Goal: Book appointment/travel/reservation

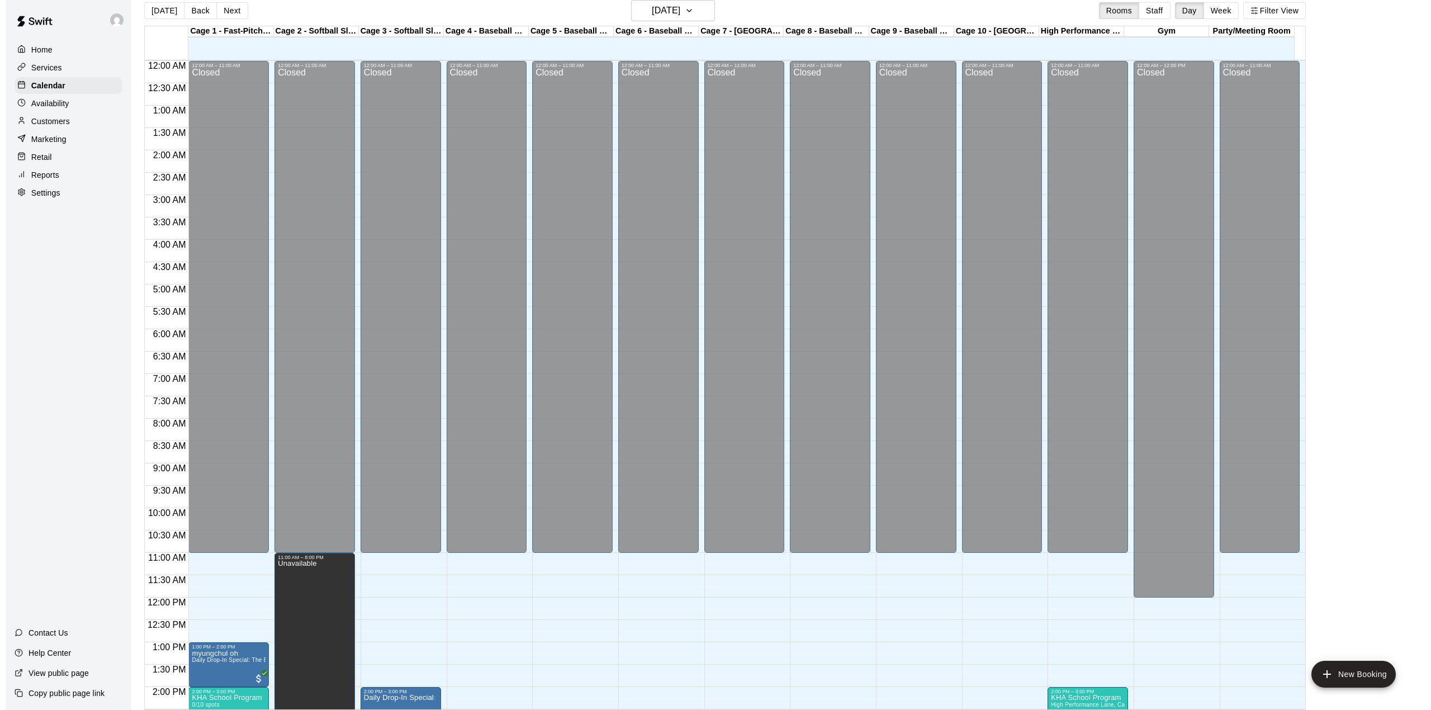
scroll to position [426, 0]
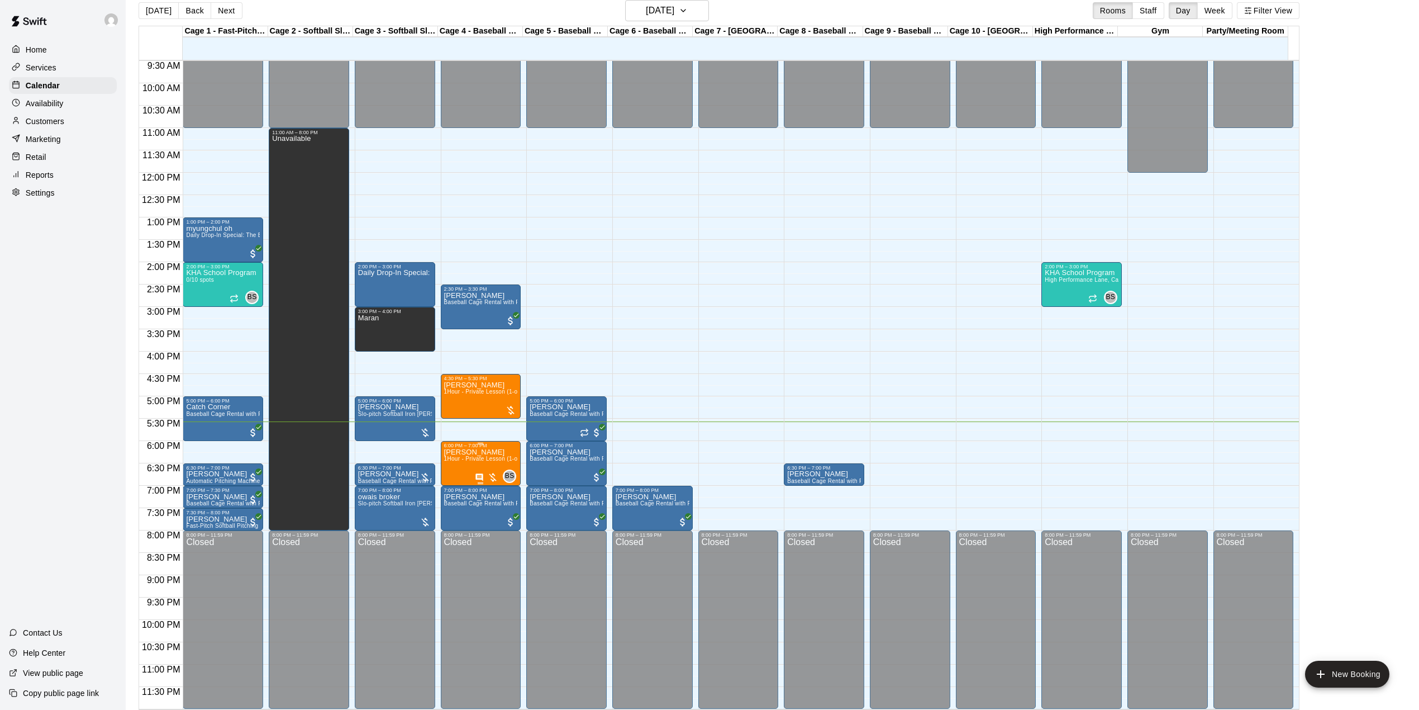
click at [475, 472] on div at bounding box center [486, 477] width 23 height 11
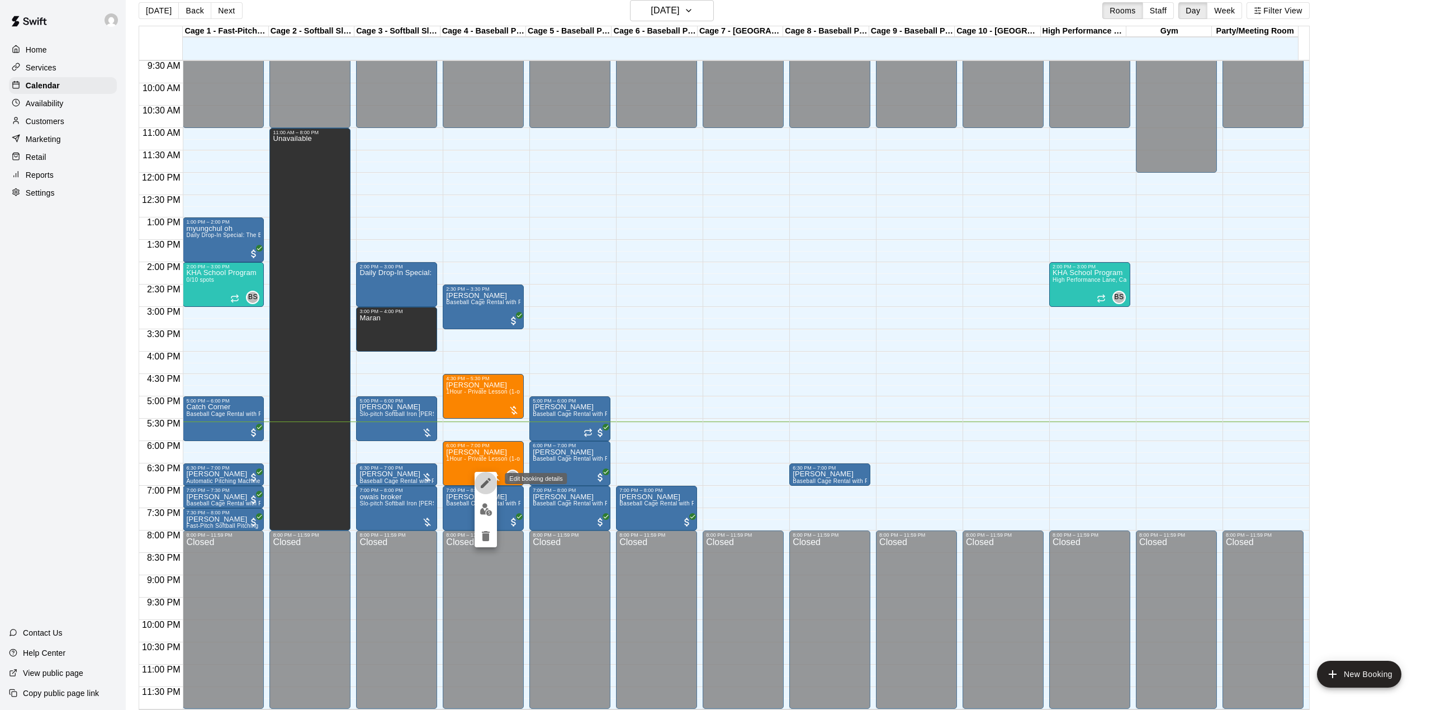
click at [481, 486] on icon "edit" at bounding box center [486, 483] width 10 height 10
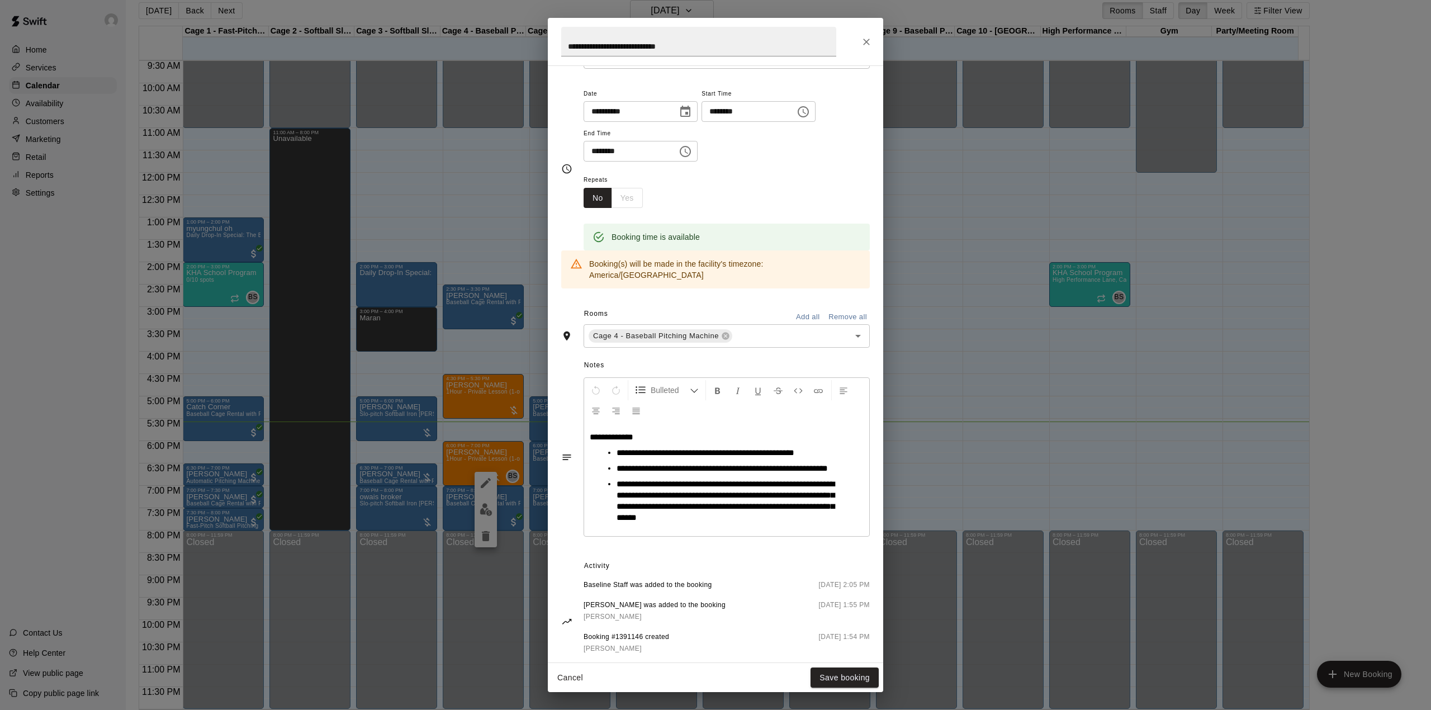
scroll to position [97, 0]
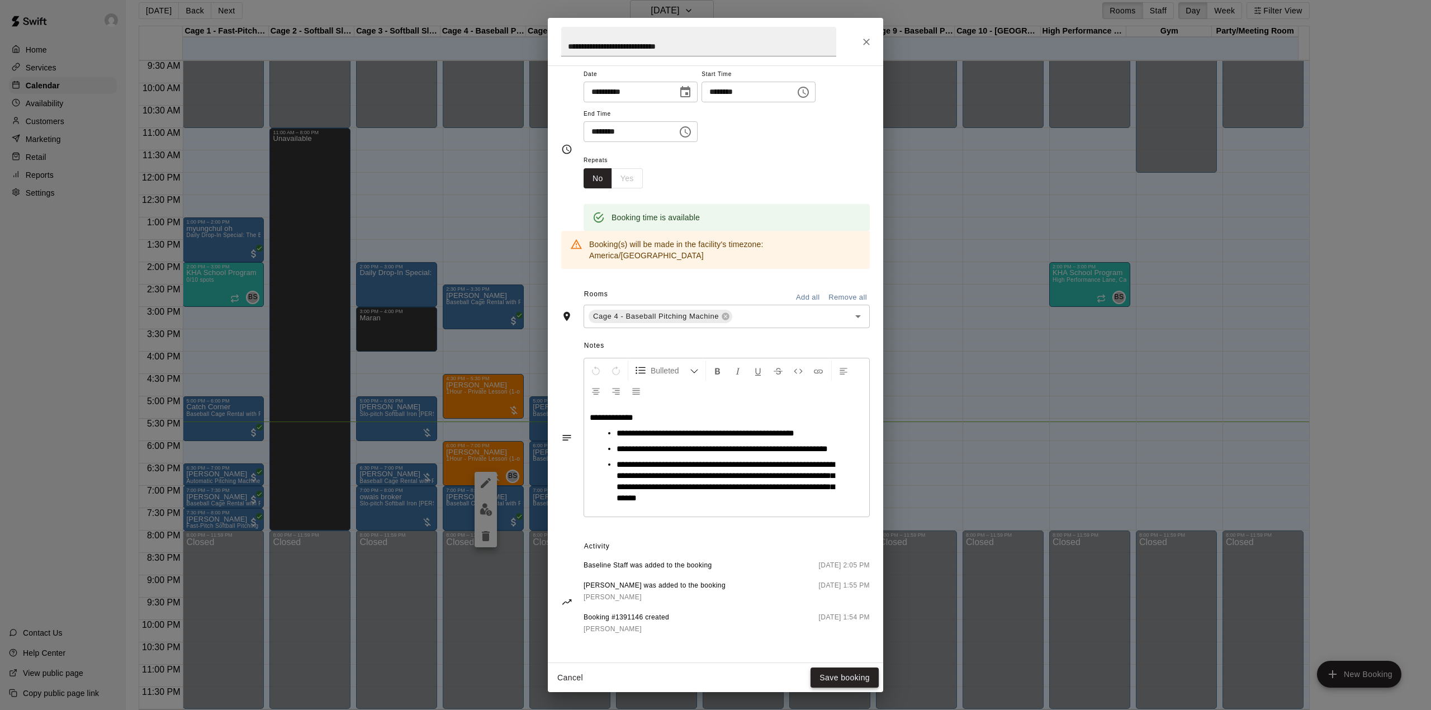
click at [848, 675] on button "Save booking" at bounding box center [844, 677] width 68 height 21
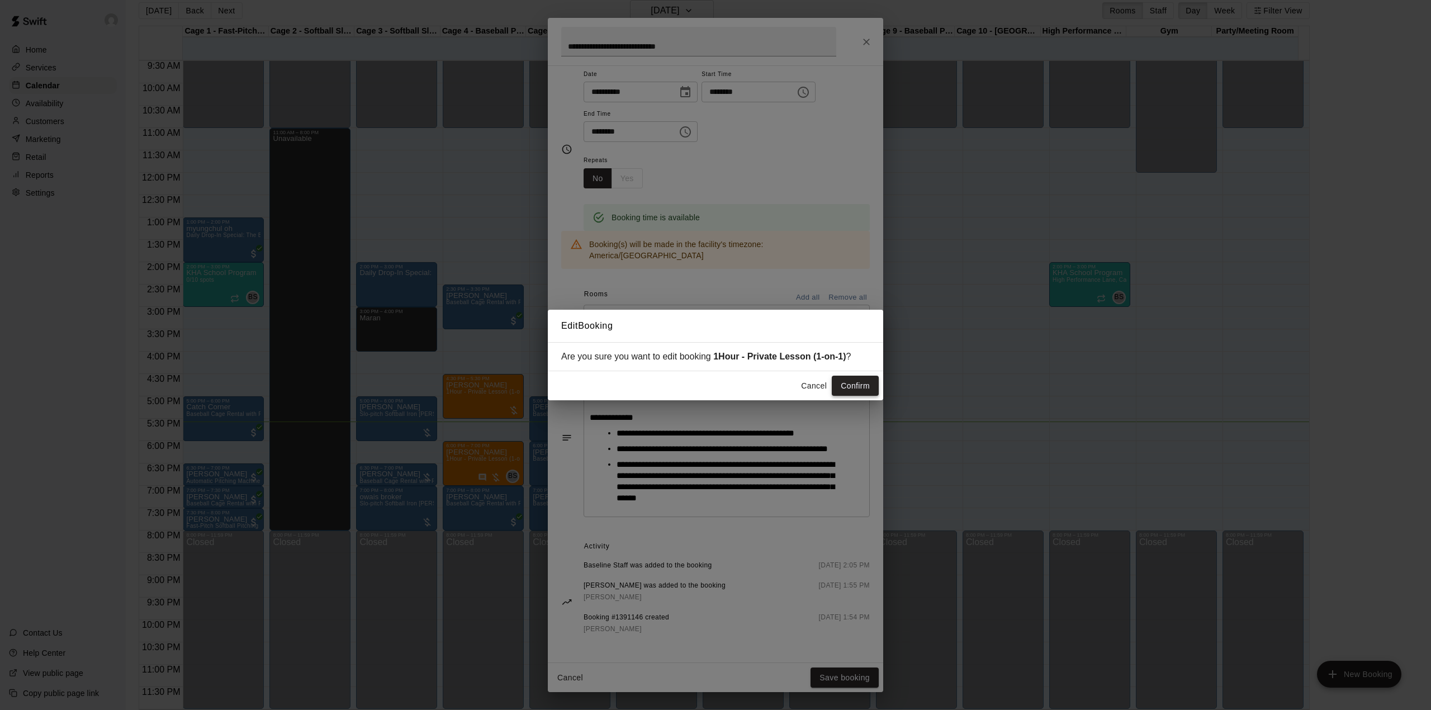
click at [865, 381] on button "Confirm" at bounding box center [855, 386] width 47 height 21
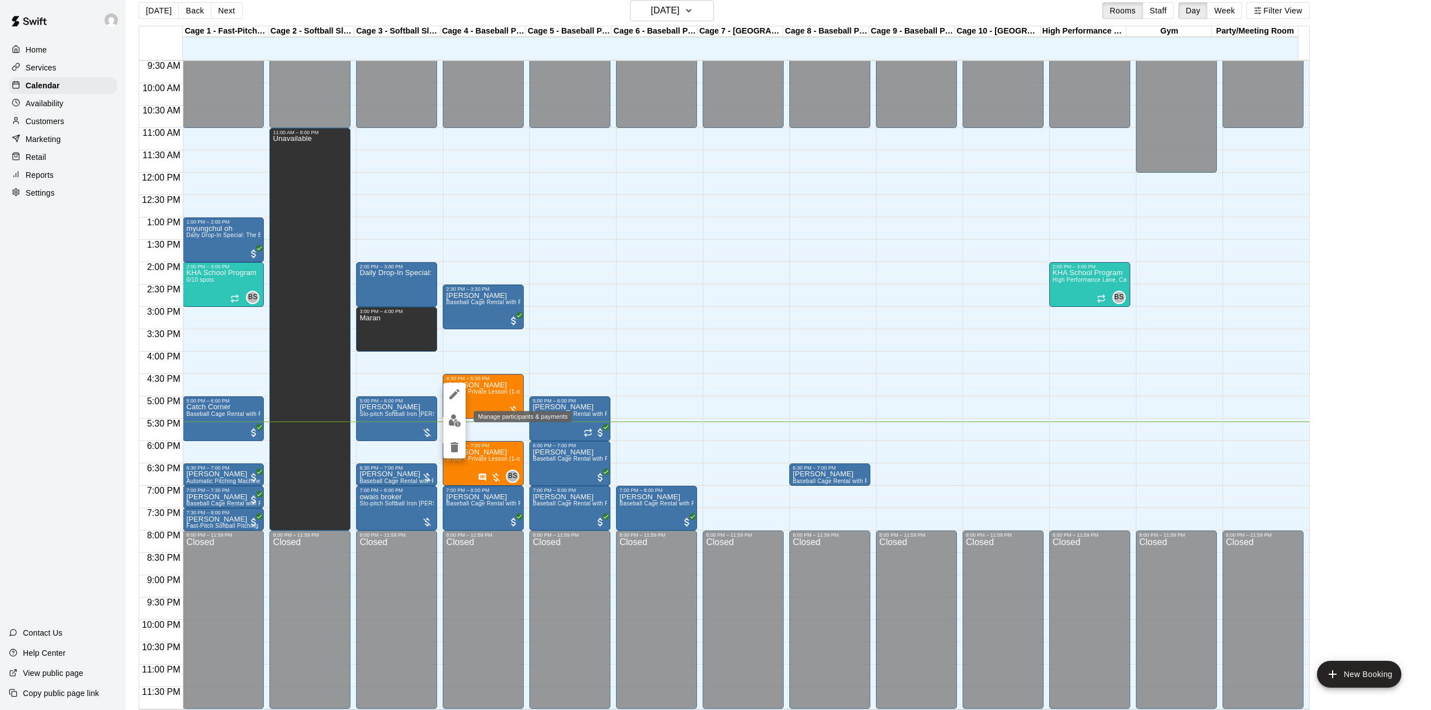
click at [456, 416] on img "edit" at bounding box center [454, 420] width 13 height 13
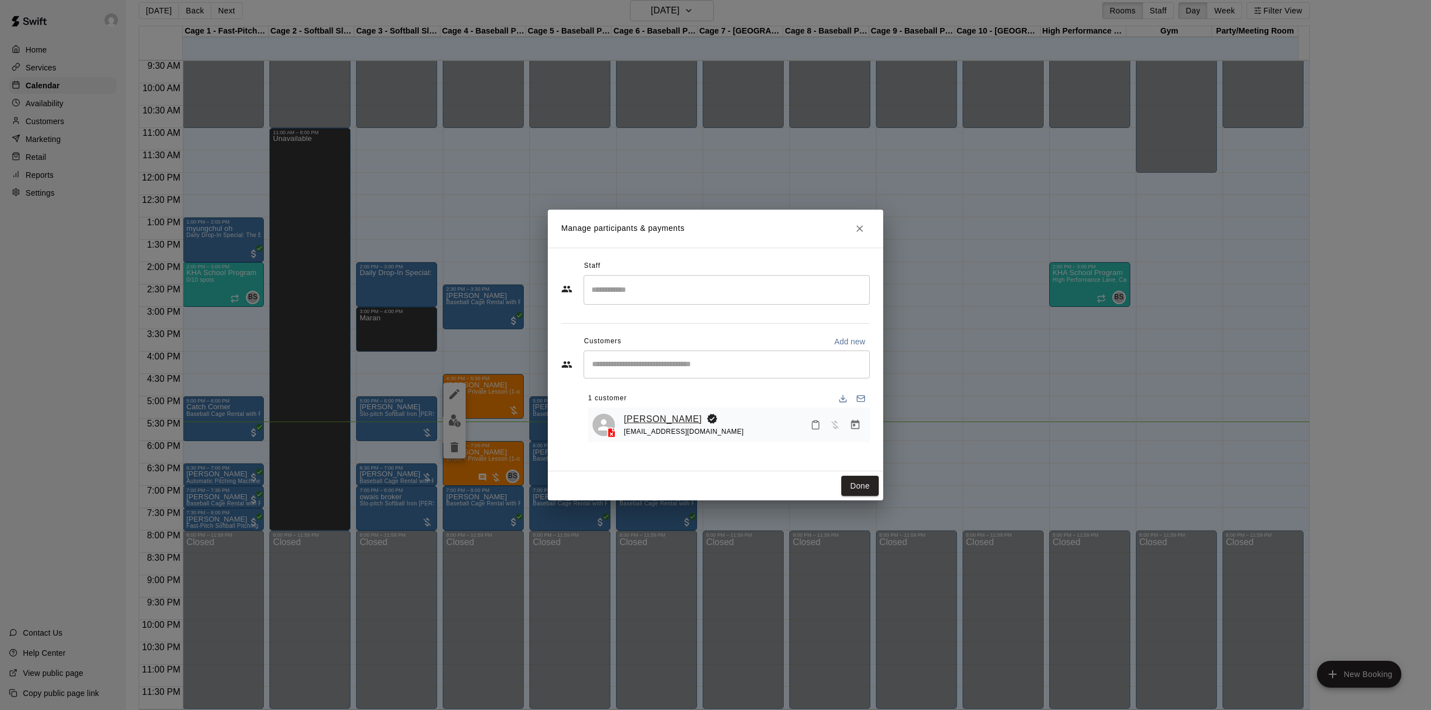
click at [673, 417] on link "[PERSON_NAME]" at bounding box center [663, 419] width 78 height 15
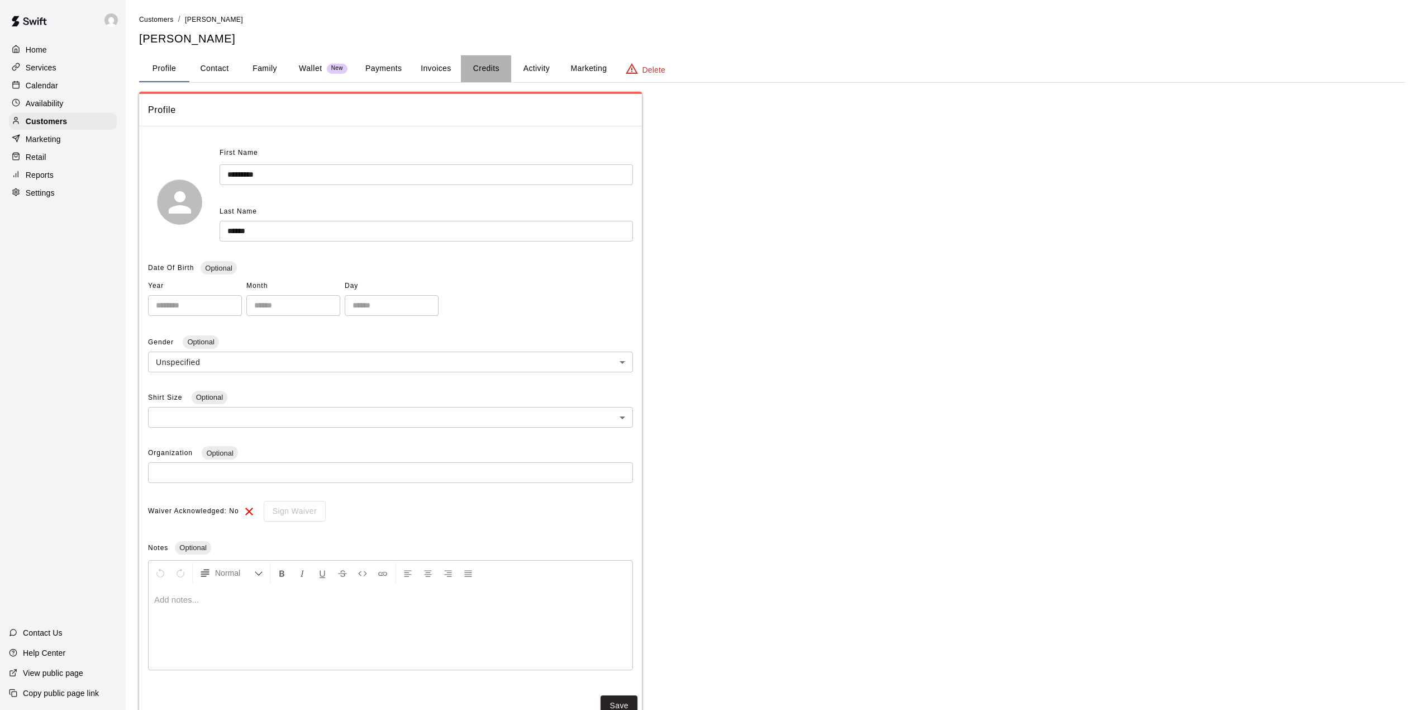
click at [483, 67] on button "Credits" at bounding box center [486, 68] width 50 height 27
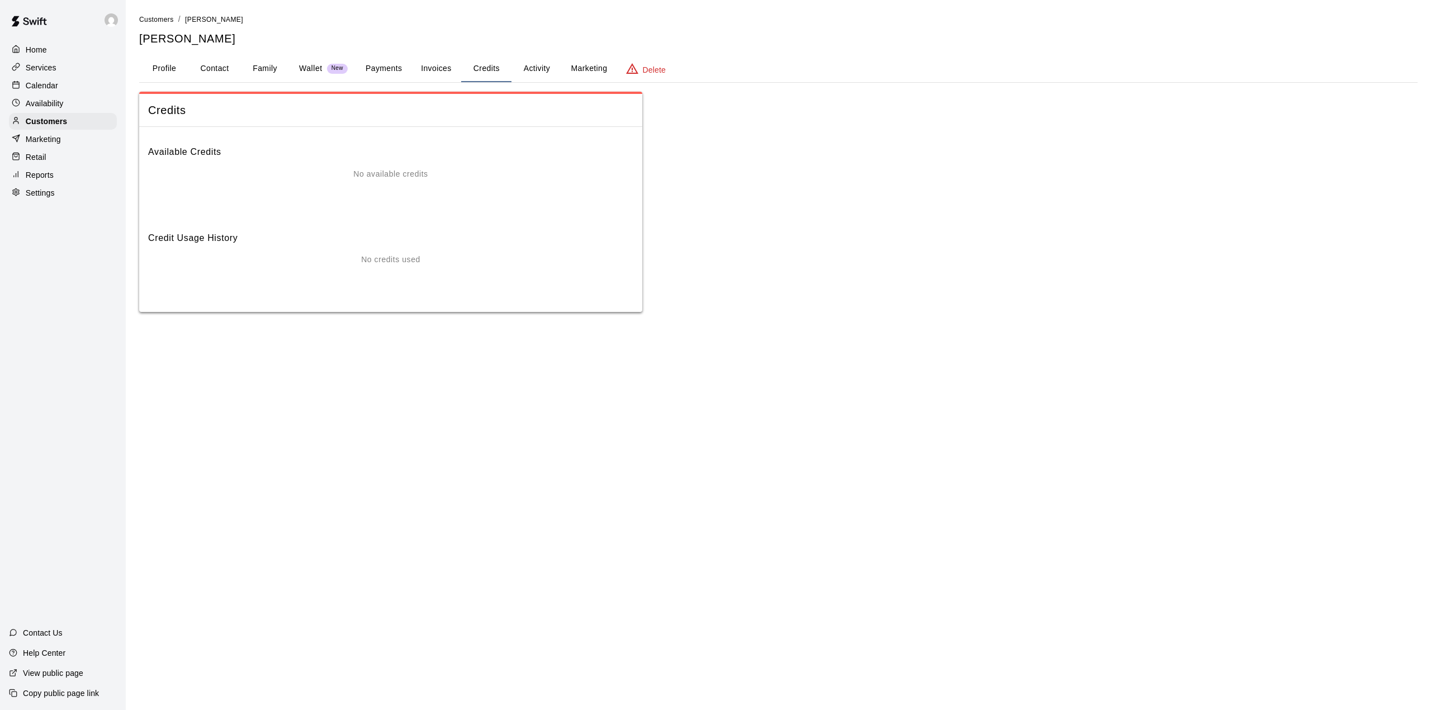
click at [430, 67] on button "Invoices" at bounding box center [436, 68] width 50 height 27
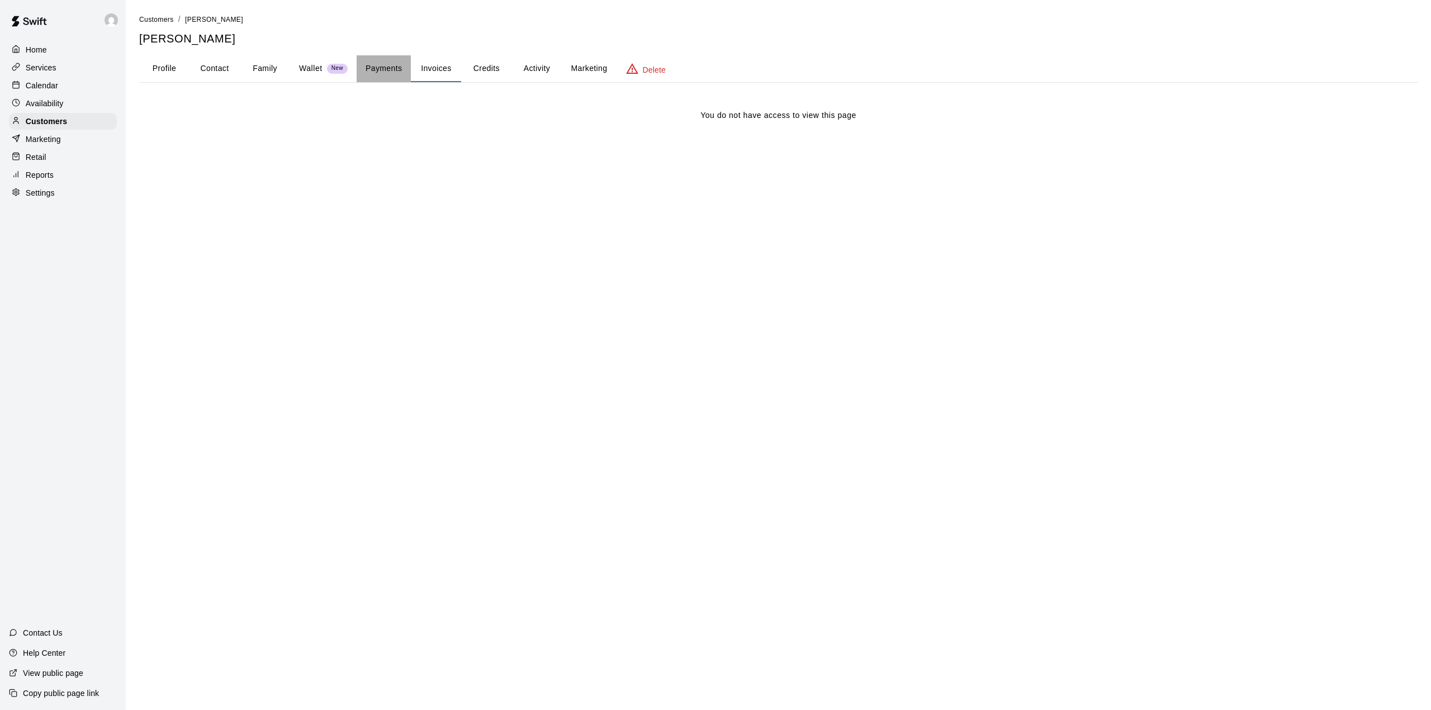
click at [382, 65] on button "Payments" at bounding box center [384, 68] width 54 height 27
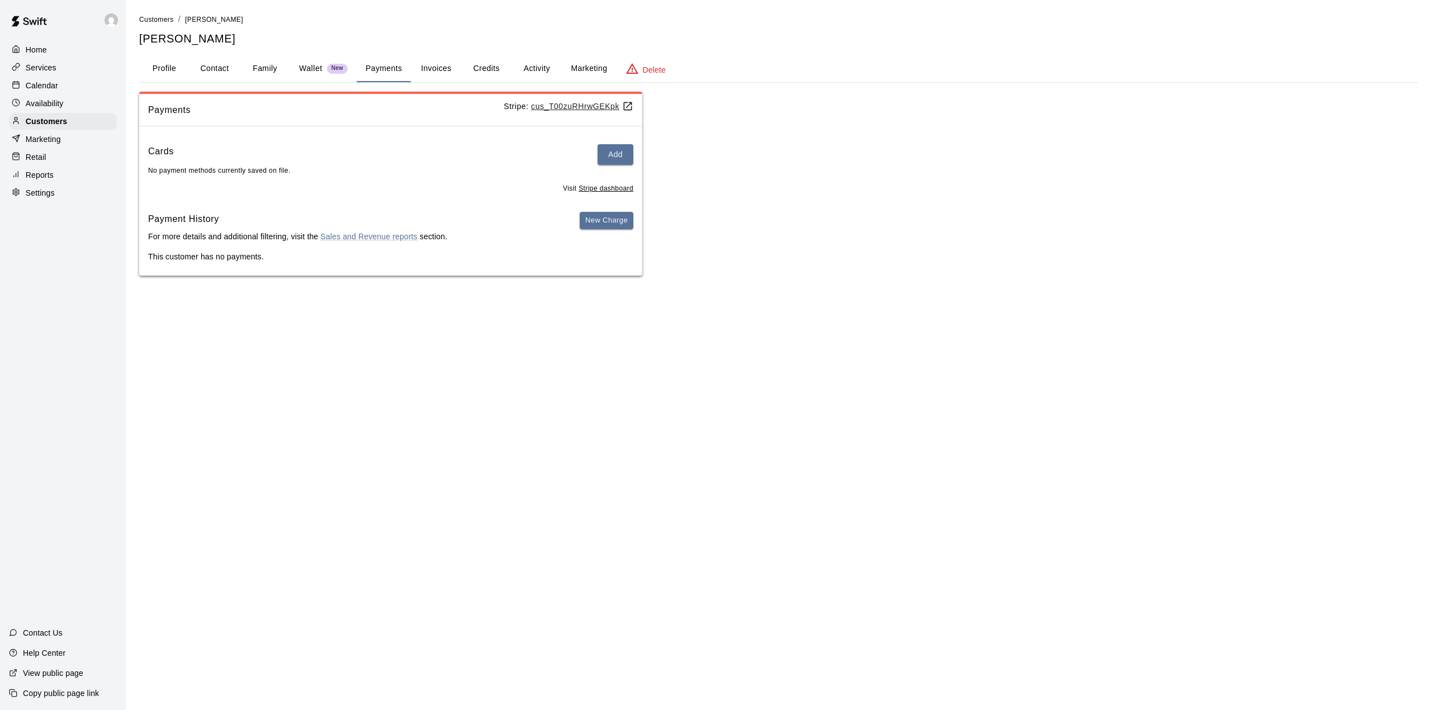
click at [316, 69] on p "Wallet" at bounding box center [310, 69] width 23 height 12
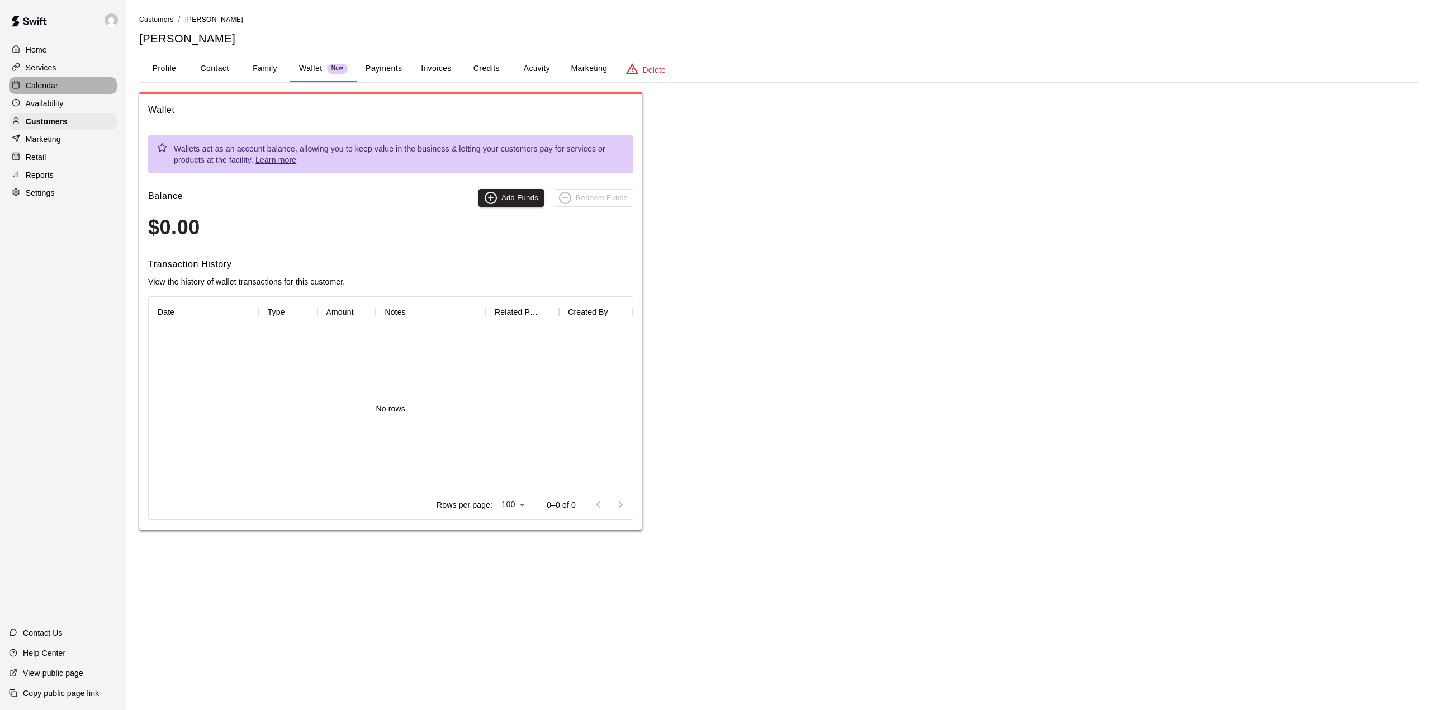
click at [43, 86] on p "Calendar" at bounding box center [42, 85] width 32 height 11
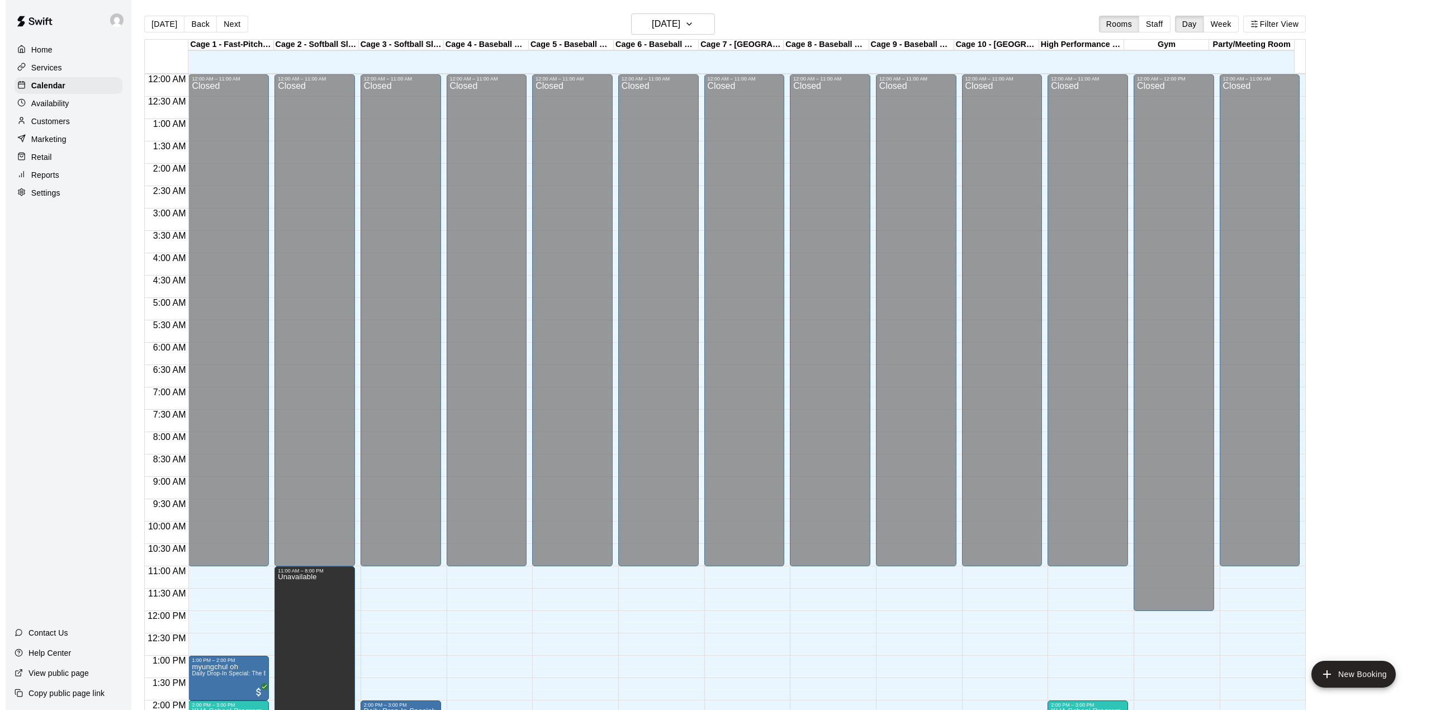
scroll to position [391, 0]
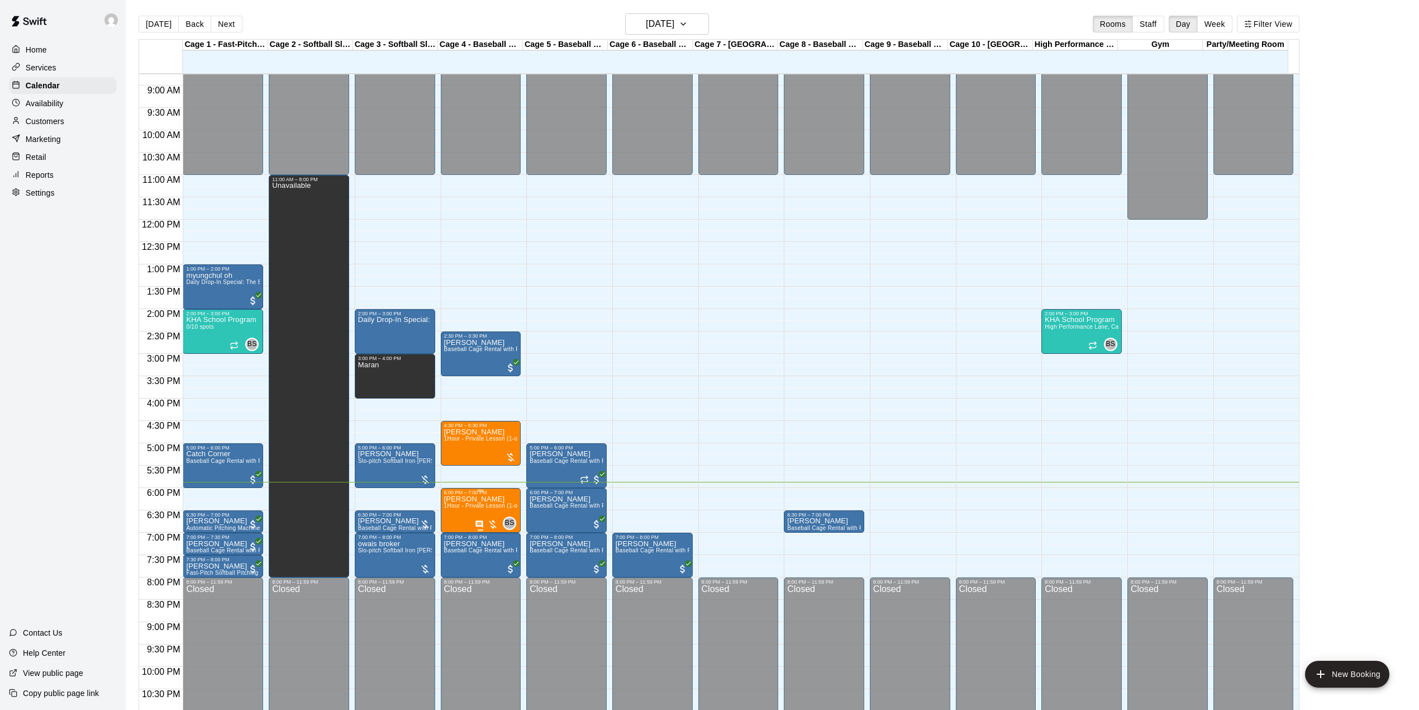
click at [461, 505] on span "1Hour - Private Lesson (1-on-1)" at bounding box center [486, 505] width 84 height 6
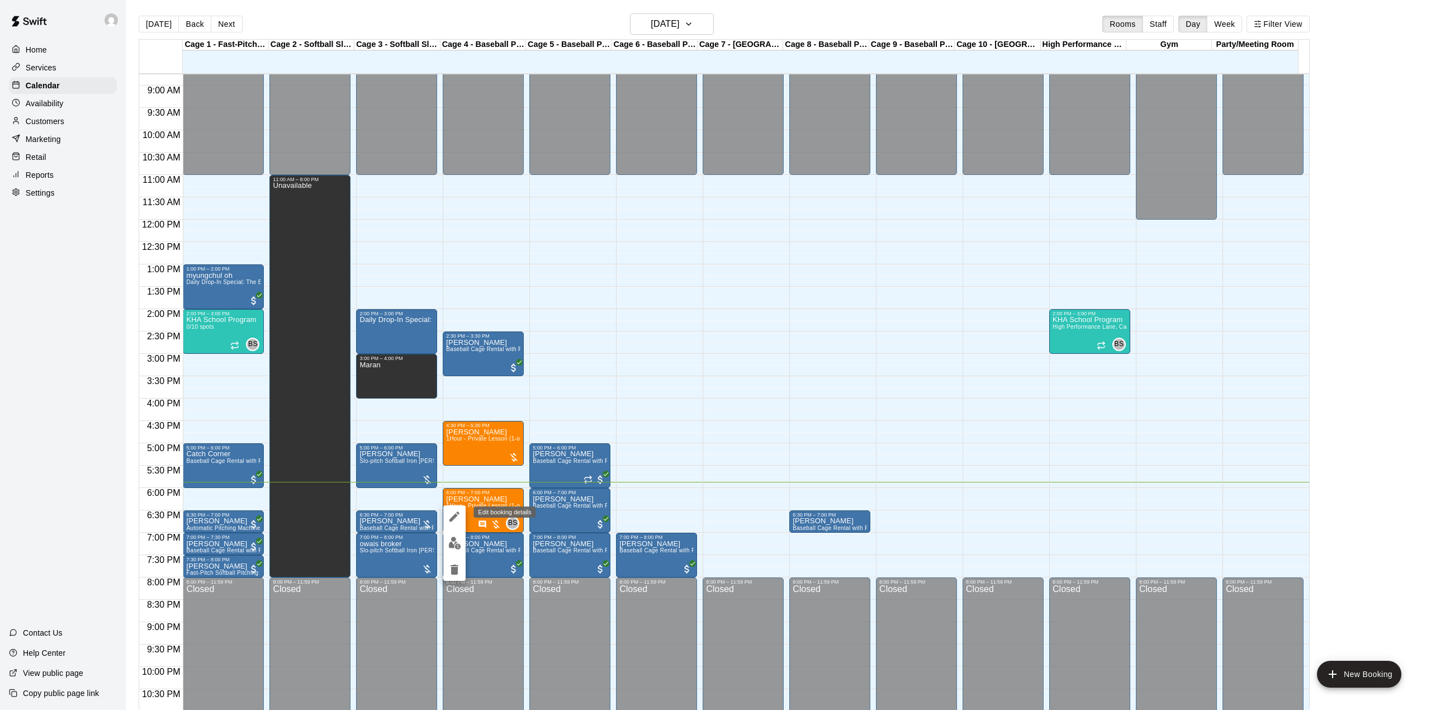
click at [449, 517] on icon "edit" at bounding box center [454, 516] width 13 height 13
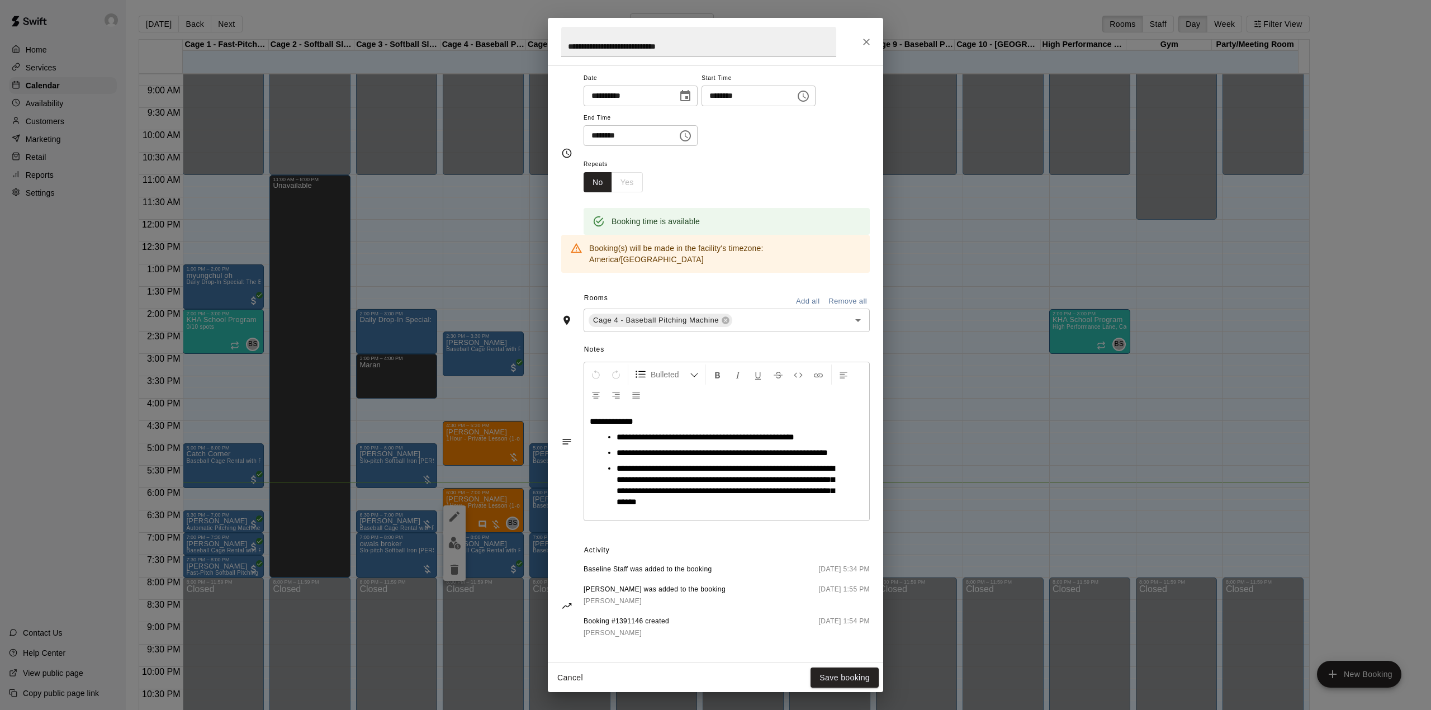
scroll to position [97, 0]
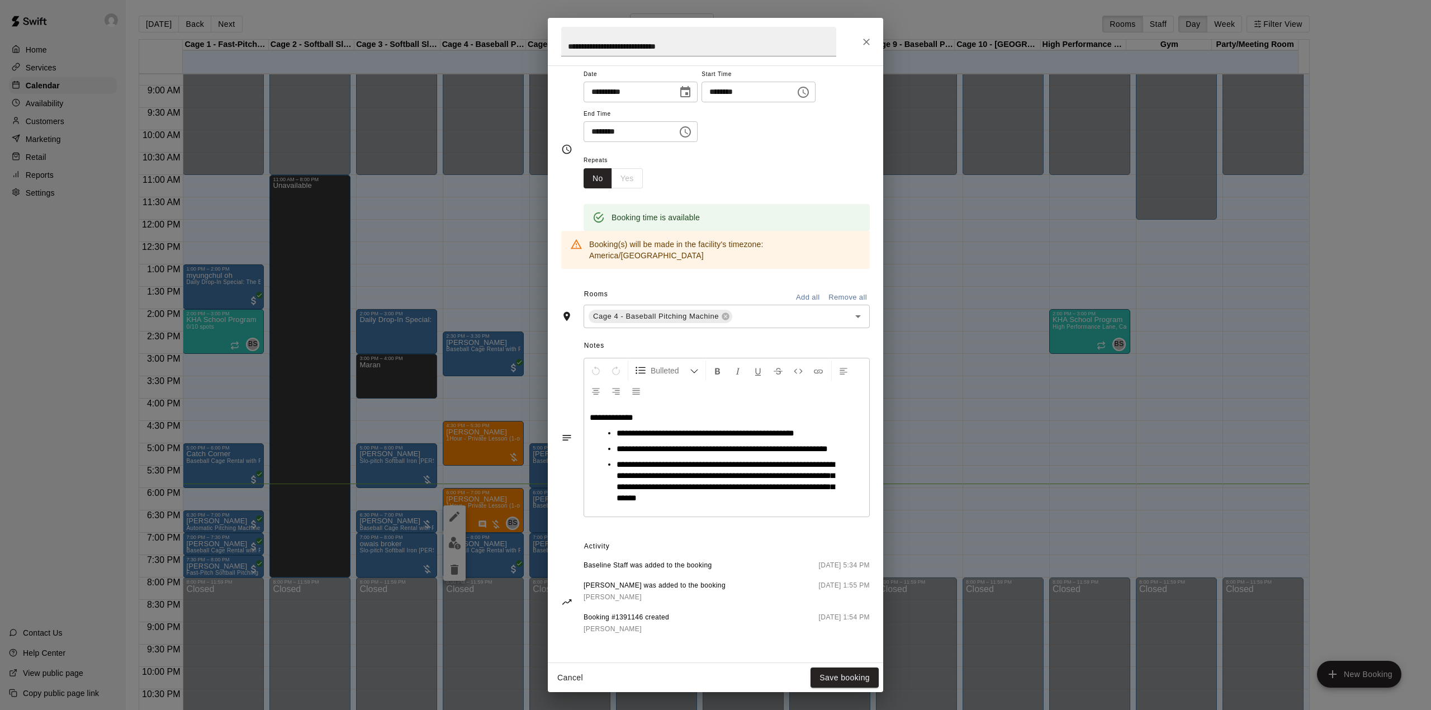
click at [1031, 484] on div "**********" at bounding box center [715, 355] width 1431 height 710
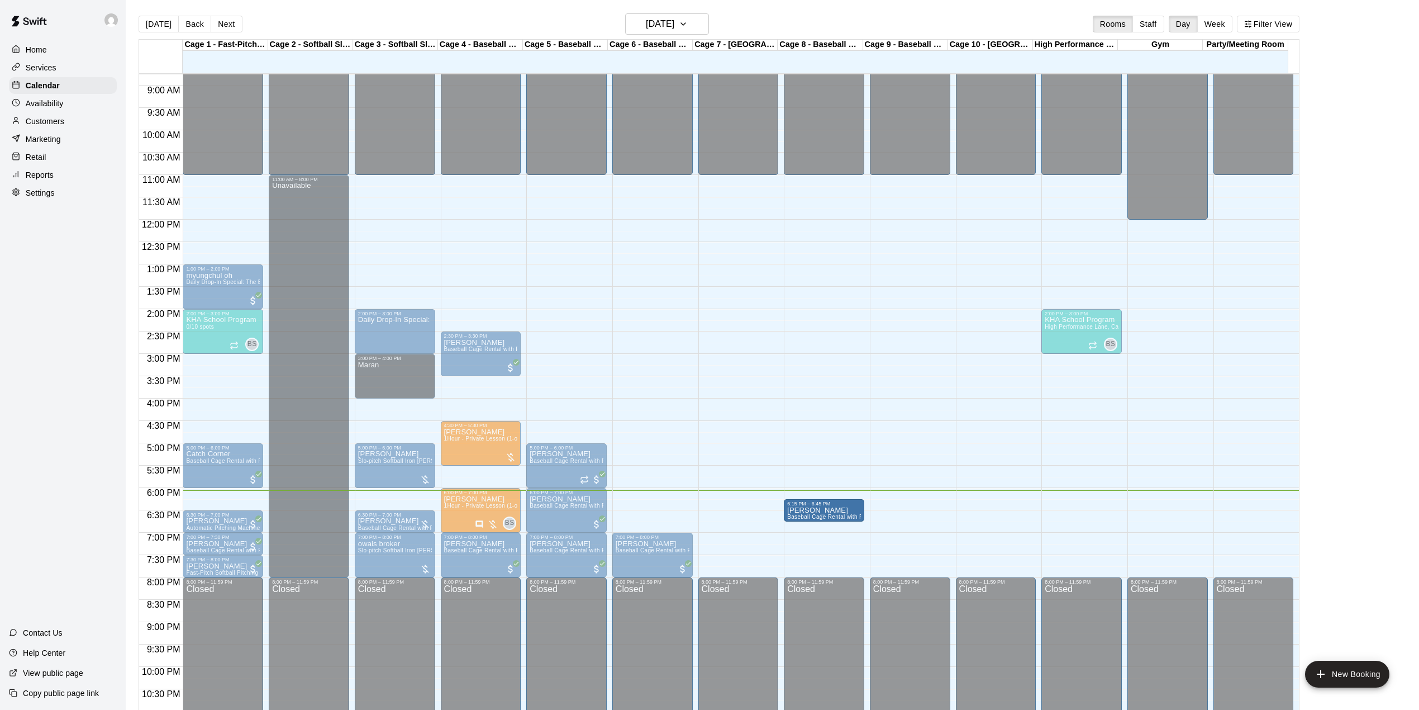
drag, startPoint x: 815, startPoint y: 503, endPoint x: 820, endPoint y: 515, distance: 13.5
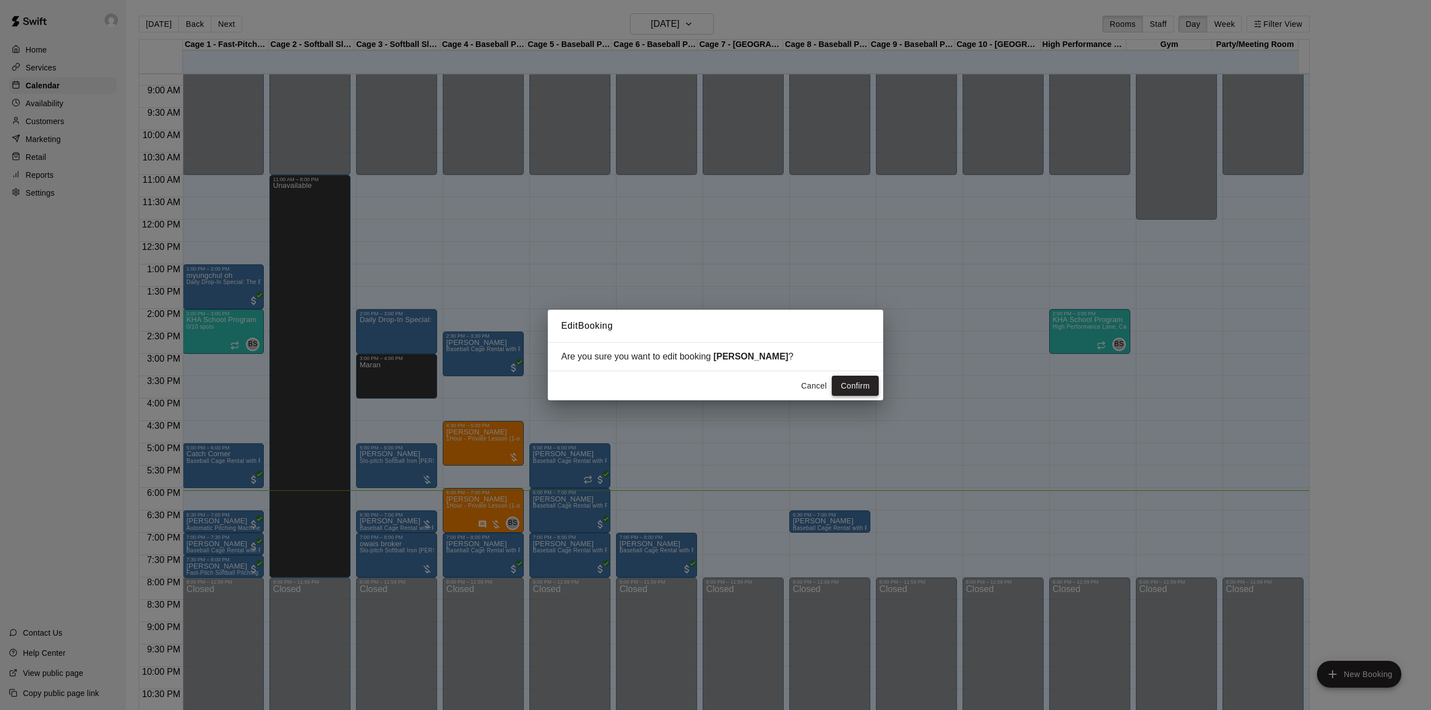
click at [850, 387] on button "Confirm" at bounding box center [855, 386] width 47 height 21
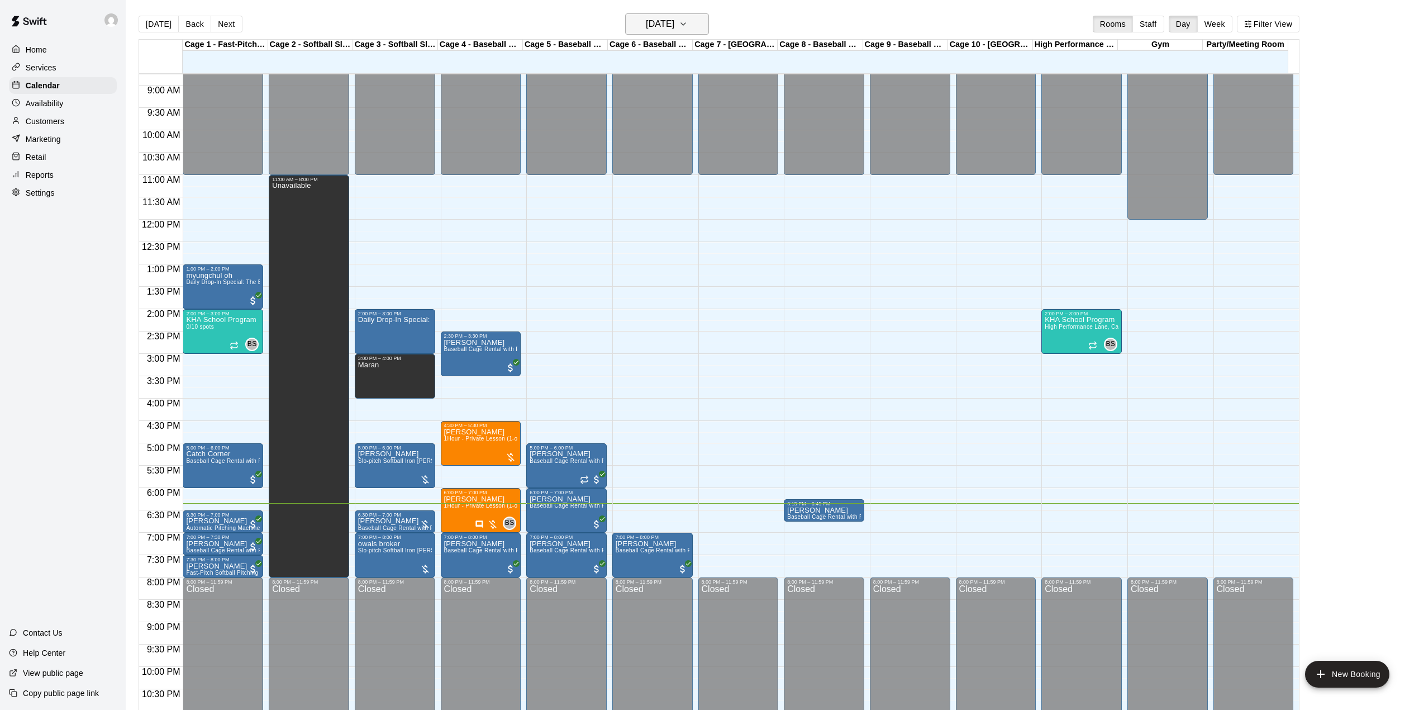
click at [648, 15] on button "[DATE]" at bounding box center [667, 23] width 84 height 21
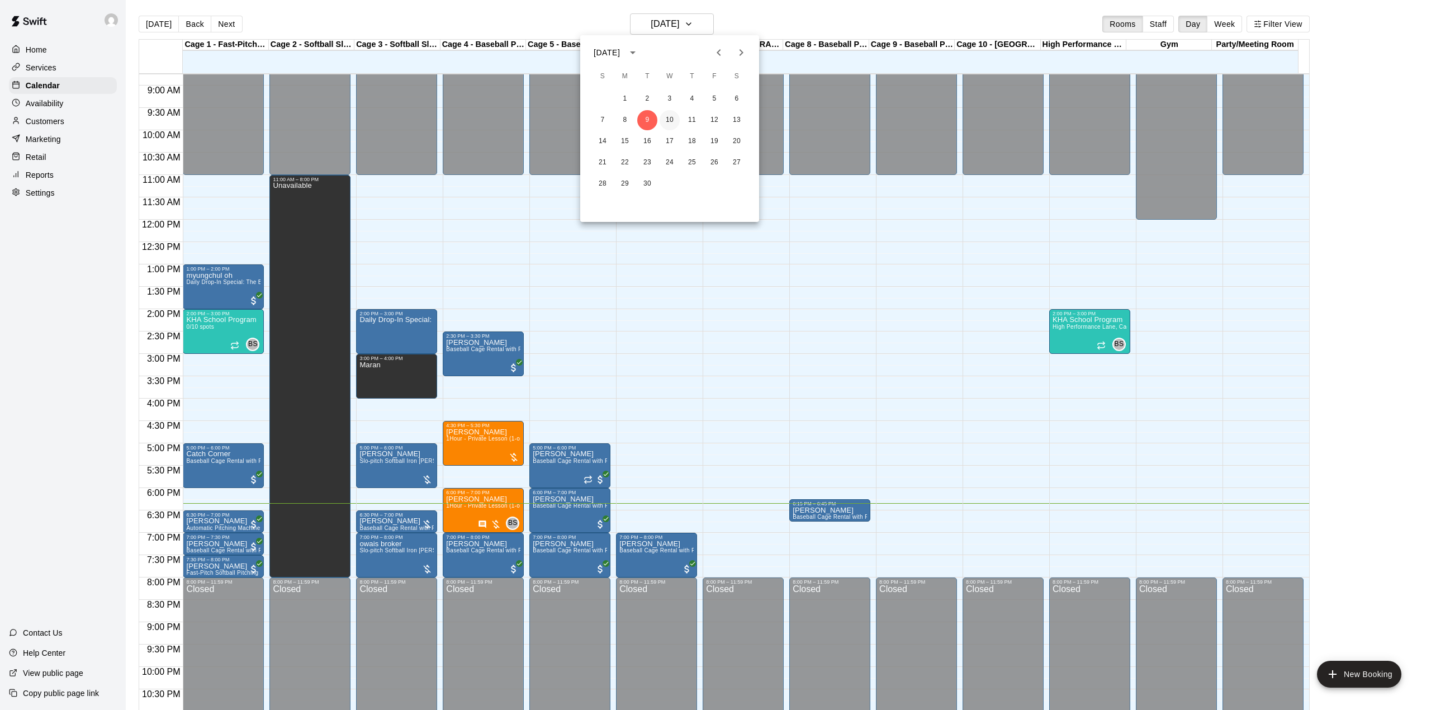
click at [665, 121] on button "10" at bounding box center [669, 120] width 20 height 20
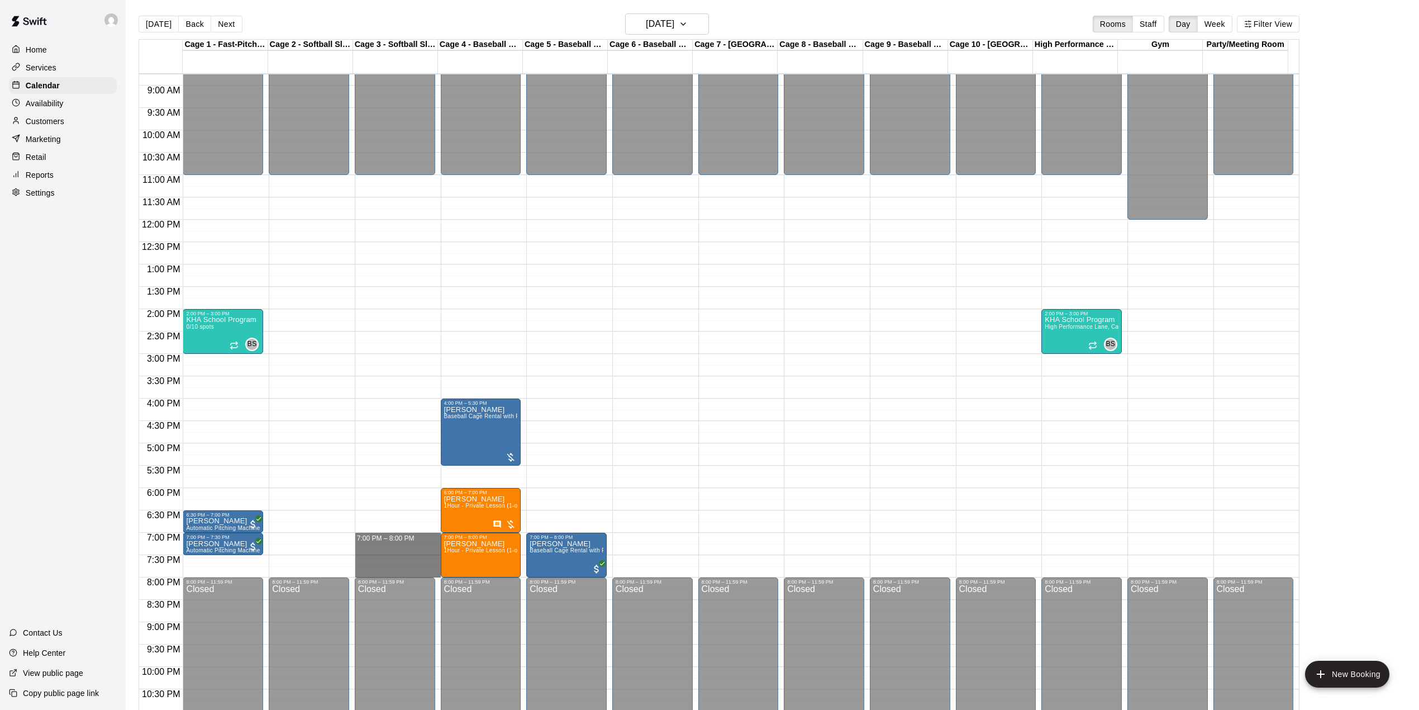
drag, startPoint x: 386, startPoint y: 536, endPoint x: 390, endPoint y: 568, distance: 32.2
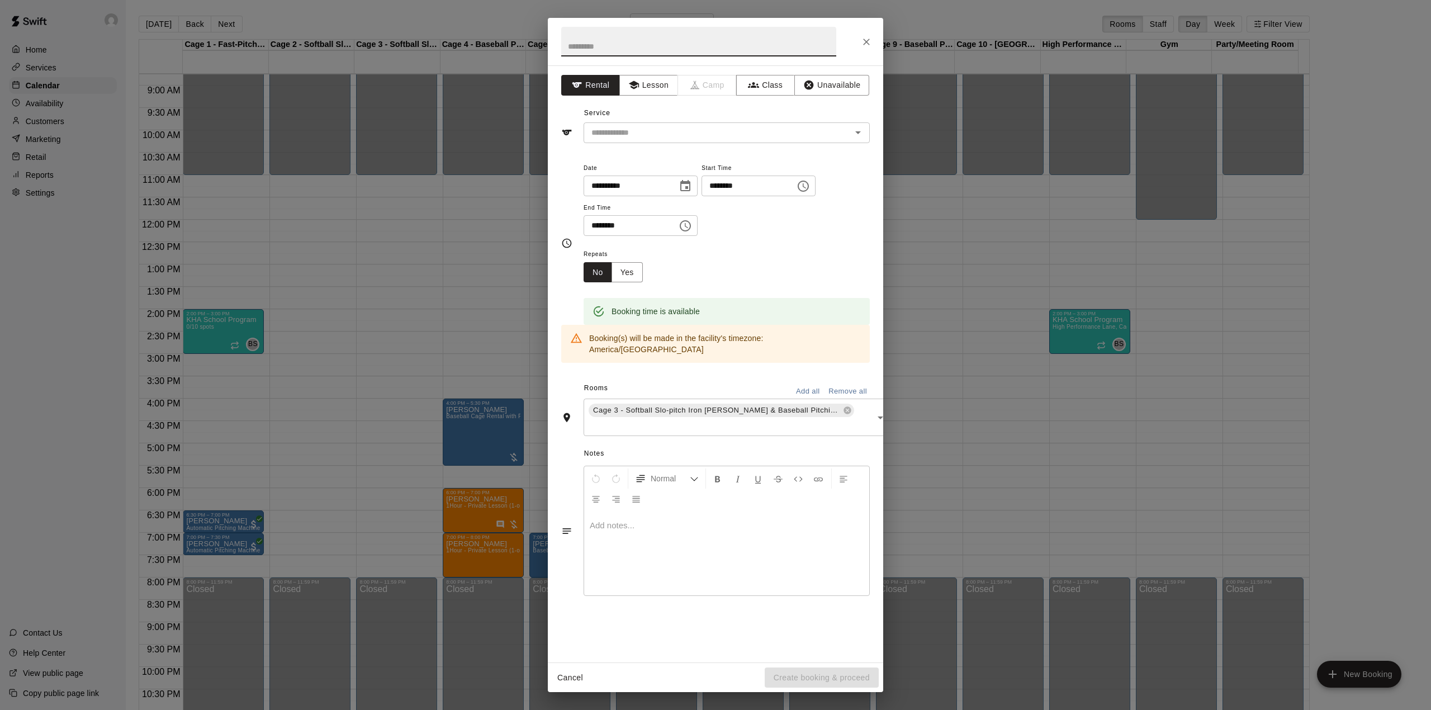
click at [692, 222] on icon "Choose time, selected time is 8:00 PM" at bounding box center [684, 225] width 13 height 13
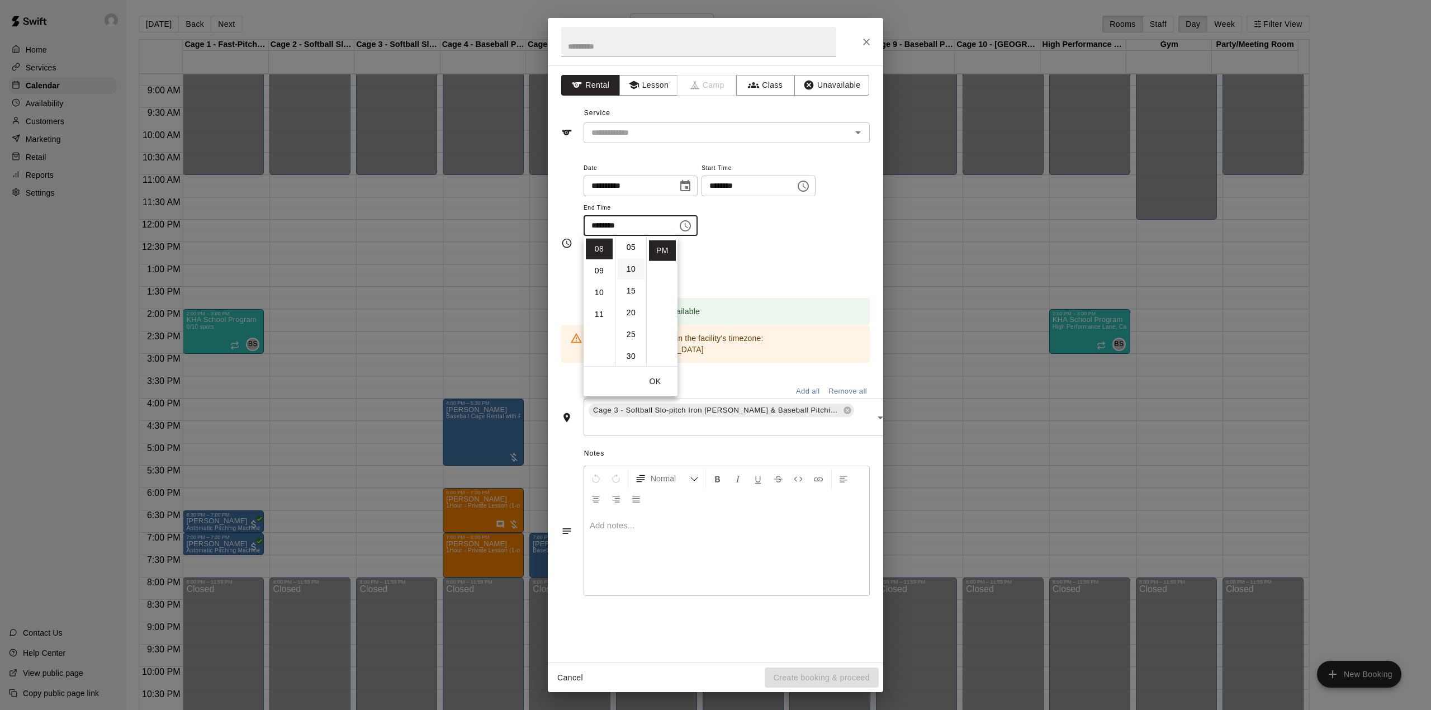
scroll to position [0, 0]
click at [593, 305] on li "07" at bounding box center [599, 302] width 27 height 21
click at [631, 305] on li "30" at bounding box center [631, 305] width 27 height 21
type input "********"
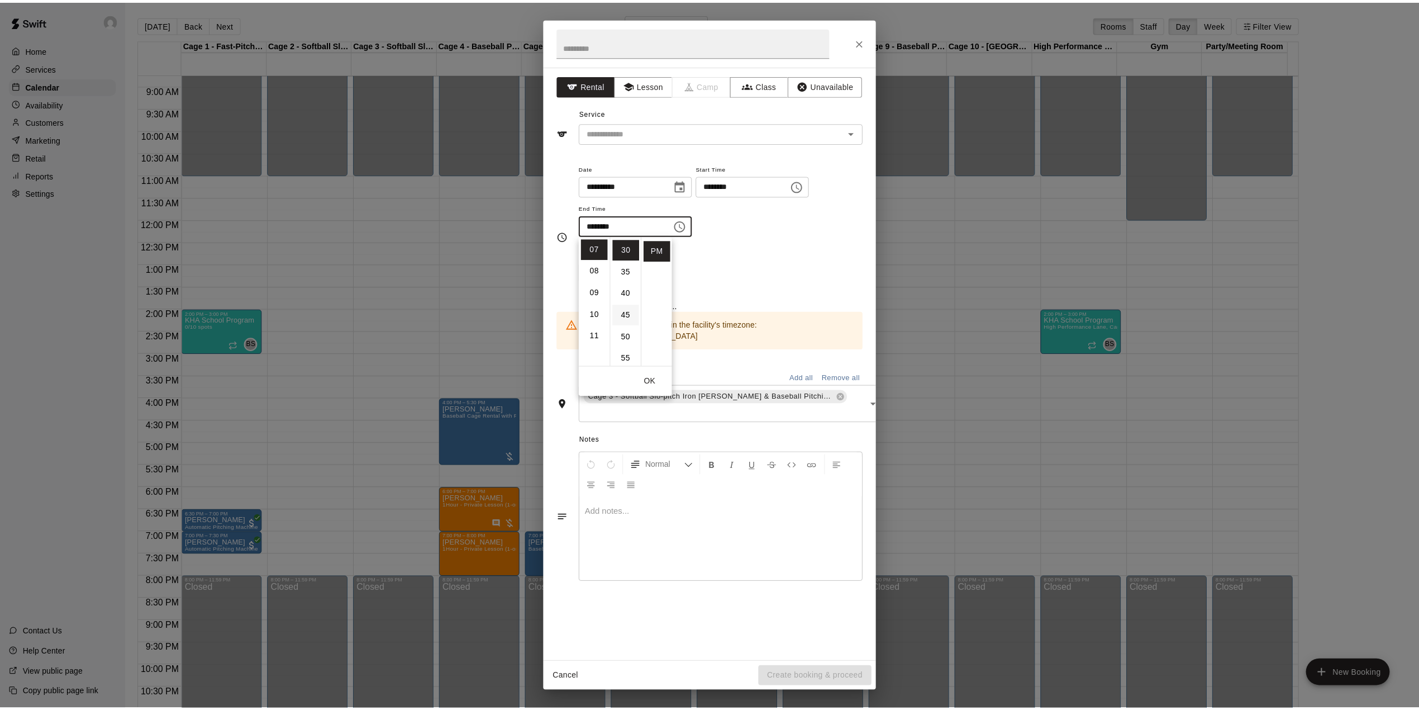
scroll to position [131, 0]
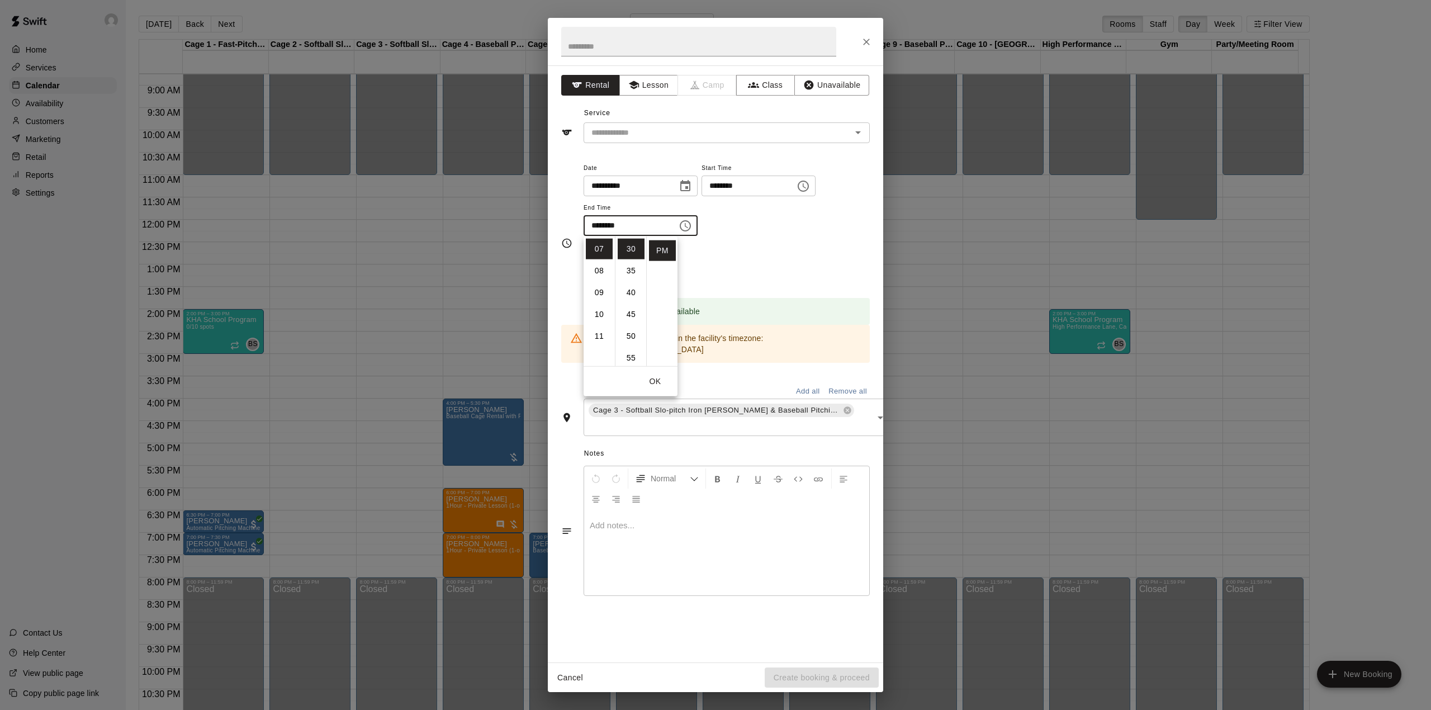
click at [656, 379] on button "OK" at bounding box center [655, 381] width 36 height 21
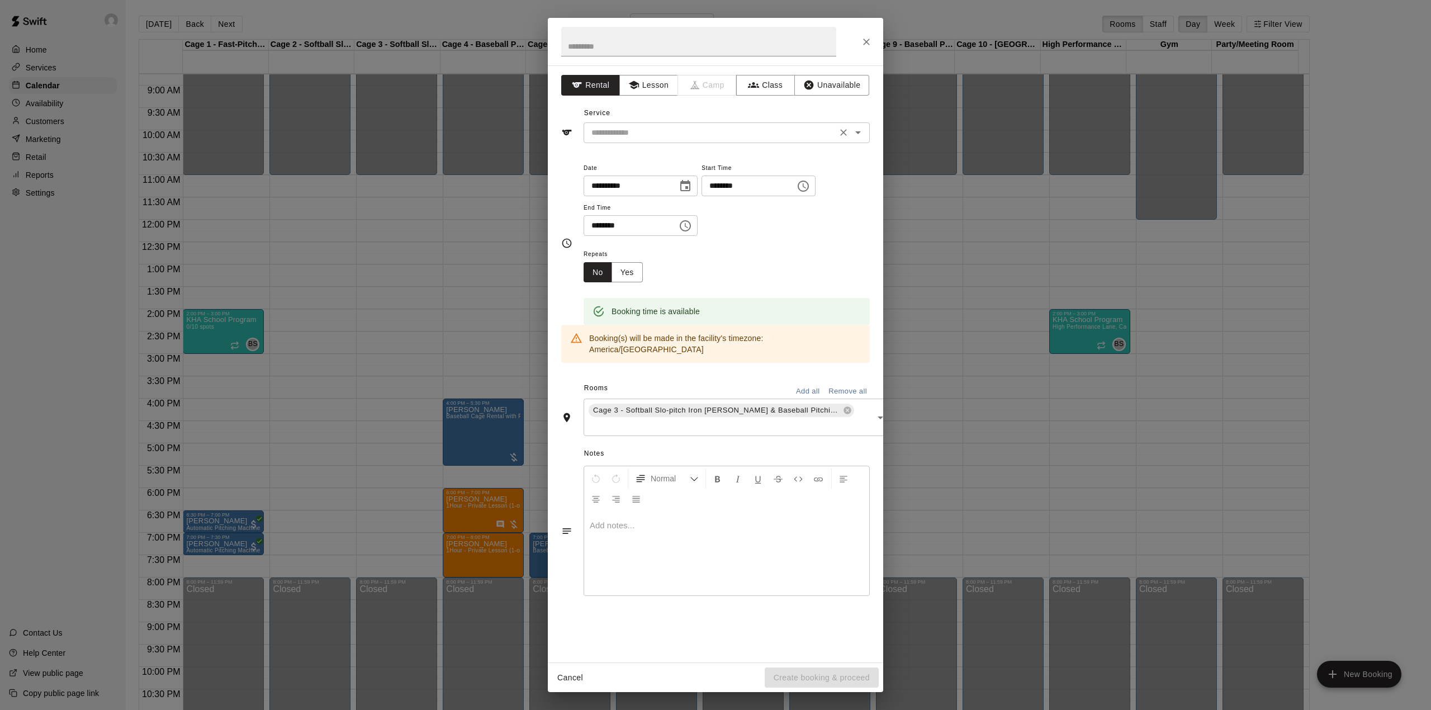
click at [711, 134] on input "text" at bounding box center [710, 133] width 246 height 14
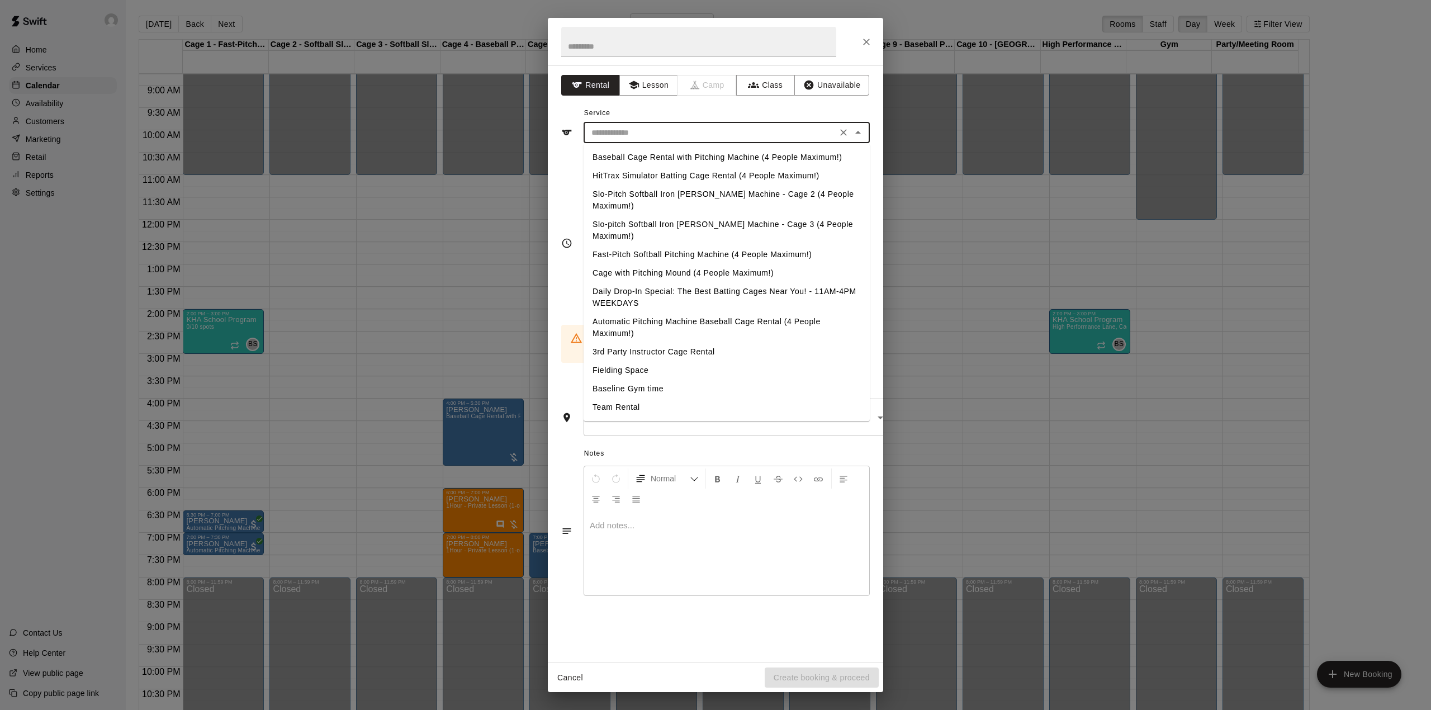
click at [660, 215] on li "Slo-pitch Softball Iron [PERSON_NAME] Machine - Cage 3 (4 People Maximum!)" at bounding box center [726, 230] width 286 height 30
type input "**********"
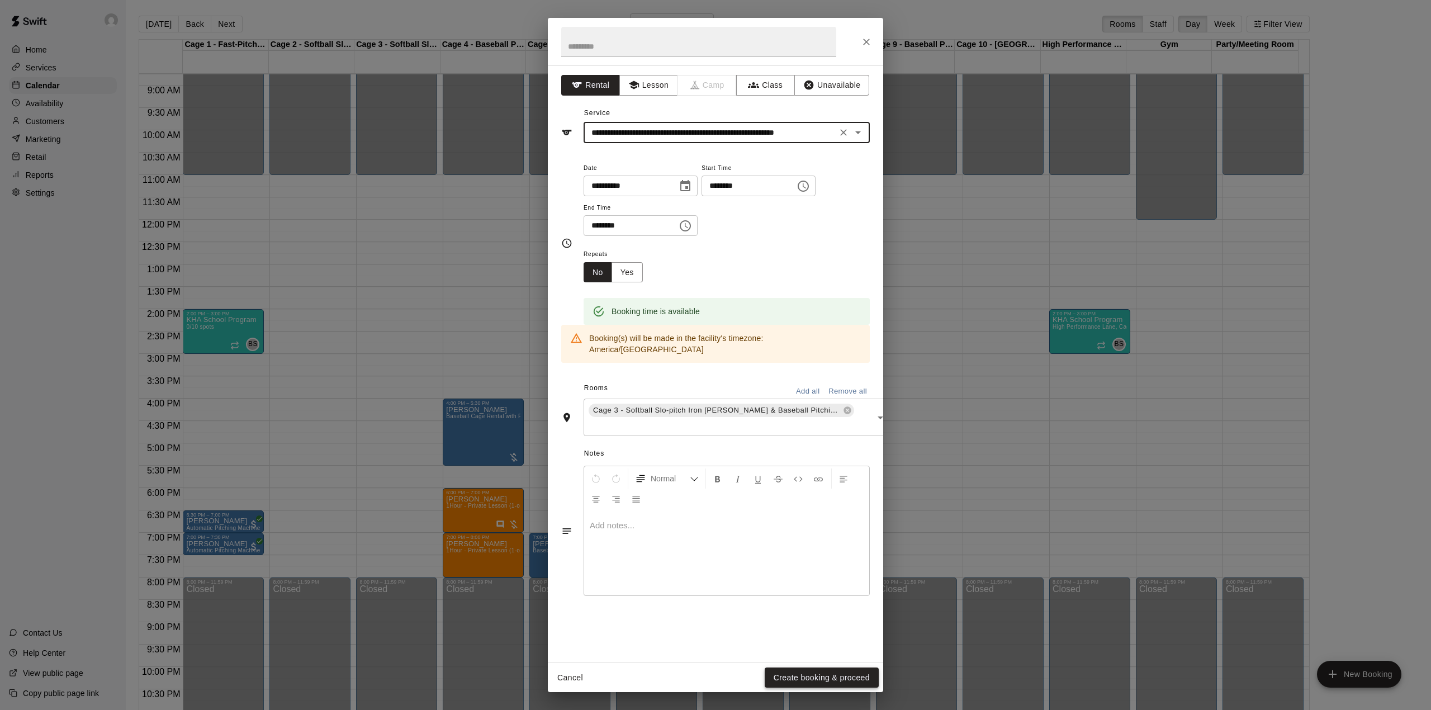
click at [837, 681] on button "Create booking & proceed" at bounding box center [821, 677] width 114 height 21
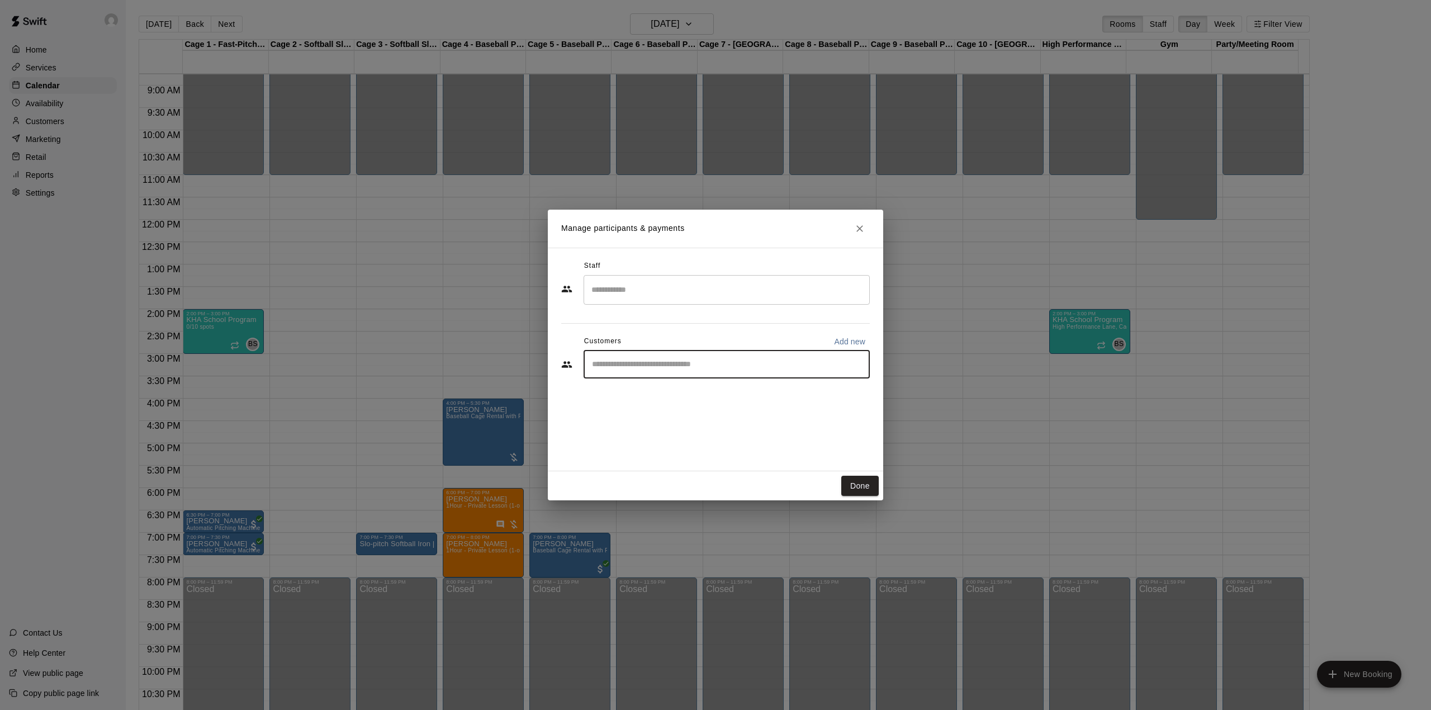
click at [648, 365] on input "Start typing to search customers..." at bounding box center [726, 364] width 276 height 11
type input "*"
type input "*********"
click at [647, 435] on span "[EMAIL_ADDRESS][DOMAIN_NAME]" at bounding box center [675, 438] width 120 height 8
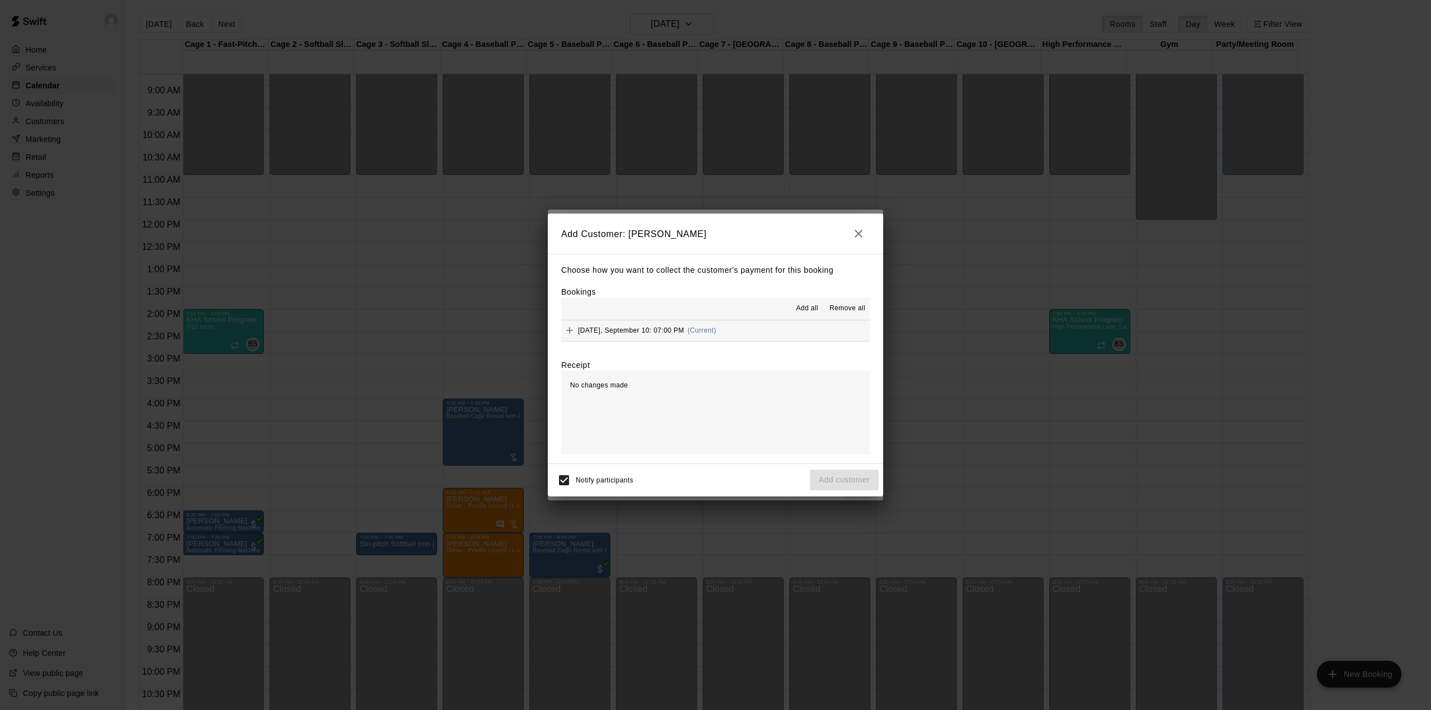
click at [644, 349] on div "Choose how you want to collect the customer's payment for this booking Bookings…" at bounding box center [715, 359] width 335 height 210
click at [649, 340] on button "[DATE], September 10: 07:00 PM (Current)" at bounding box center [715, 330] width 308 height 21
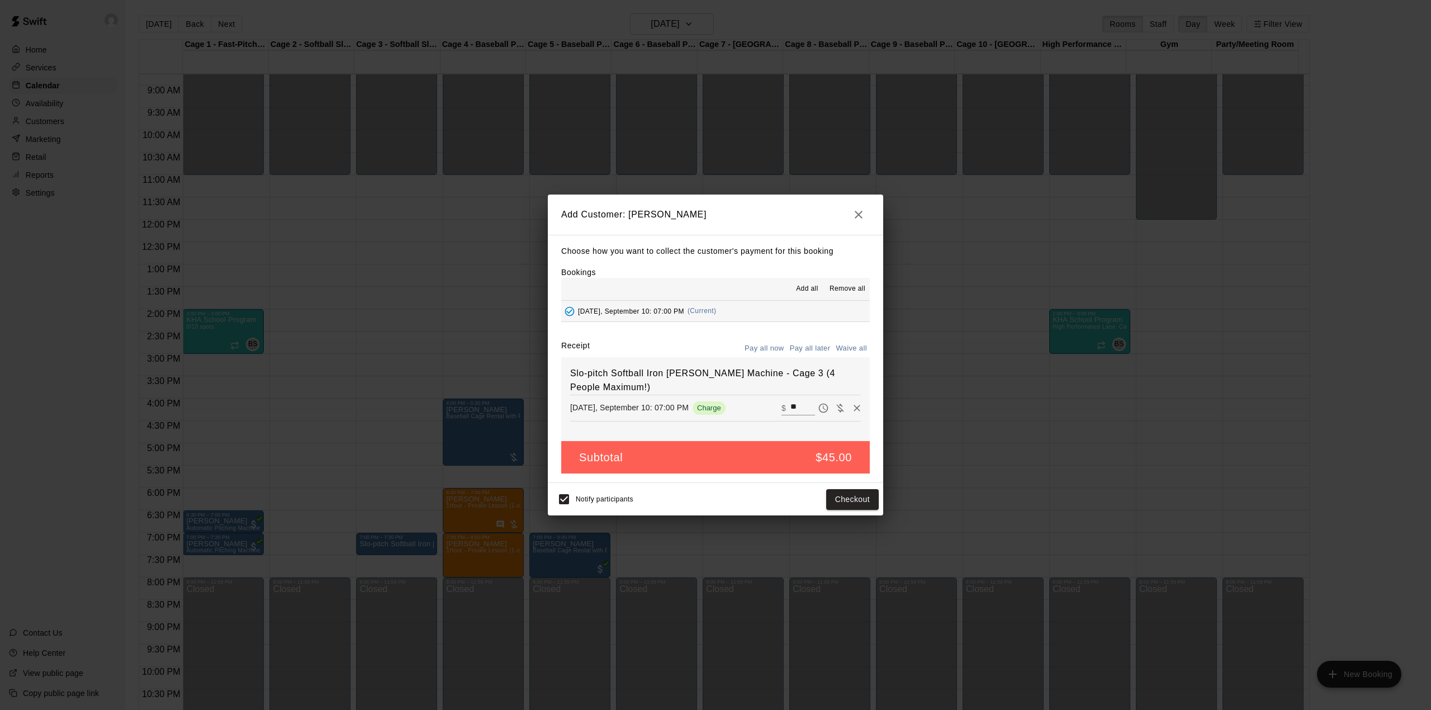
click at [801, 349] on button "Pay all later" at bounding box center [810, 348] width 46 height 17
click at [838, 505] on button "Add customer" at bounding box center [844, 499] width 69 height 21
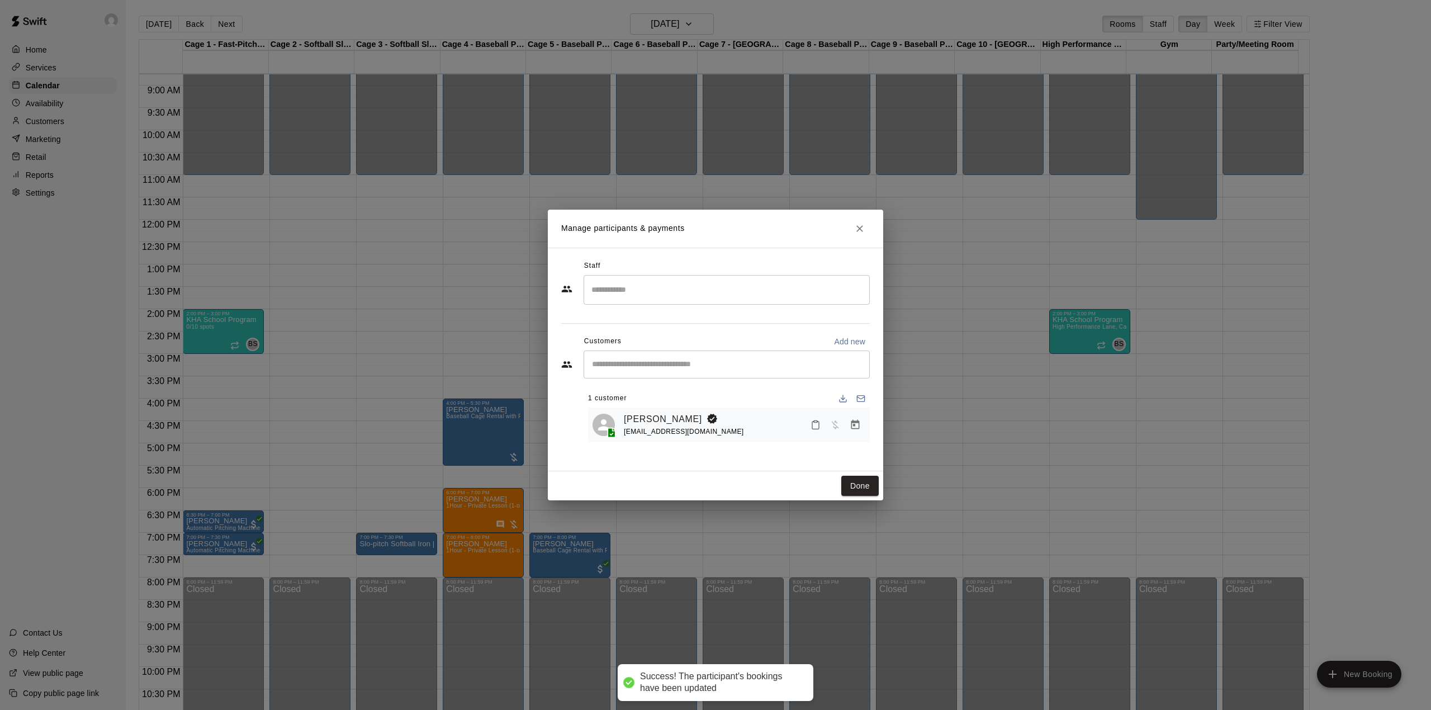
click at [871, 481] on button "Done" at bounding box center [859, 486] width 37 height 21
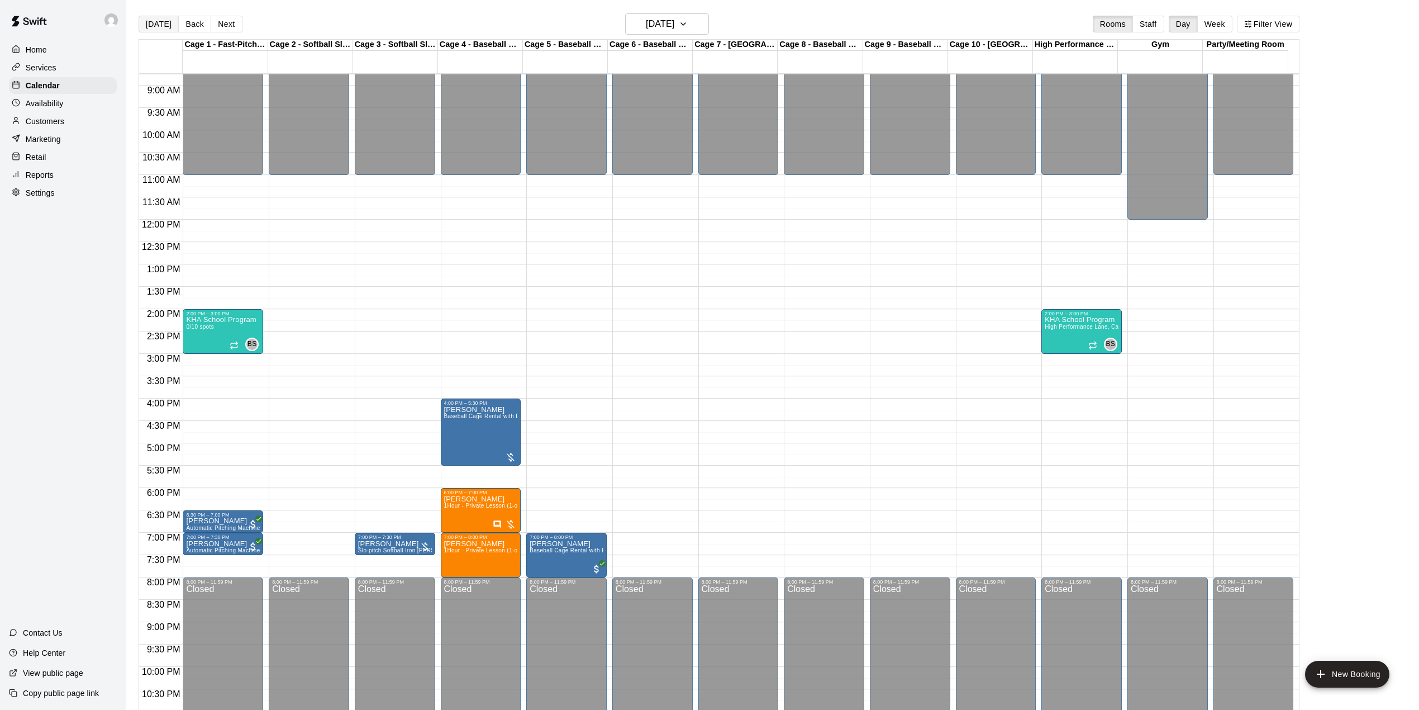
click at [167, 30] on button "[DATE]" at bounding box center [159, 24] width 40 height 17
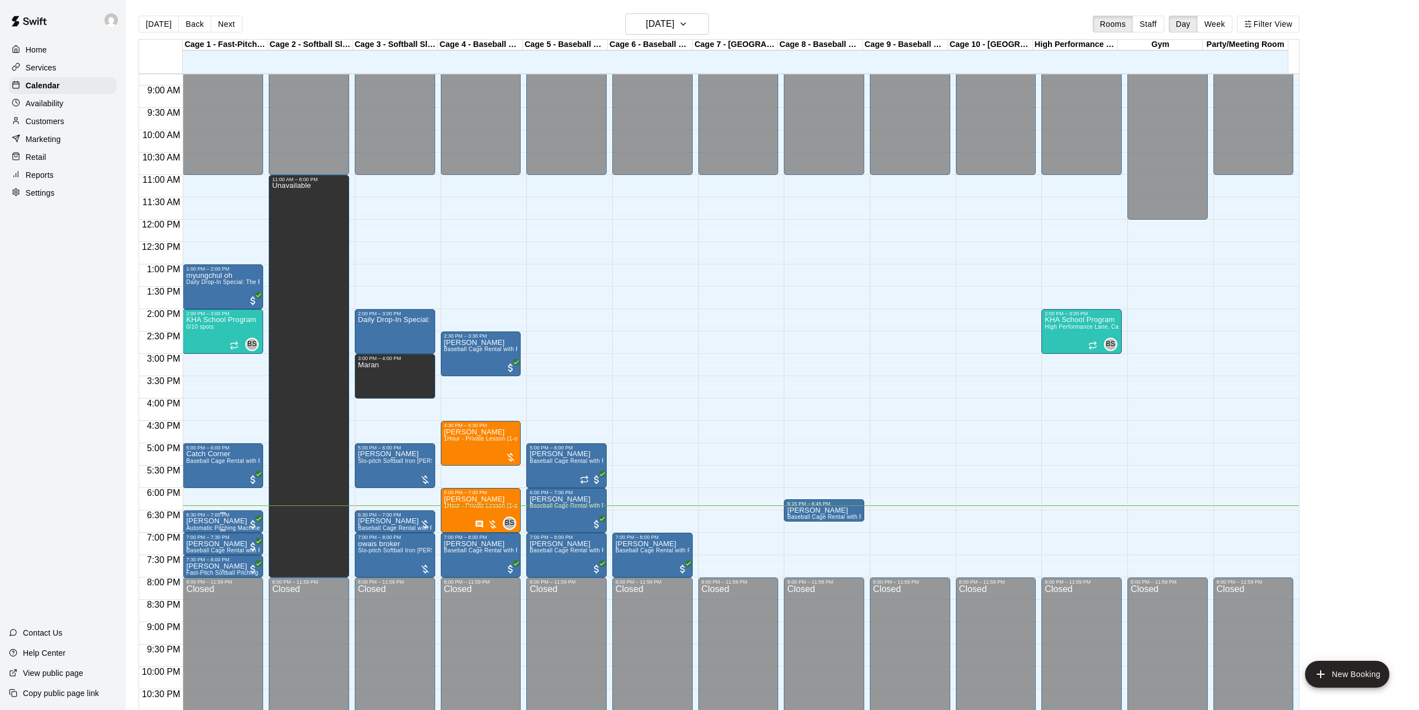
click at [233, 521] on p "[PERSON_NAME]" at bounding box center [223, 521] width 74 height 0
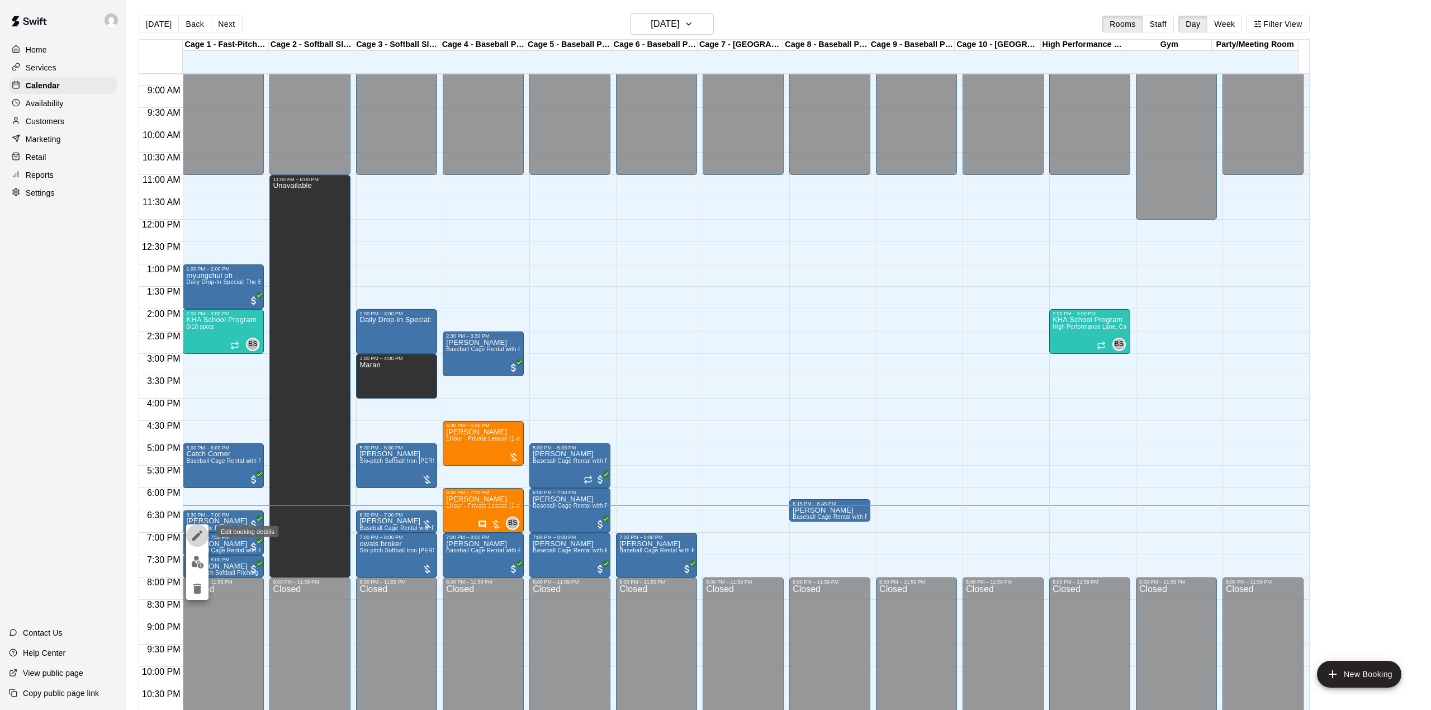
click at [196, 537] on icon "edit" at bounding box center [197, 535] width 10 height 10
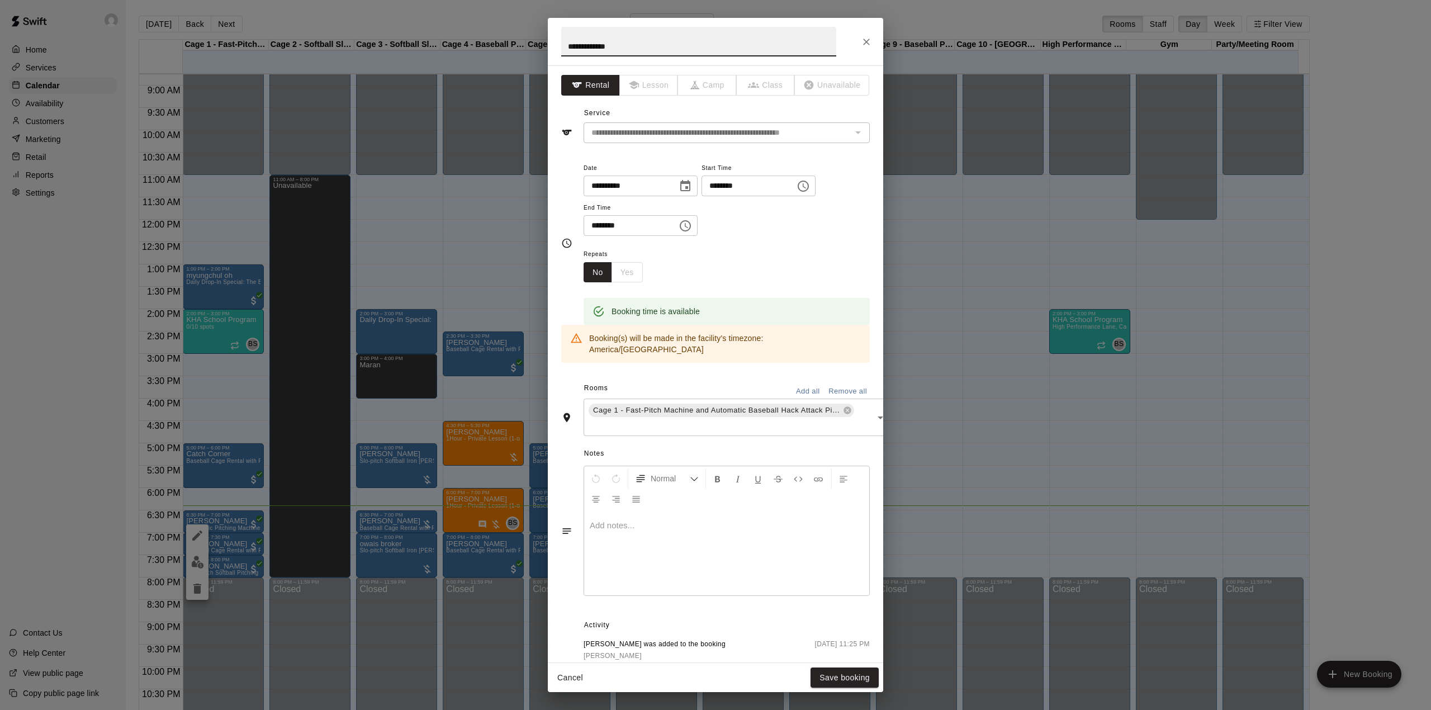
click at [865, 42] on icon "Close" at bounding box center [866, 42] width 7 height 7
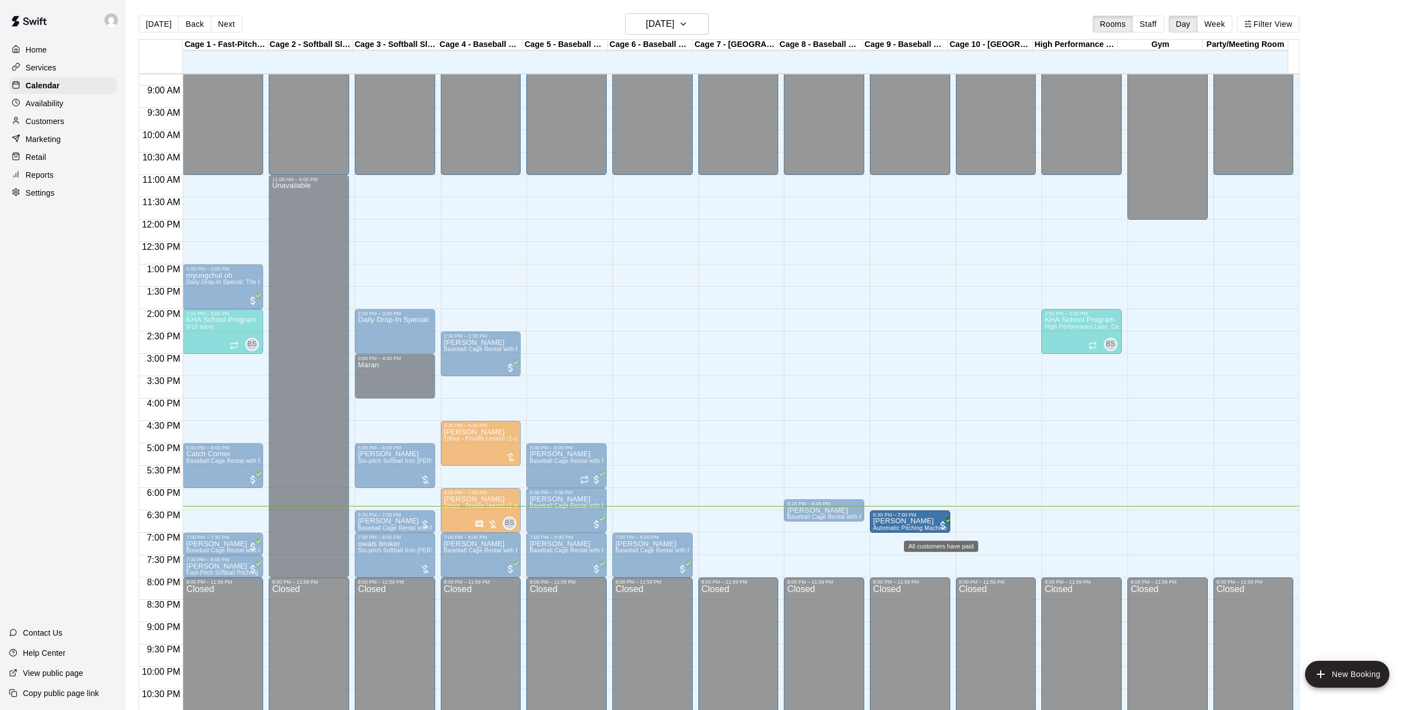
drag, startPoint x: 221, startPoint y: 519, endPoint x: 939, endPoint y: 530, distance: 717.6
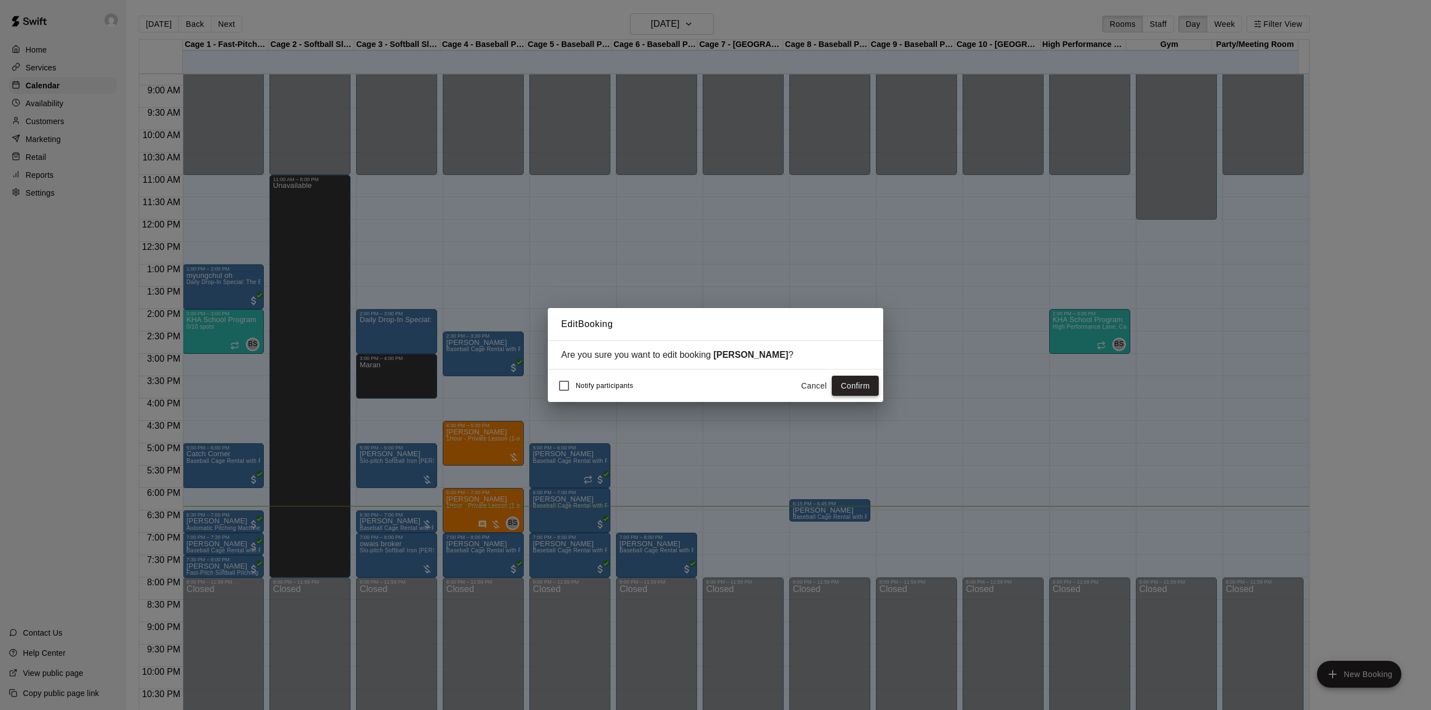
click at [852, 389] on button "Confirm" at bounding box center [855, 386] width 47 height 21
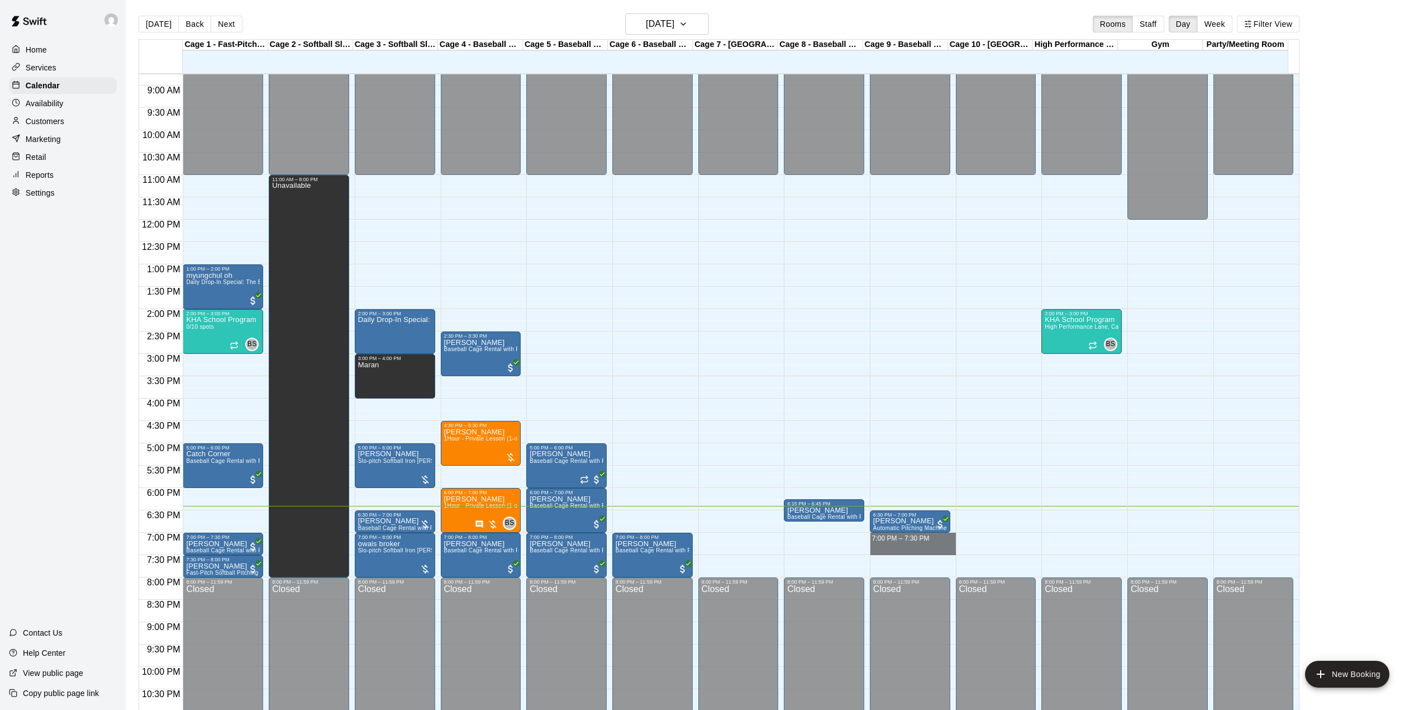
drag, startPoint x: 908, startPoint y: 538, endPoint x: 910, endPoint y: 550, distance: 13.0
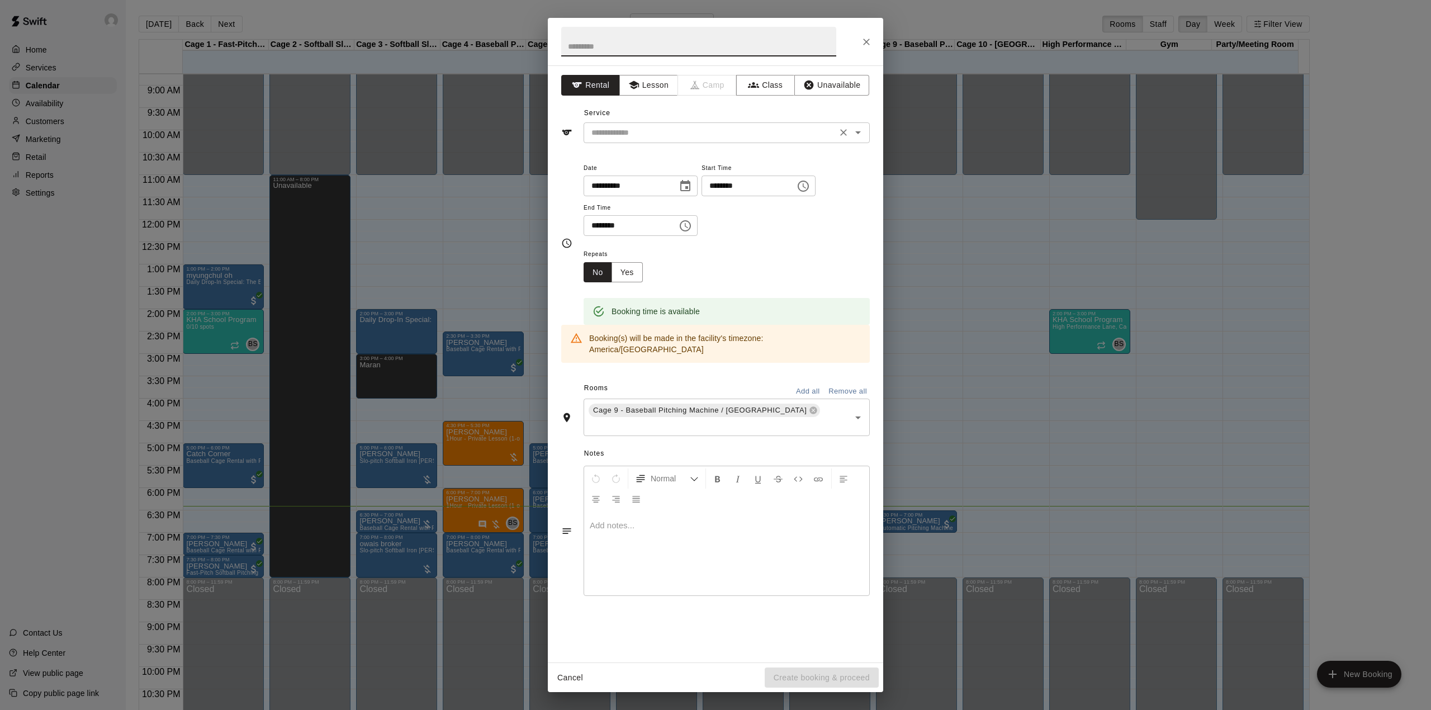
click at [638, 128] on input "text" at bounding box center [710, 133] width 246 height 14
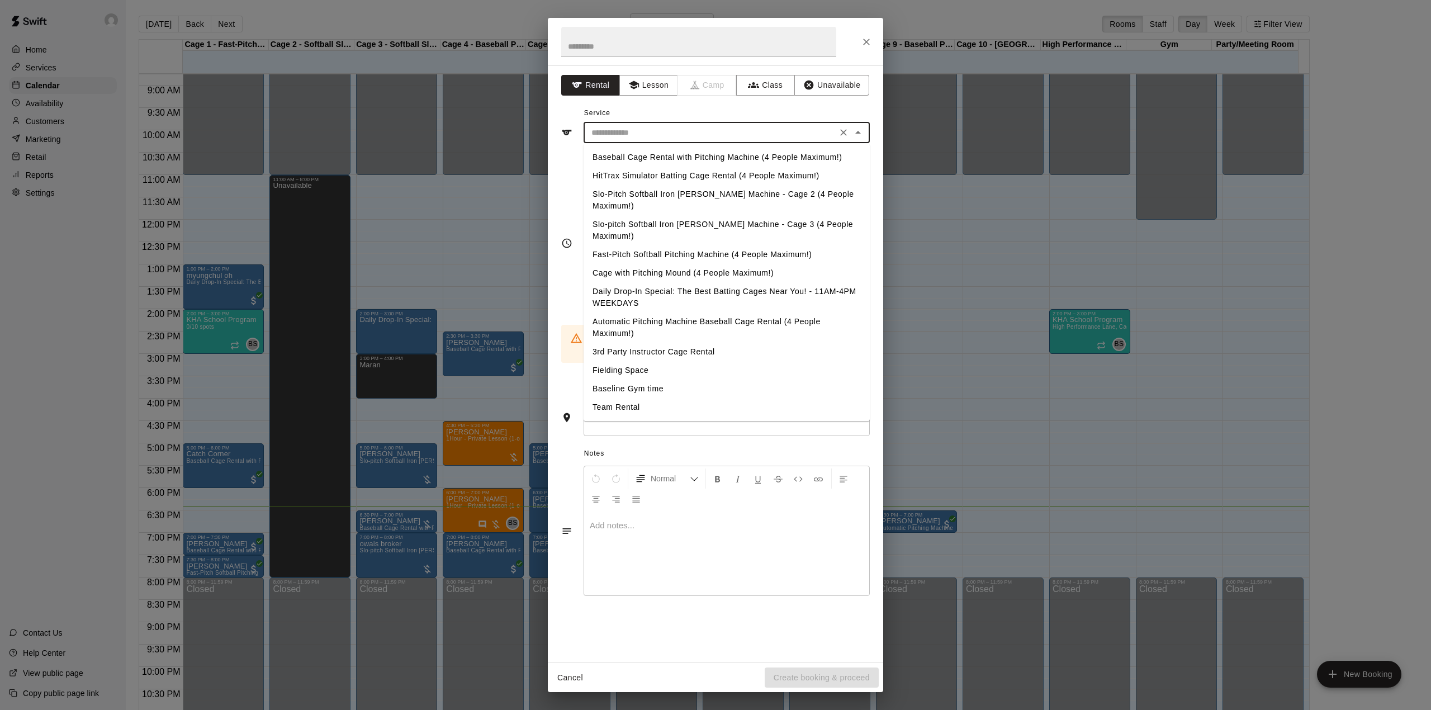
click at [726, 158] on li "Baseball Cage Rental with Pitching Machine (4 People Maximum!)" at bounding box center [726, 157] width 286 height 18
type input "**********"
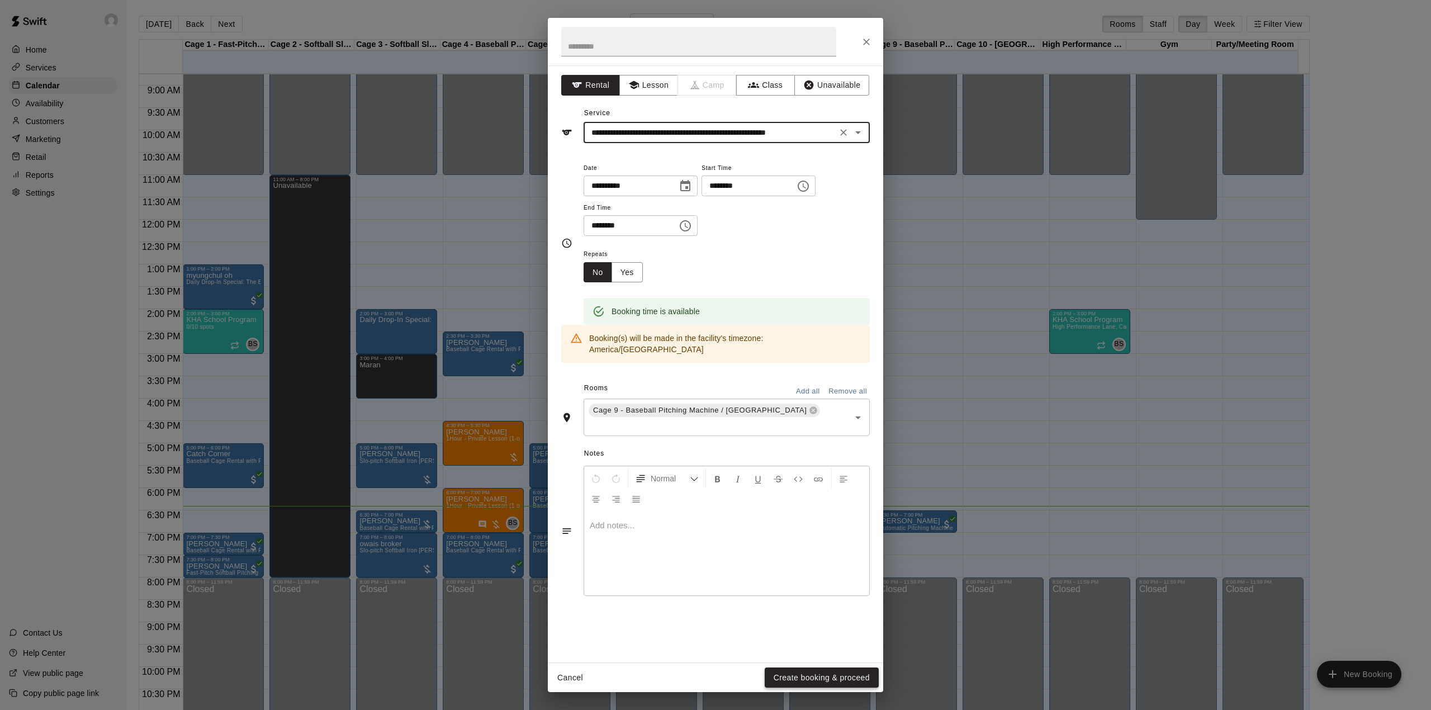
click at [814, 675] on button "Create booking & proceed" at bounding box center [821, 677] width 114 height 21
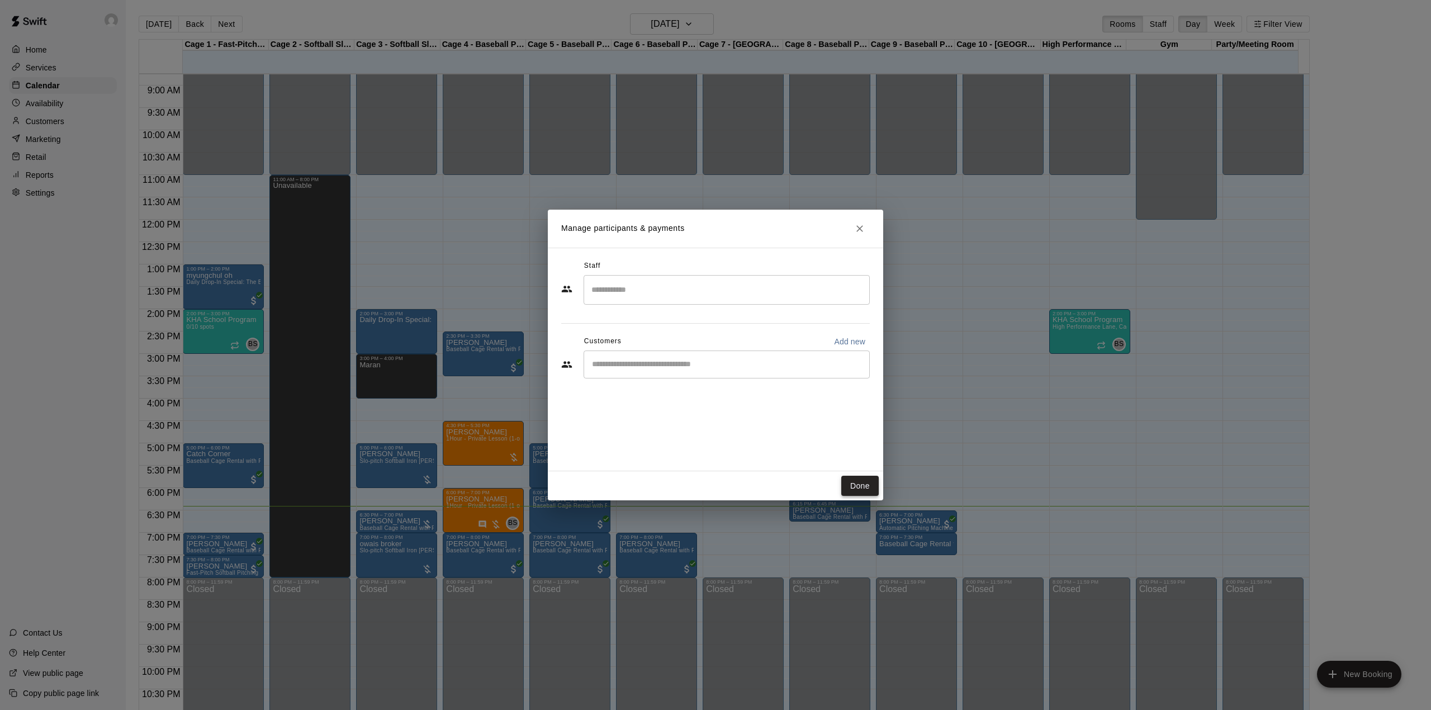
click at [863, 487] on button "Done" at bounding box center [859, 486] width 37 height 21
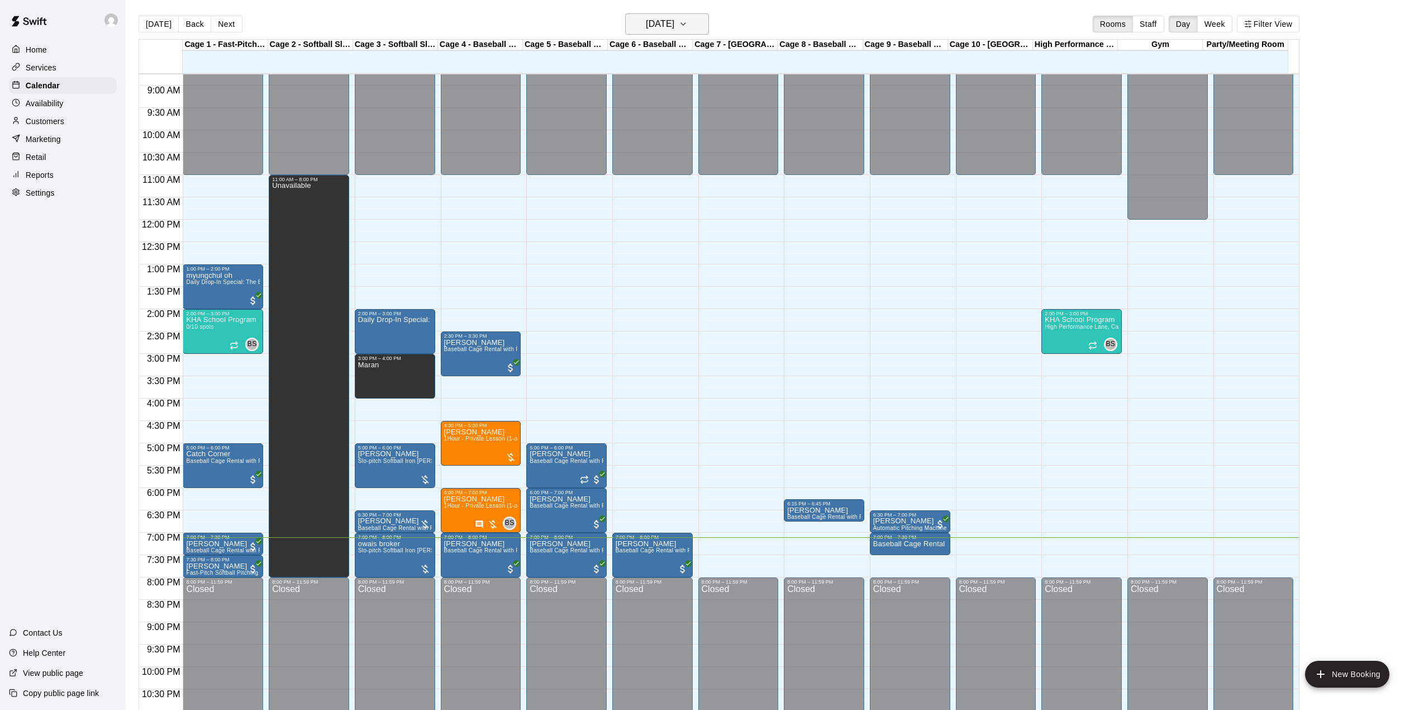
click at [673, 21] on h6 "[DATE]" at bounding box center [660, 24] width 29 height 16
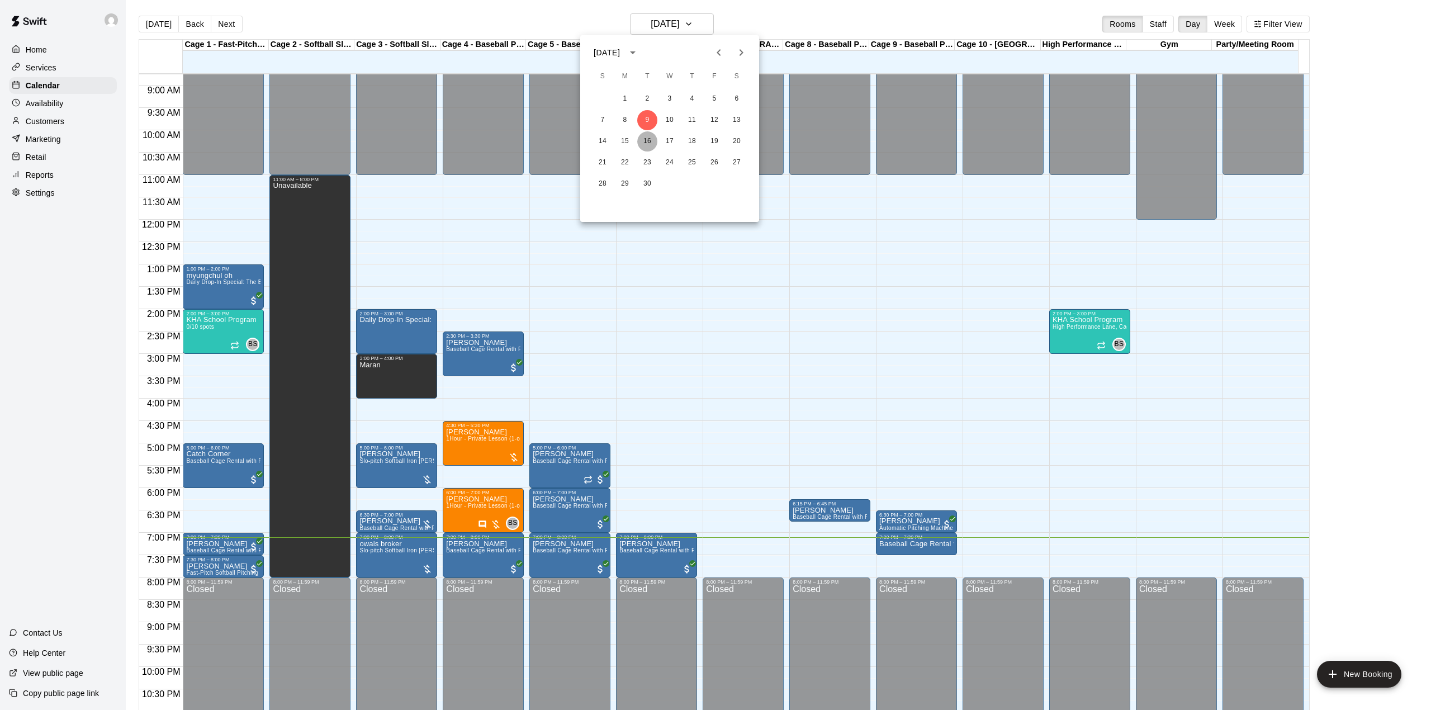
click at [648, 146] on button "16" at bounding box center [647, 141] width 20 height 20
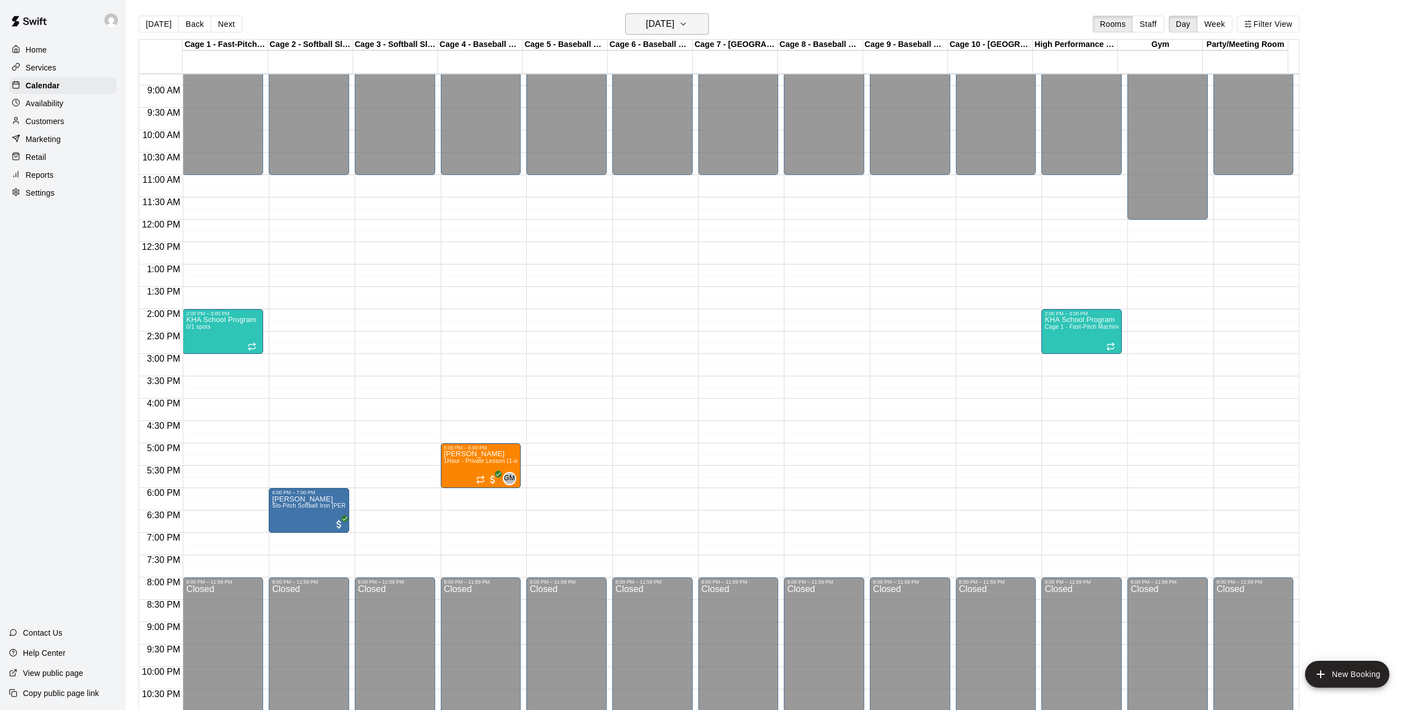
click at [675, 22] on h6 "[DATE]" at bounding box center [660, 24] width 29 height 16
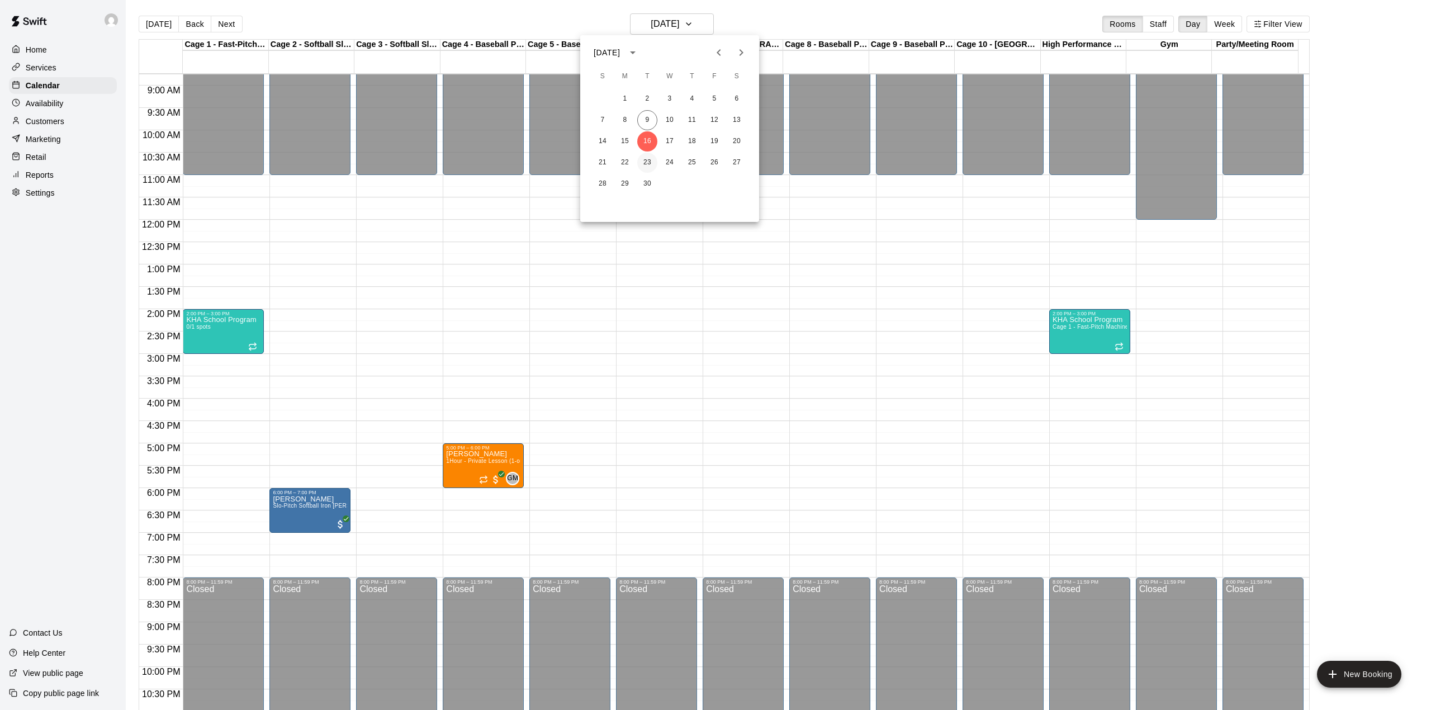
click at [649, 158] on button "23" at bounding box center [647, 163] width 20 height 20
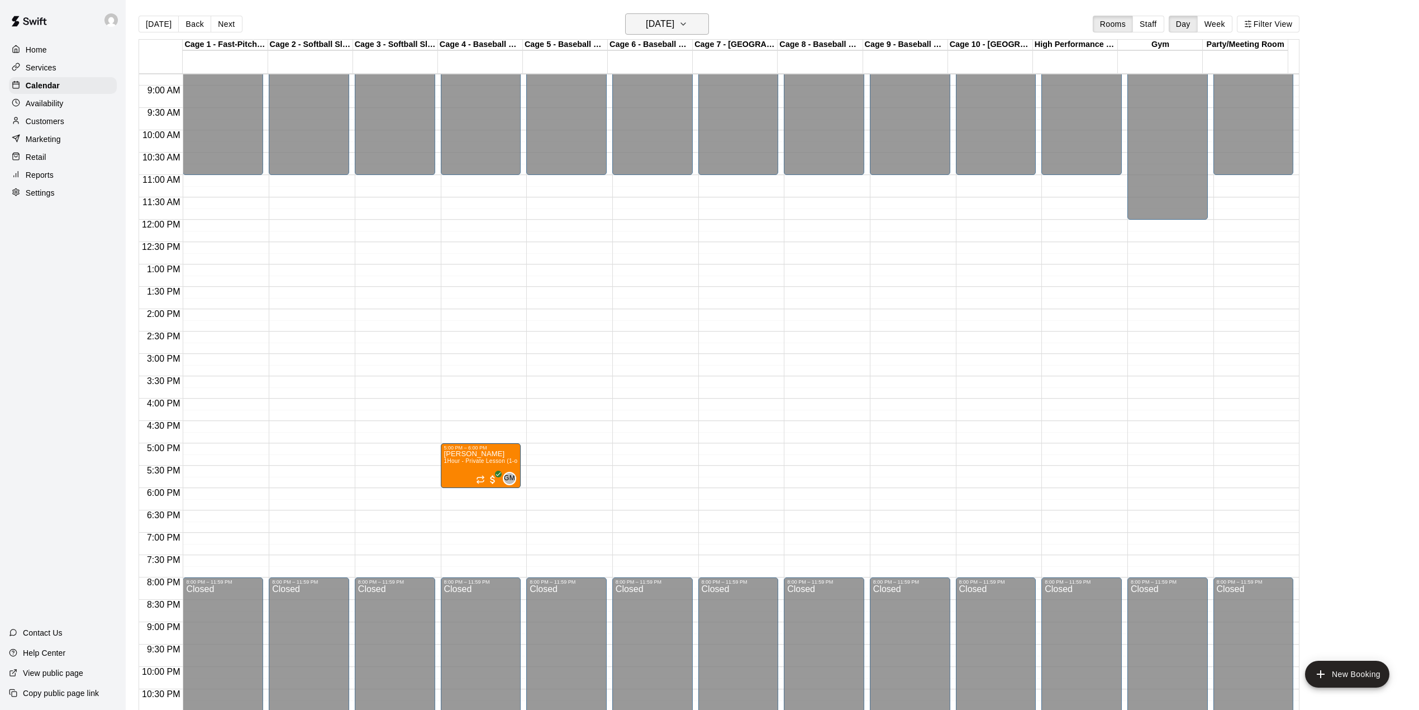
click at [667, 16] on button "[DATE]" at bounding box center [667, 23] width 84 height 21
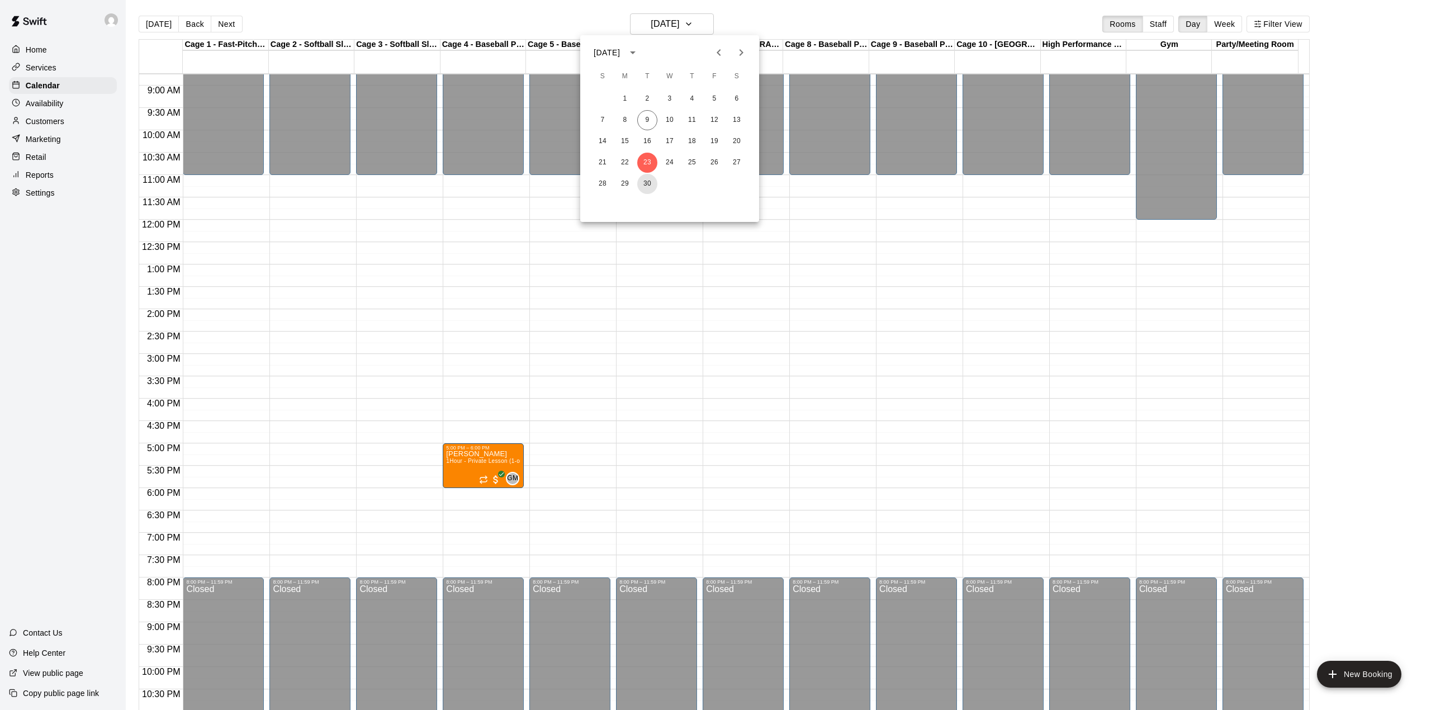
click at [643, 186] on button "30" at bounding box center [647, 184] width 20 height 20
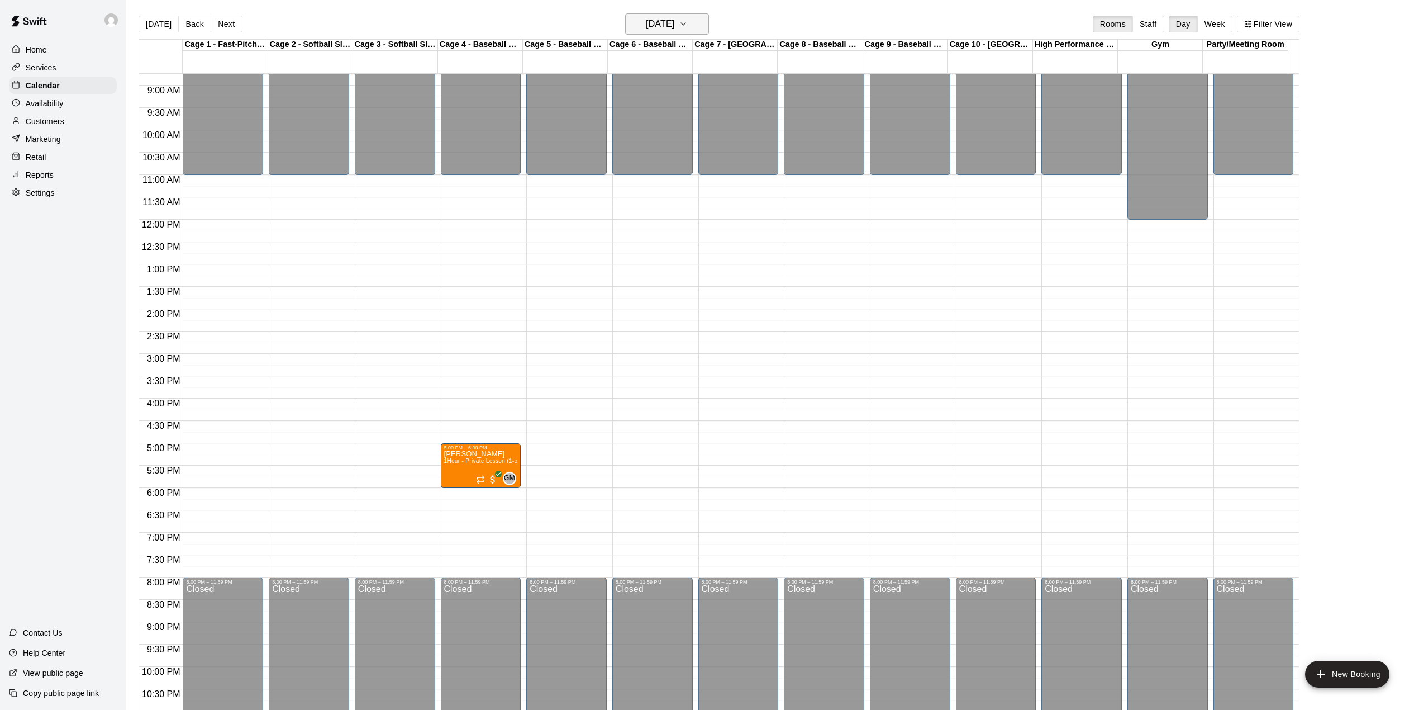
click at [682, 13] on button "[DATE]" at bounding box center [667, 23] width 84 height 21
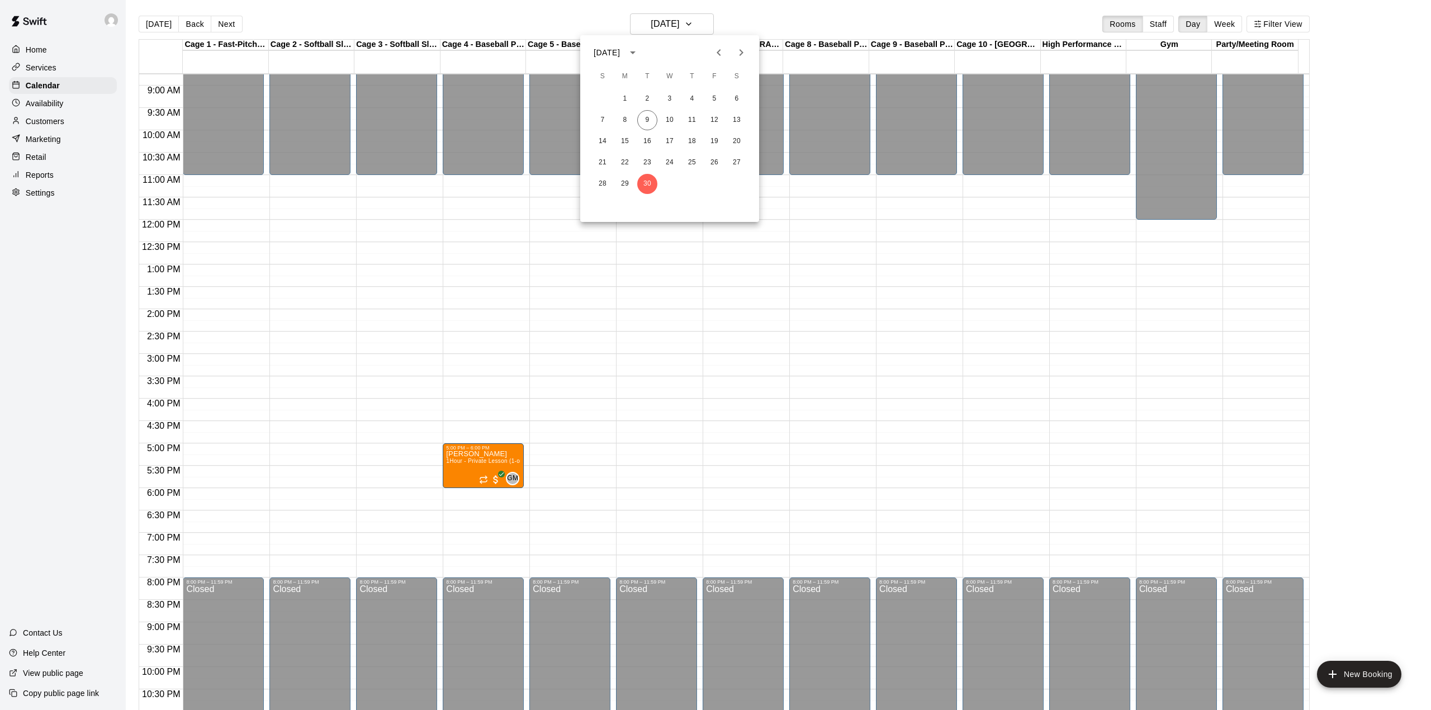
click at [740, 53] on icon "Next month" at bounding box center [740, 52] width 13 height 13
click at [742, 49] on icon "Next month" at bounding box center [740, 52] width 13 height 13
click at [714, 54] on icon "Previous month" at bounding box center [718, 52] width 13 height 13
click at [652, 184] on button "25" at bounding box center [647, 184] width 20 height 20
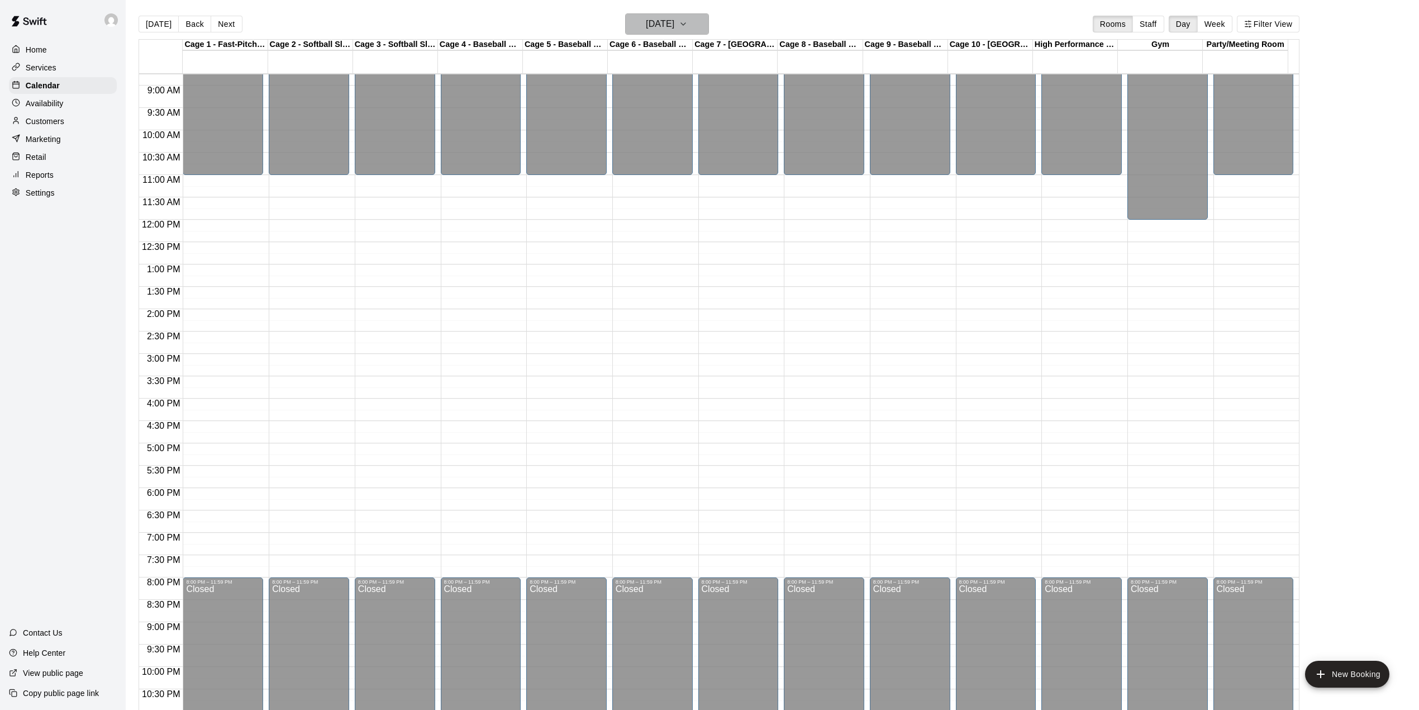
click at [673, 19] on h6 "[DATE]" at bounding box center [660, 24] width 29 height 16
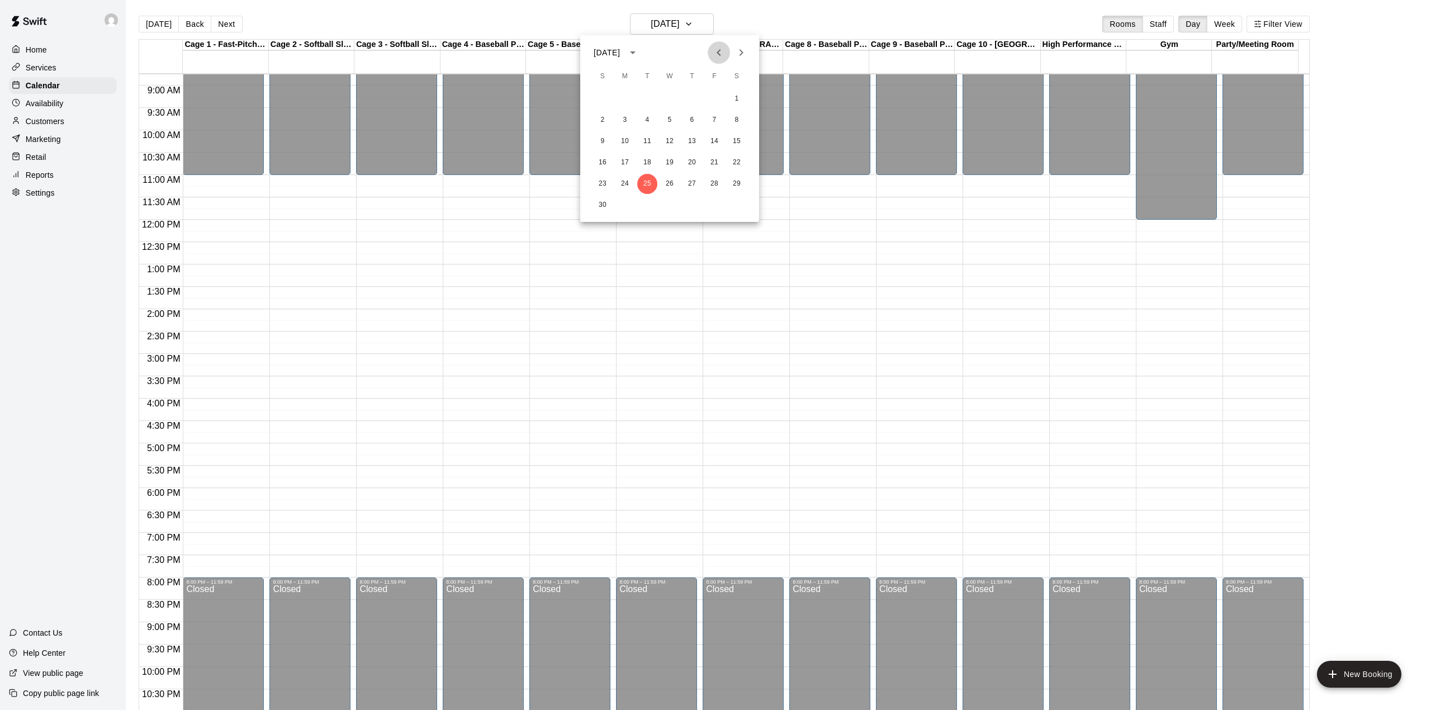
click at [712, 54] on icon "Previous month" at bounding box center [718, 52] width 13 height 13
click at [718, 56] on icon "Previous month" at bounding box center [718, 52] width 13 height 13
click at [647, 117] on button "9" at bounding box center [647, 120] width 20 height 20
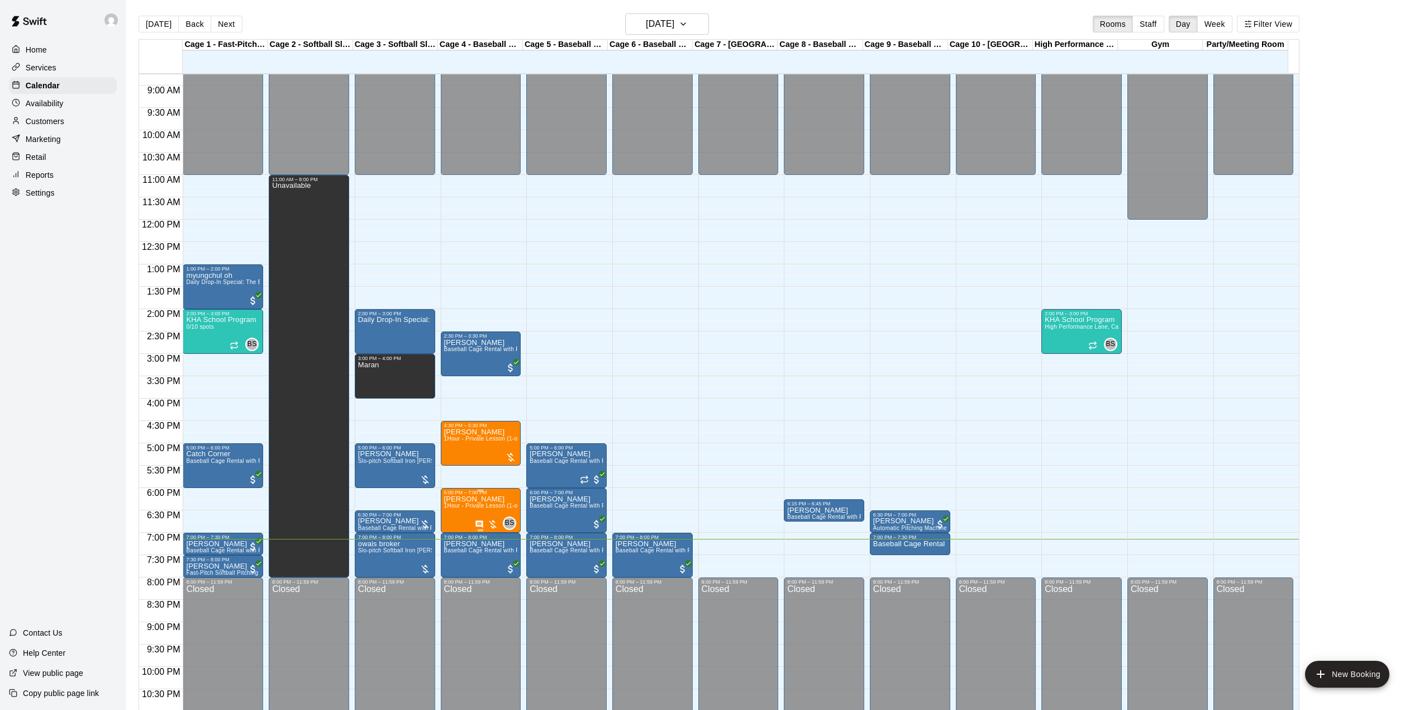
click at [464, 499] on p "[PERSON_NAME]" at bounding box center [481, 499] width 74 height 0
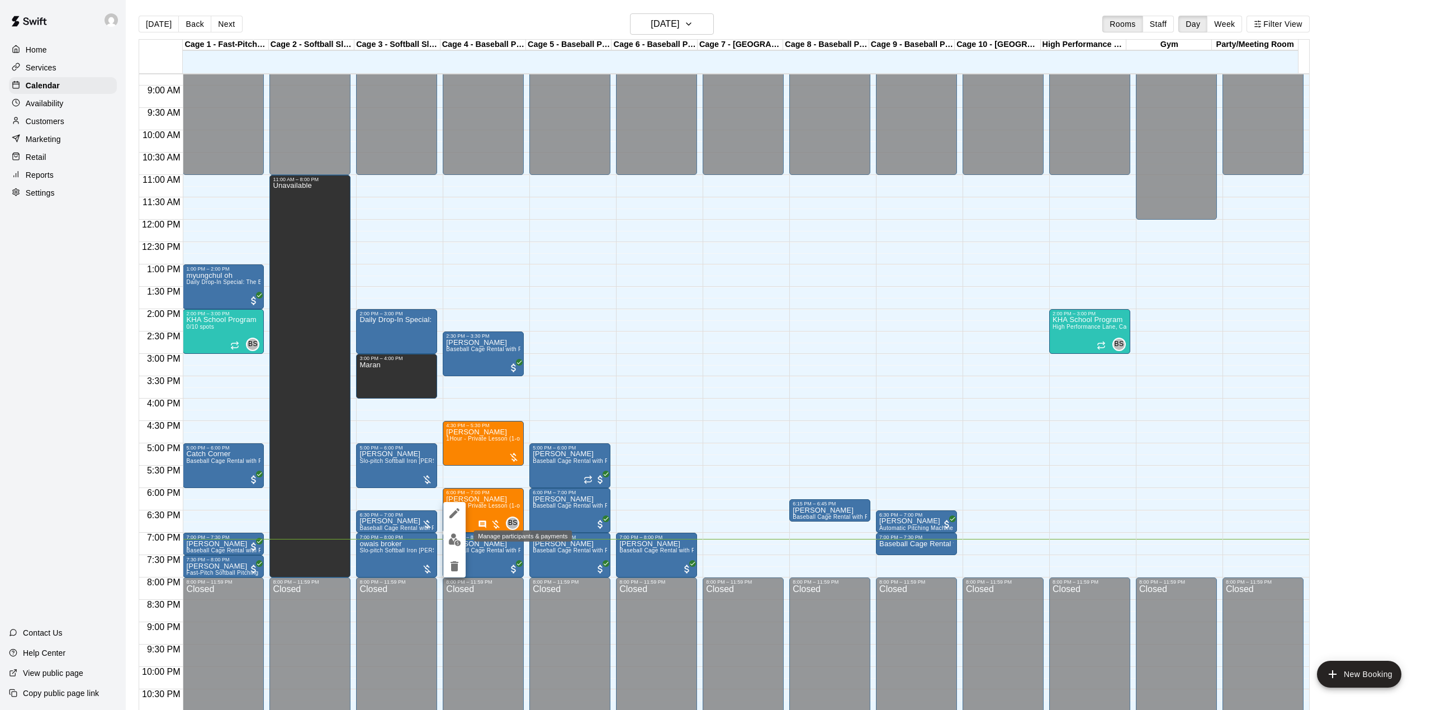
click at [449, 540] on img "edit" at bounding box center [454, 539] width 13 height 13
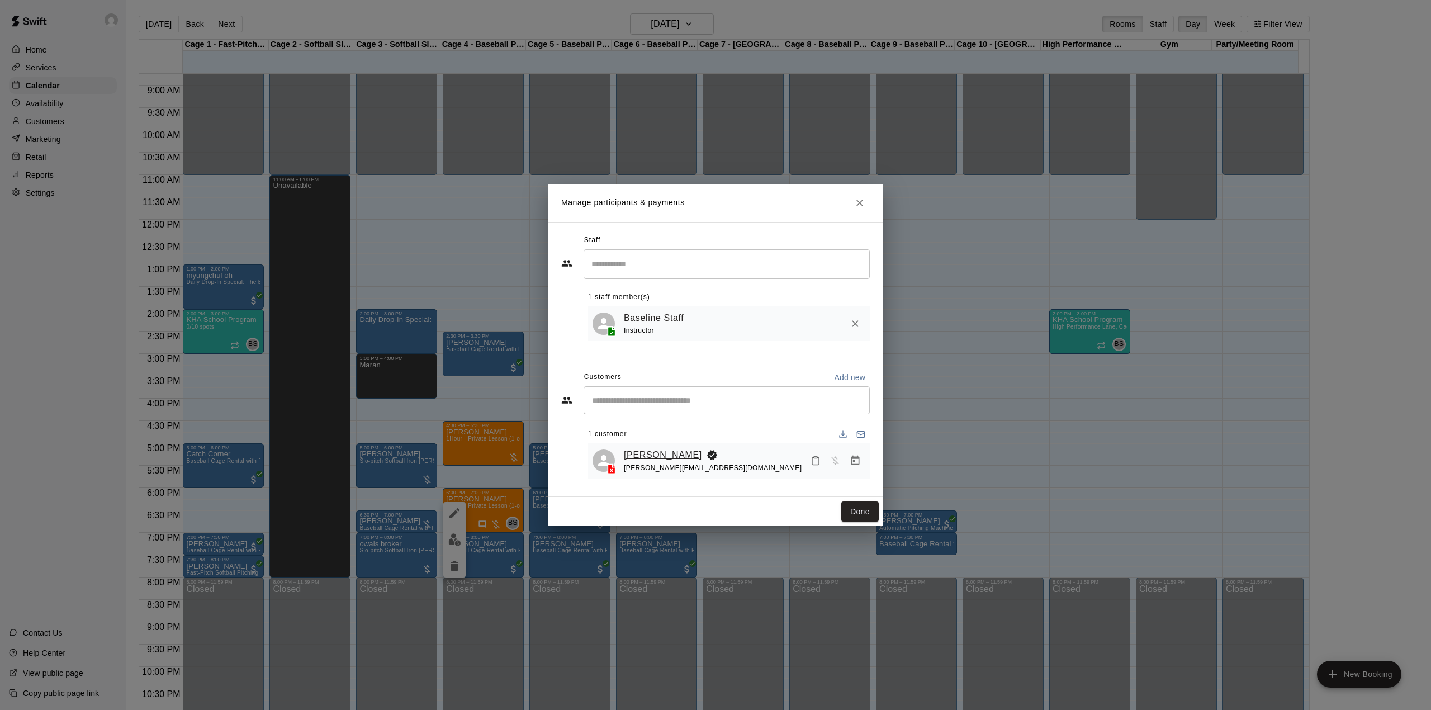
click at [644, 458] on link "[PERSON_NAME]" at bounding box center [663, 455] width 78 height 15
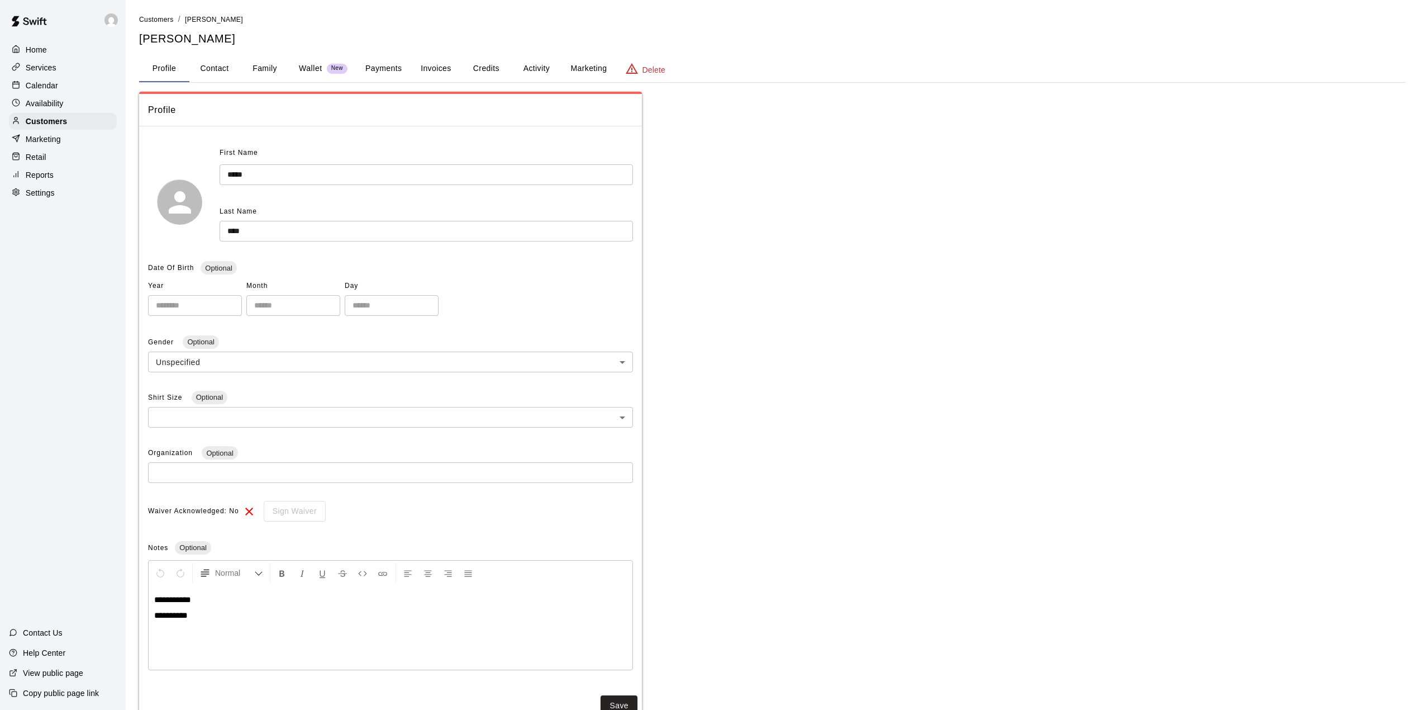
click at [535, 72] on button "Activity" at bounding box center [536, 68] width 50 height 27
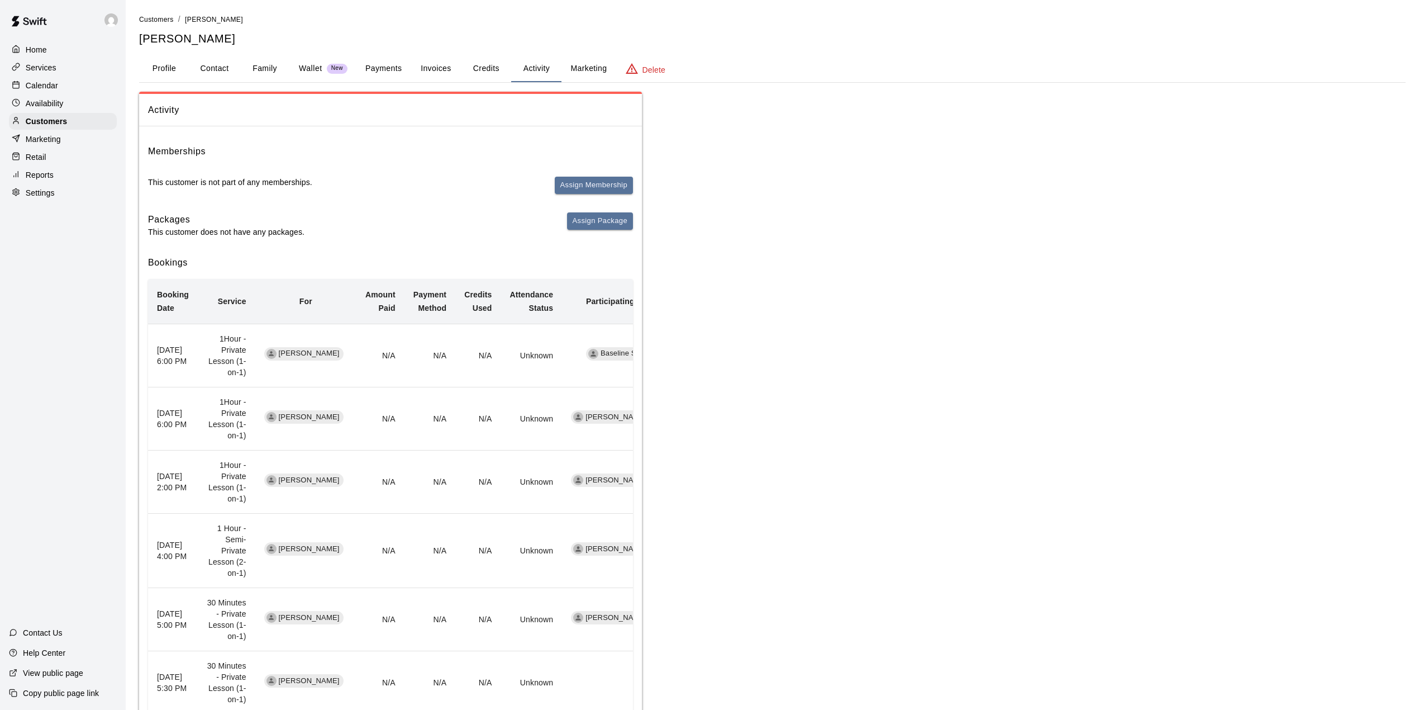
click at [41, 91] on p "Calendar" at bounding box center [42, 85] width 32 height 11
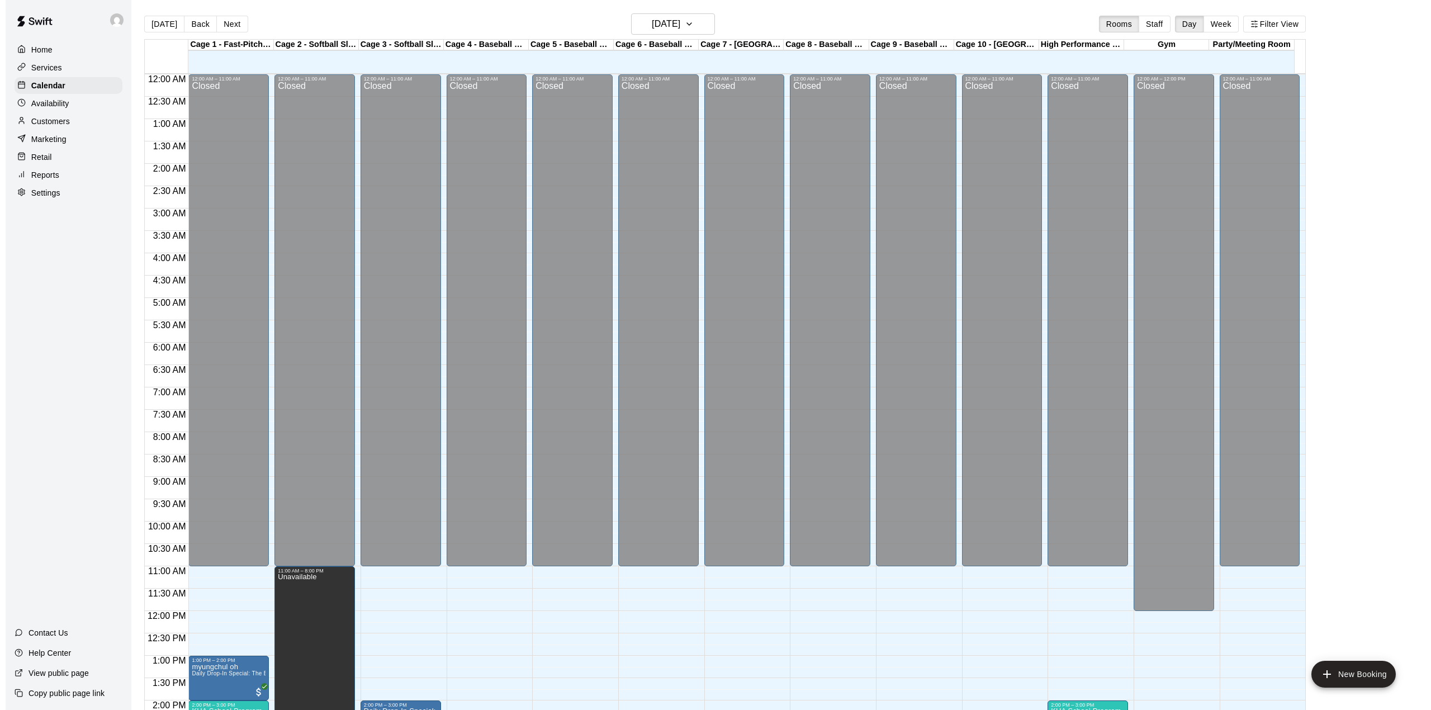
scroll to position [391, 0]
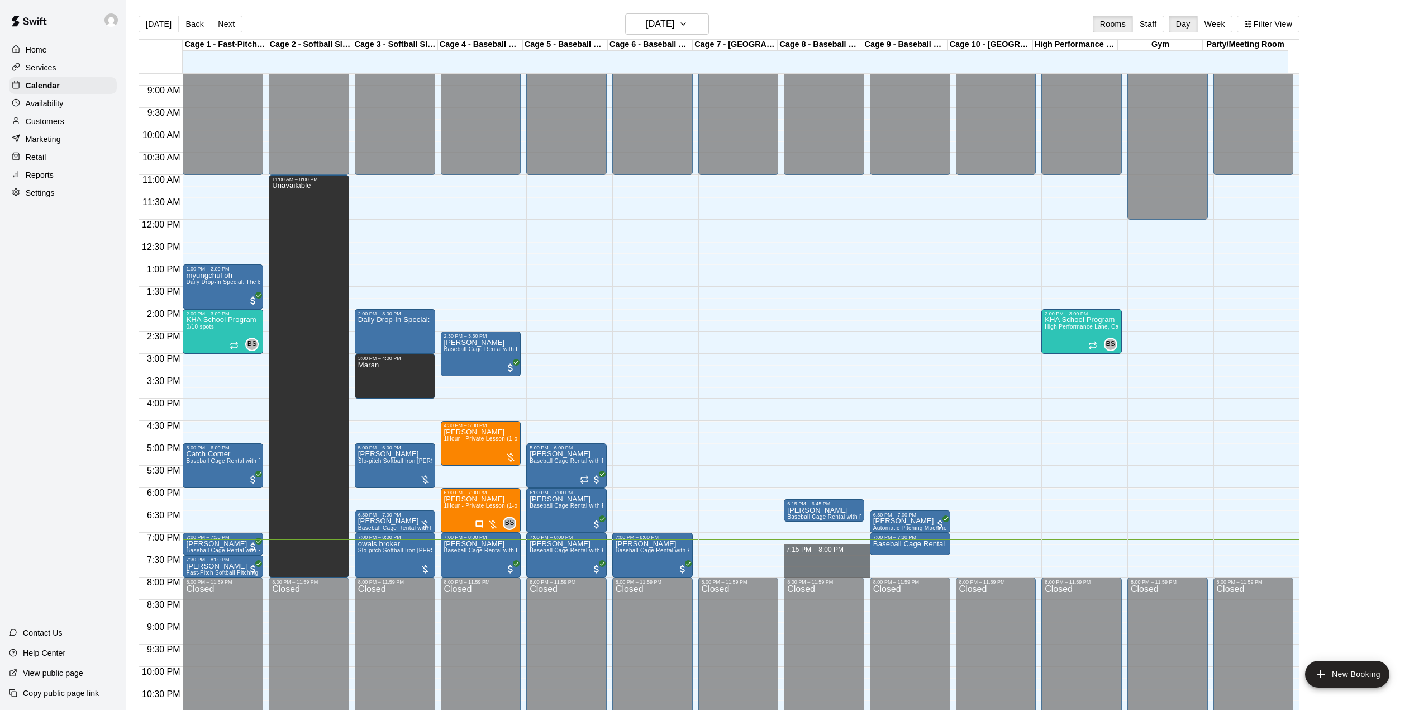
drag, startPoint x: 812, startPoint y: 545, endPoint x: 819, endPoint y: 571, distance: 26.7
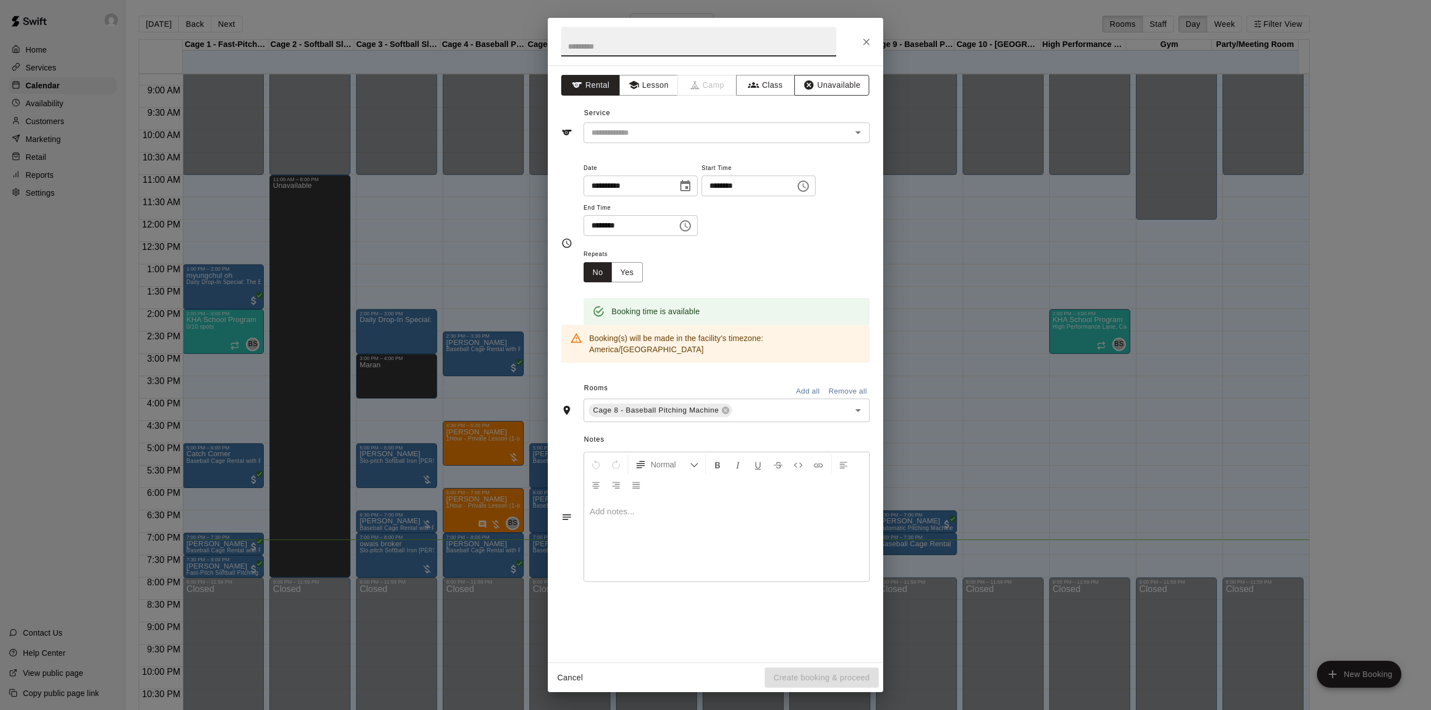
click at [826, 83] on button "Unavailable" at bounding box center [831, 85] width 75 height 21
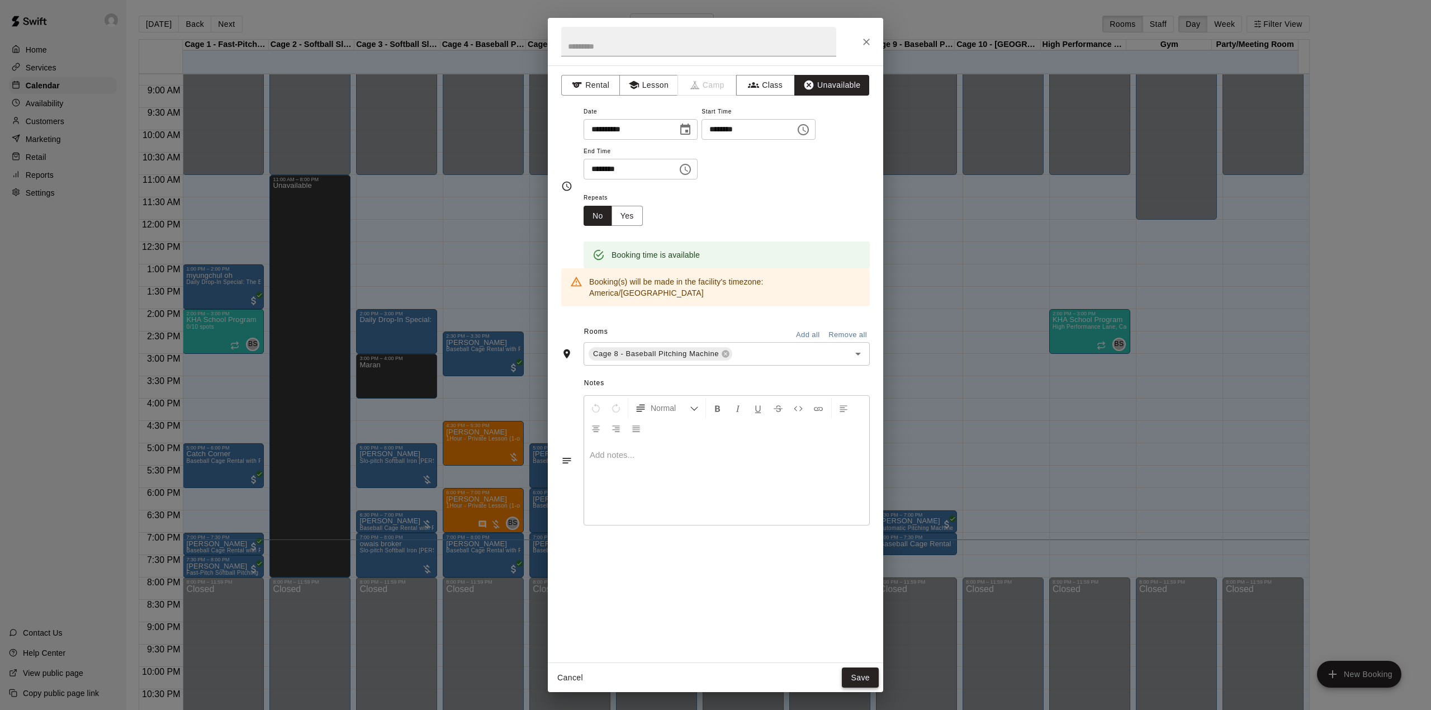
click at [875, 681] on button "Save" at bounding box center [860, 677] width 37 height 21
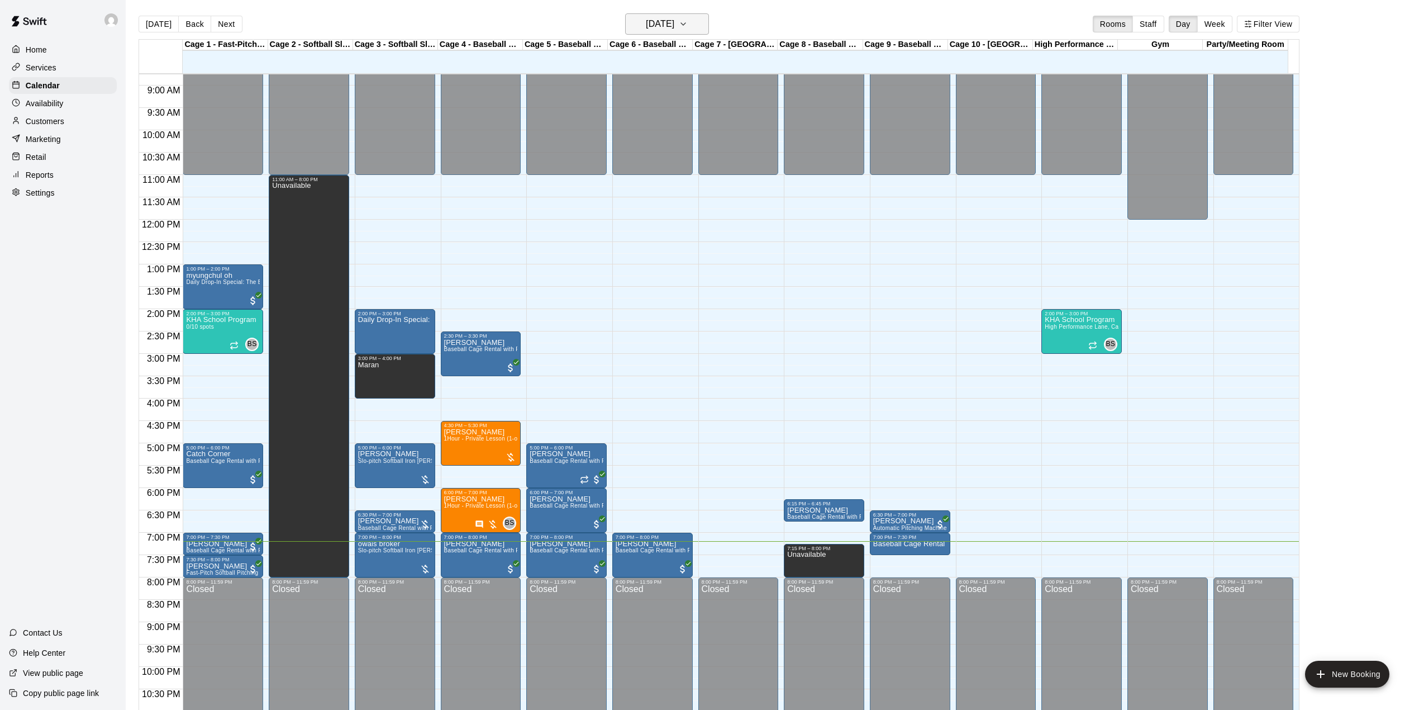
click at [662, 25] on h6 "[DATE]" at bounding box center [660, 24] width 29 height 16
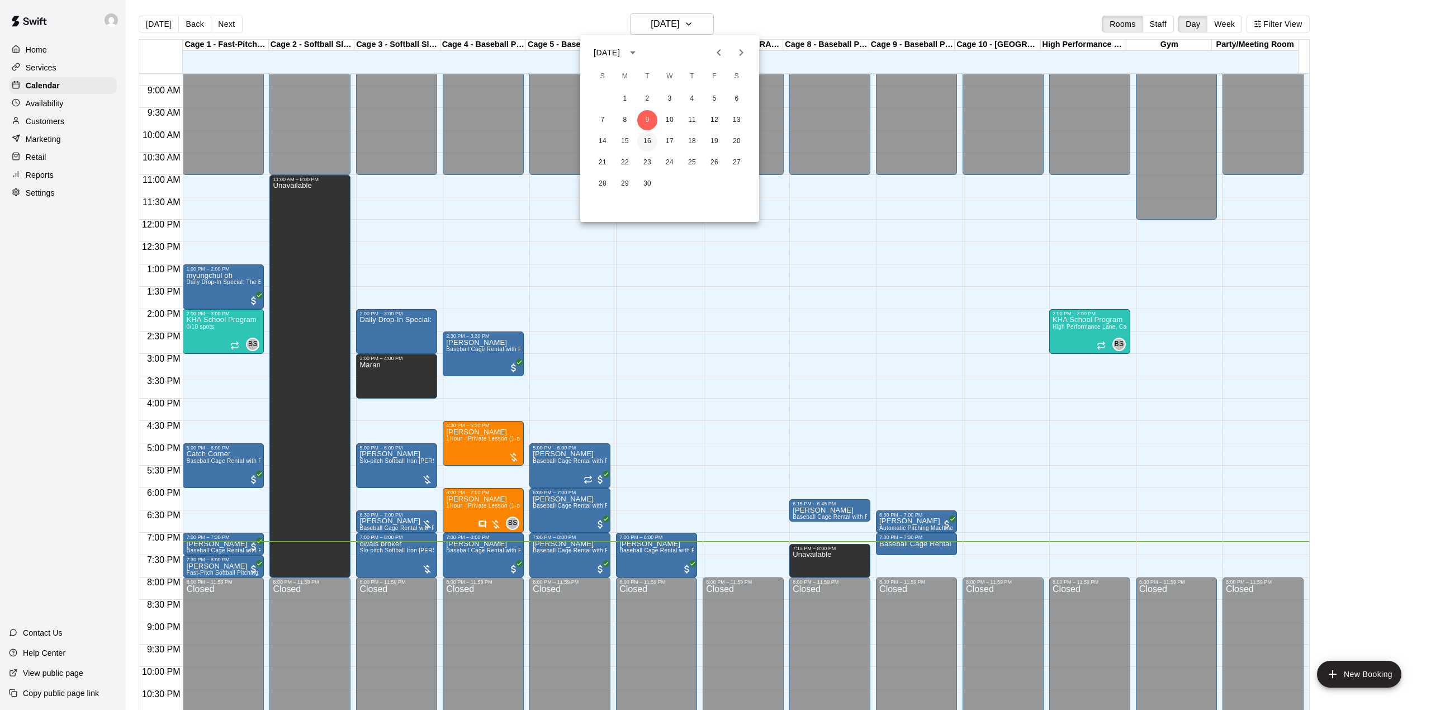
click at [649, 139] on button "16" at bounding box center [647, 141] width 20 height 20
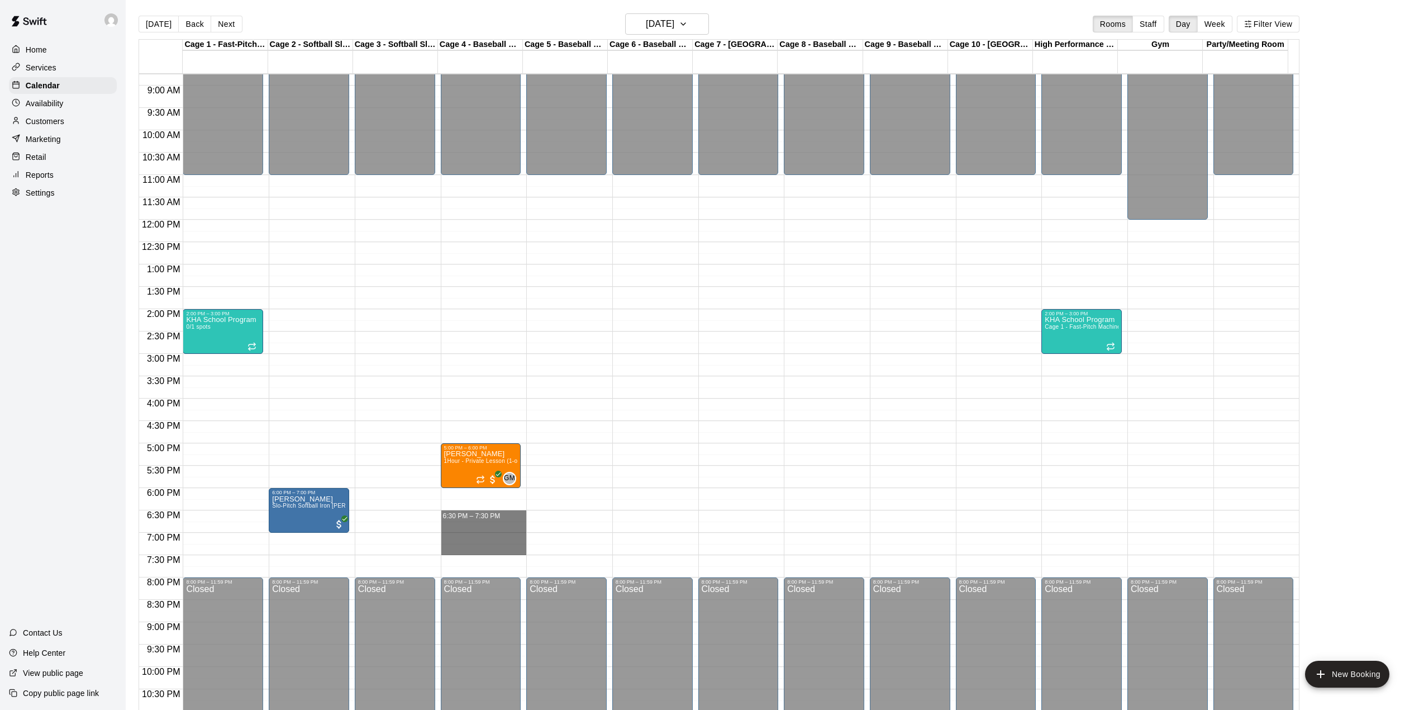
drag, startPoint x: 492, startPoint y: 514, endPoint x: 488, endPoint y: 552, distance: 38.2
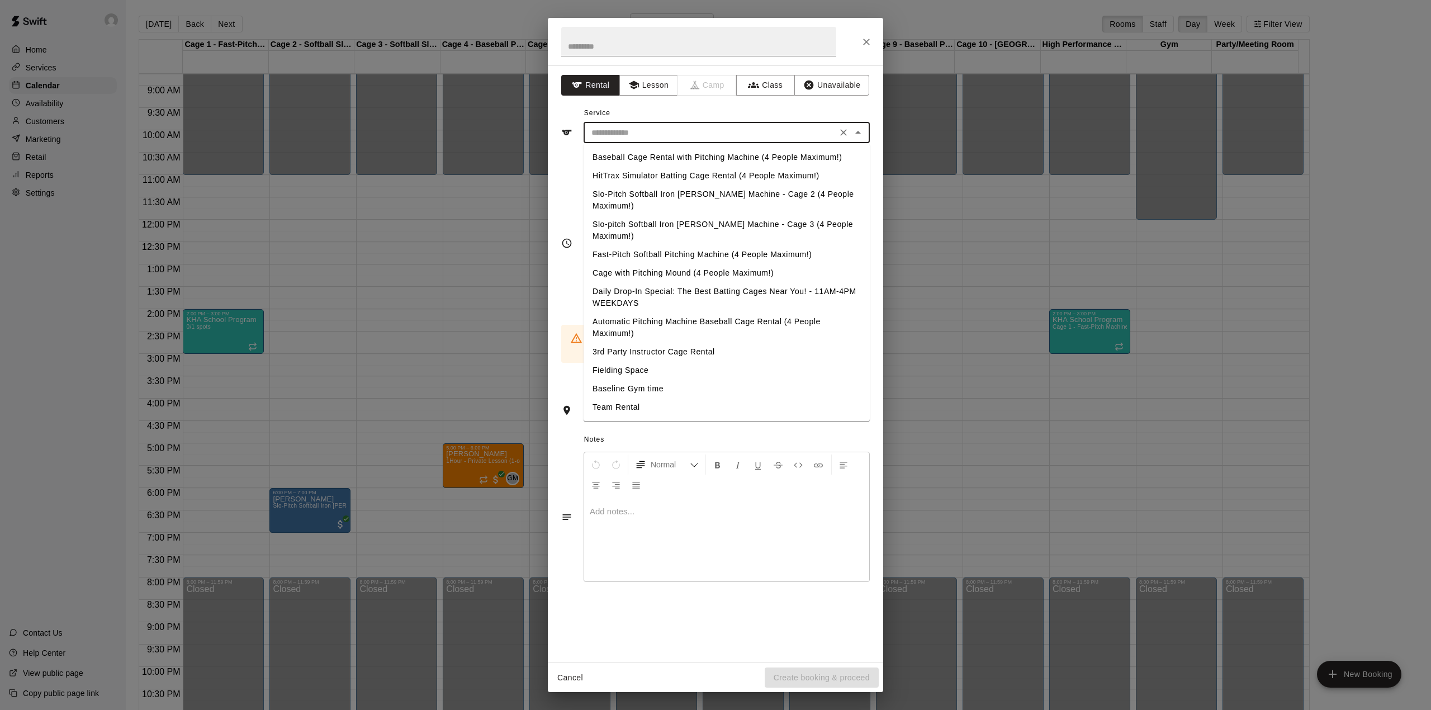
click at [678, 135] on input "text" at bounding box center [710, 133] width 246 height 14
click at [659, 92] on button "Lesson" at bounding box center [648, 85] width 59 height 21
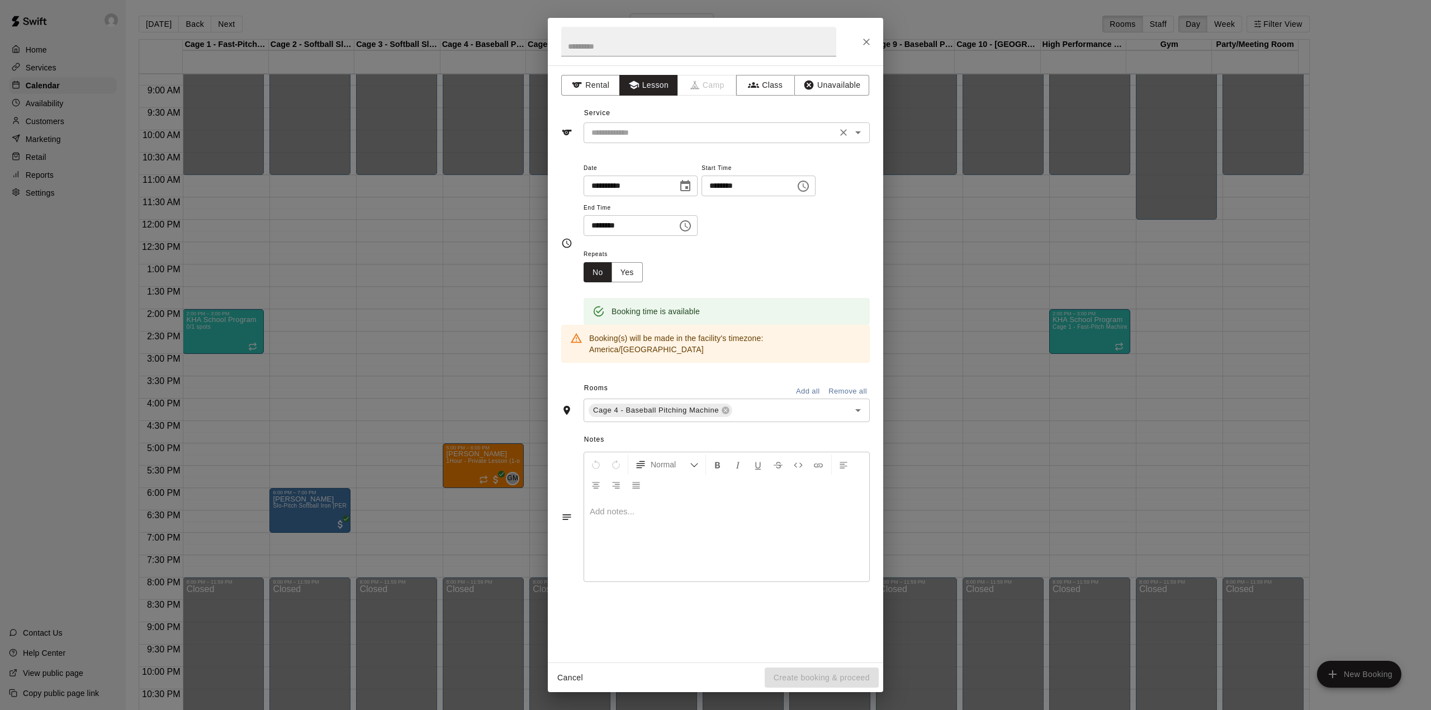
click at [749, 133] on input "text" at bounding box center [710, 133] width 246 height 14
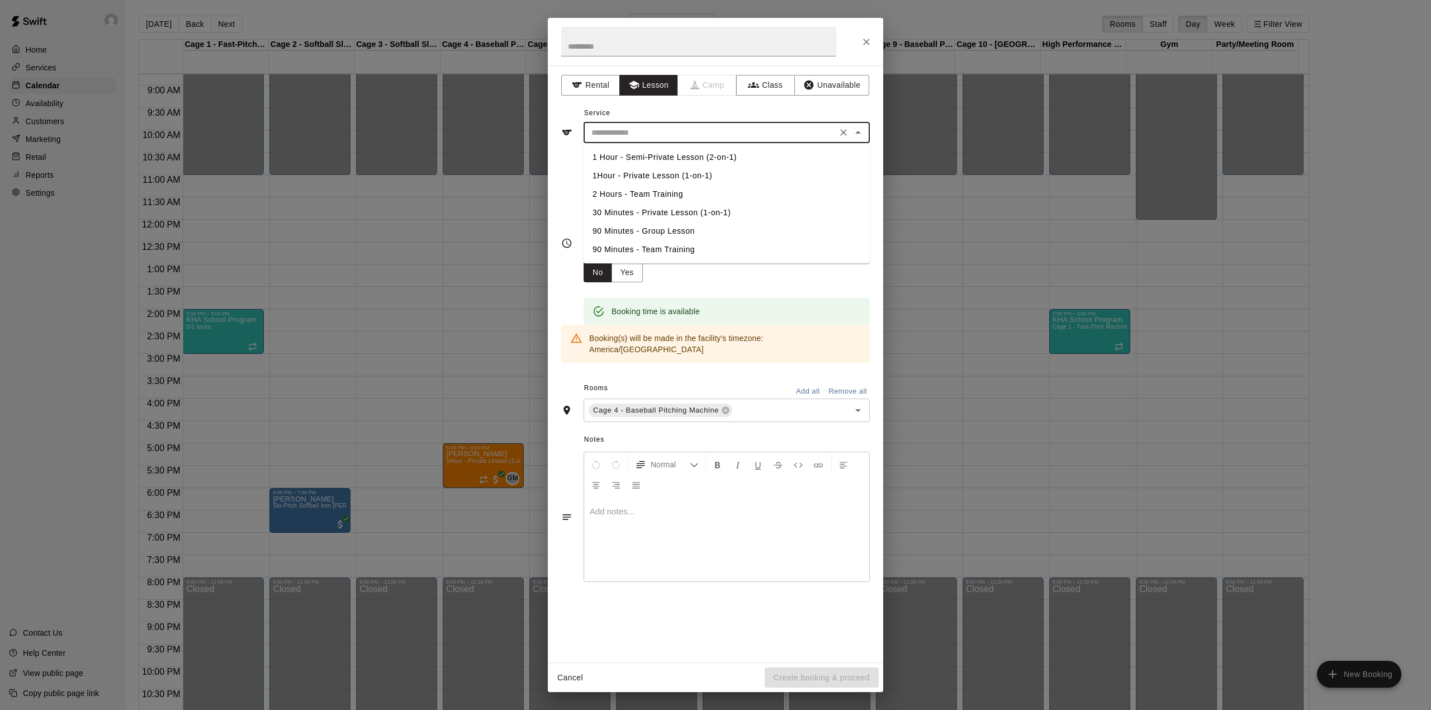
click at [678, 175] on li "1Hour - Private Lesson (1-on-1)" at bounding box center [726, 176] width 286 height 18
type input "**********"
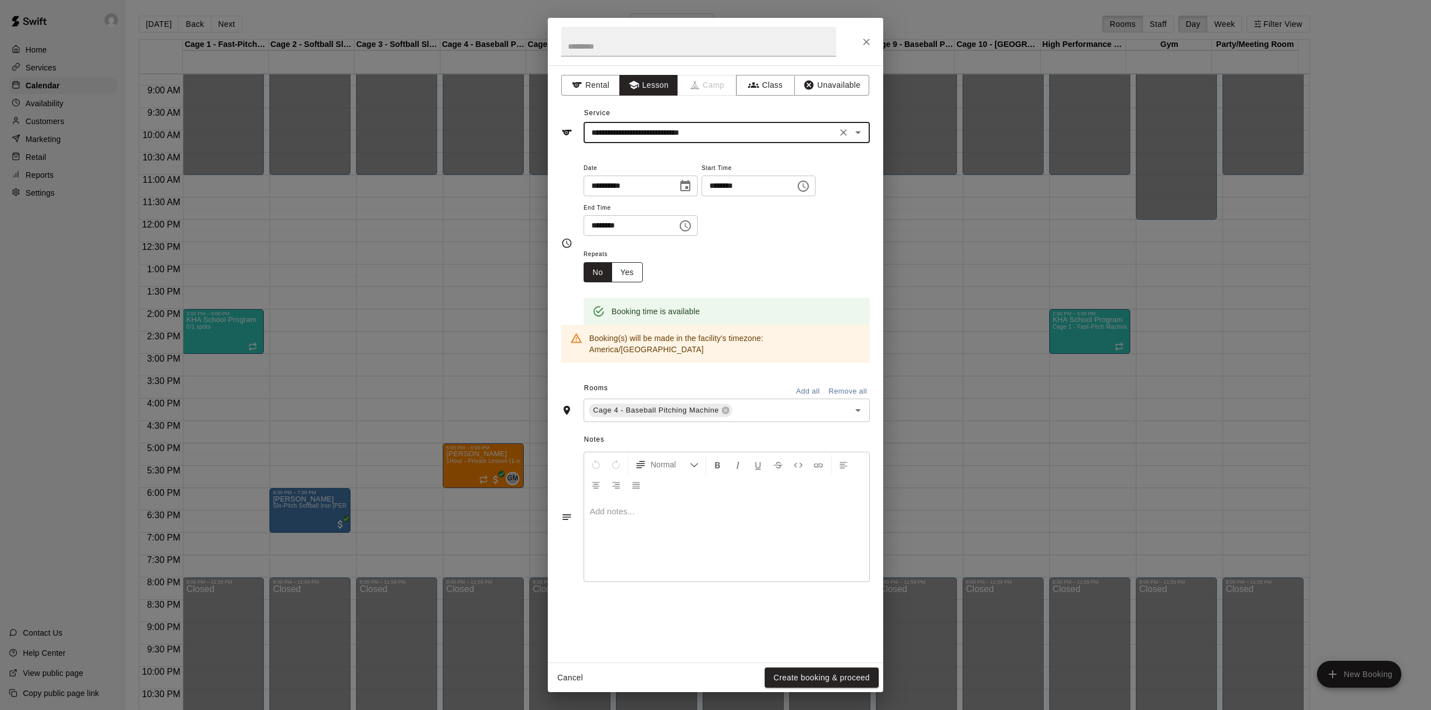
click at [628, 276] on button "Yes" at bounding box center [626, 272] width 31 height 21
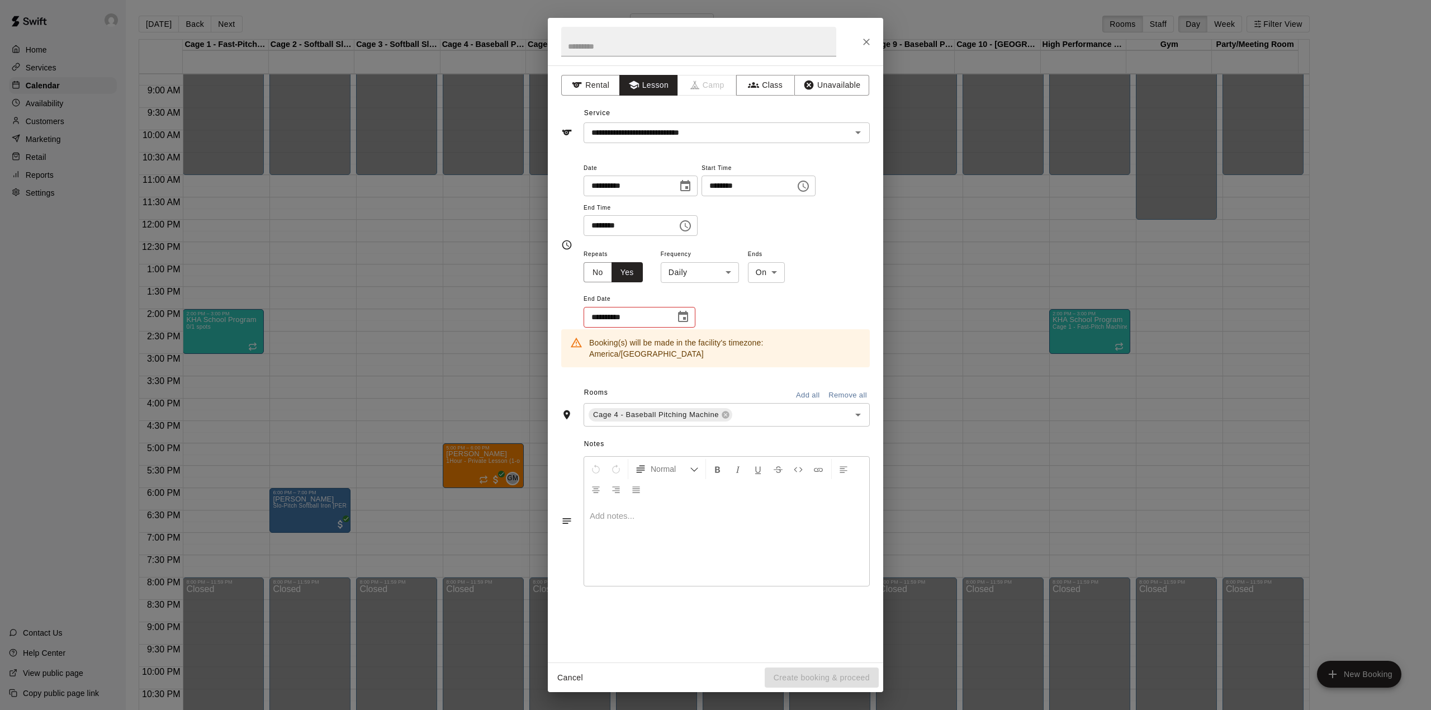
click at [725, 276] on body "Home Services Calendar Availability Customers Marketing Retail Reports Settings…" at bounding box center [715, 364] width 1431 height 728
click at [700, 314] on li "Weekly [DATE]" at bounding box center [700, 315] width 140 height 18
type input "******"
click at [684, 314] on icon "Choose date" at bounding box center [683, 316] width 10 height 11
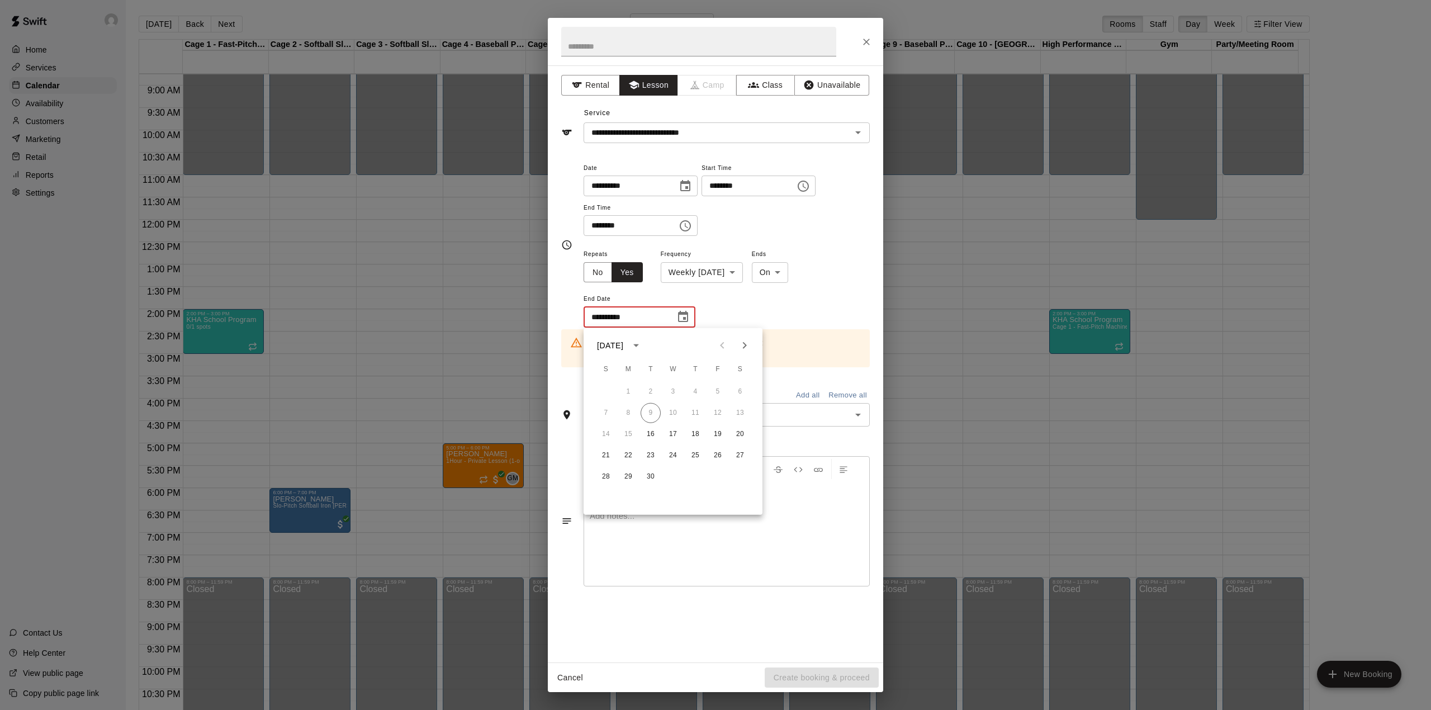
click at [745, 348] on icon "Next month" at bounding box center [744, 345] width 13 height 13
click at [648, 439] on button "14" at bounding box center [650, 434] width 20 height 20
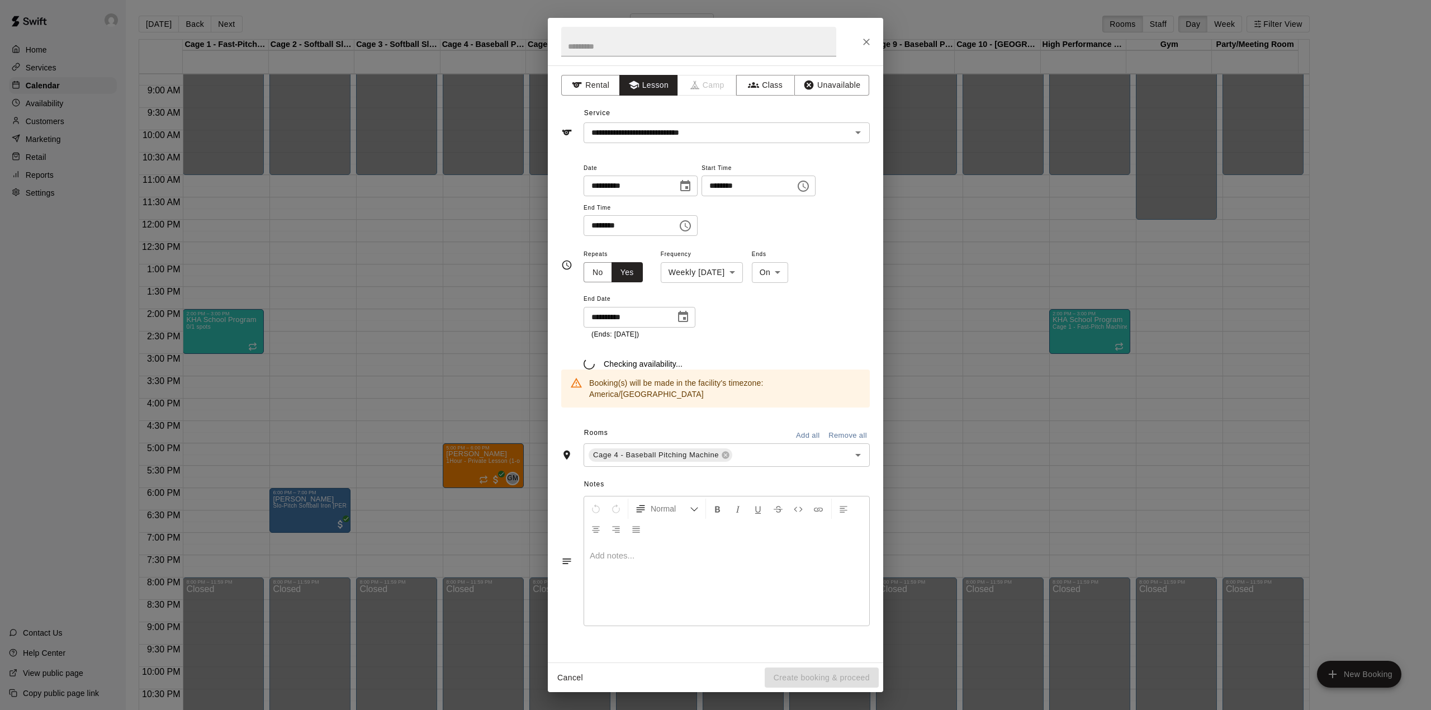
type input "**********"
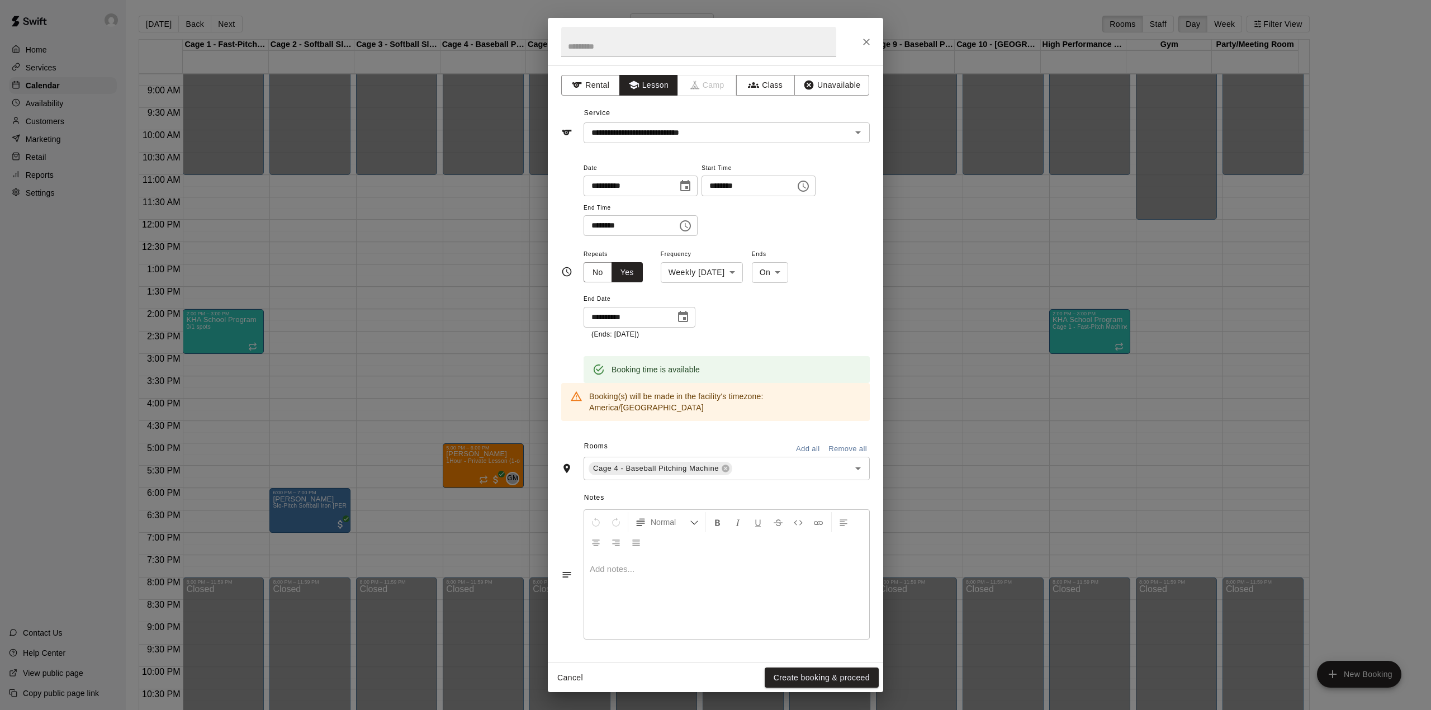
click at [685, 320] on icon "Choose date, selected date is Oct 14, 2025" at bounding box center [683, 316] width 10 height 11
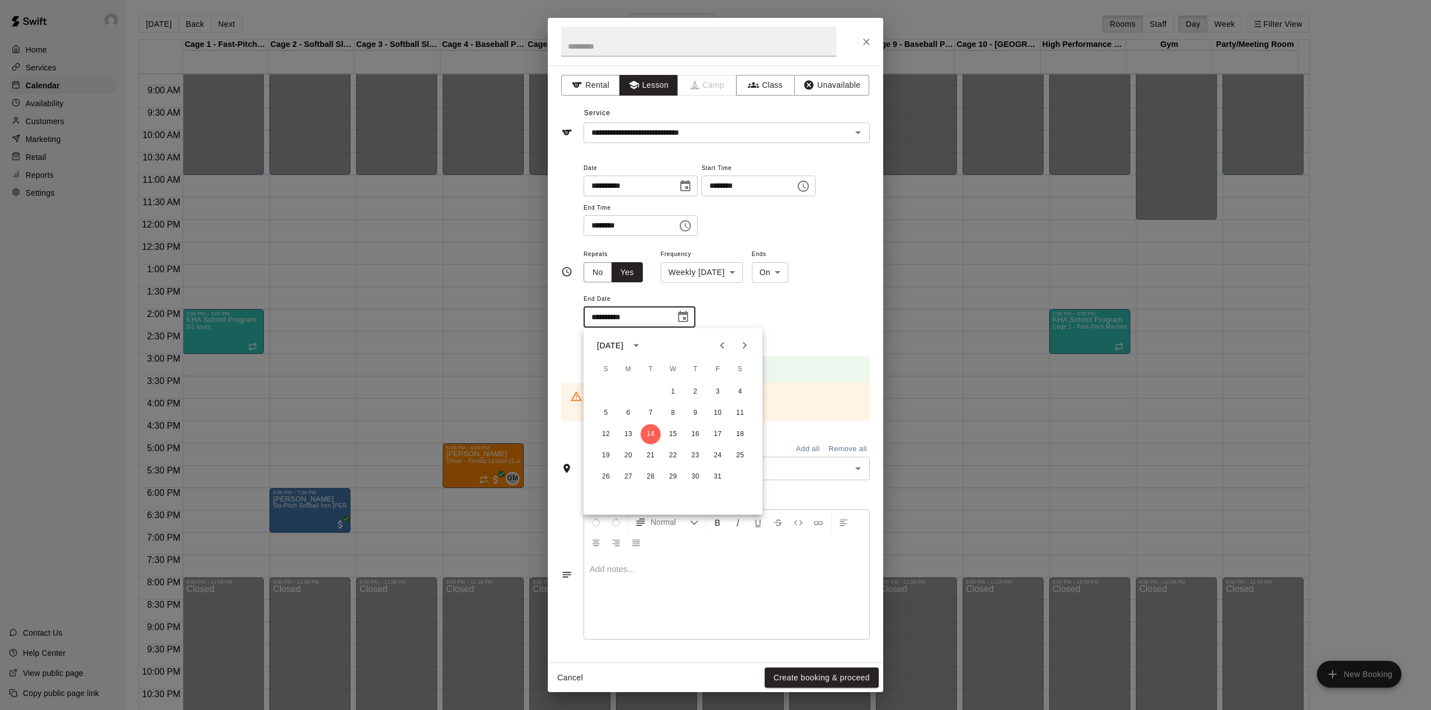
click at [785, 321] on div "**********" at bounding box center [726, 293] width 286 height 93
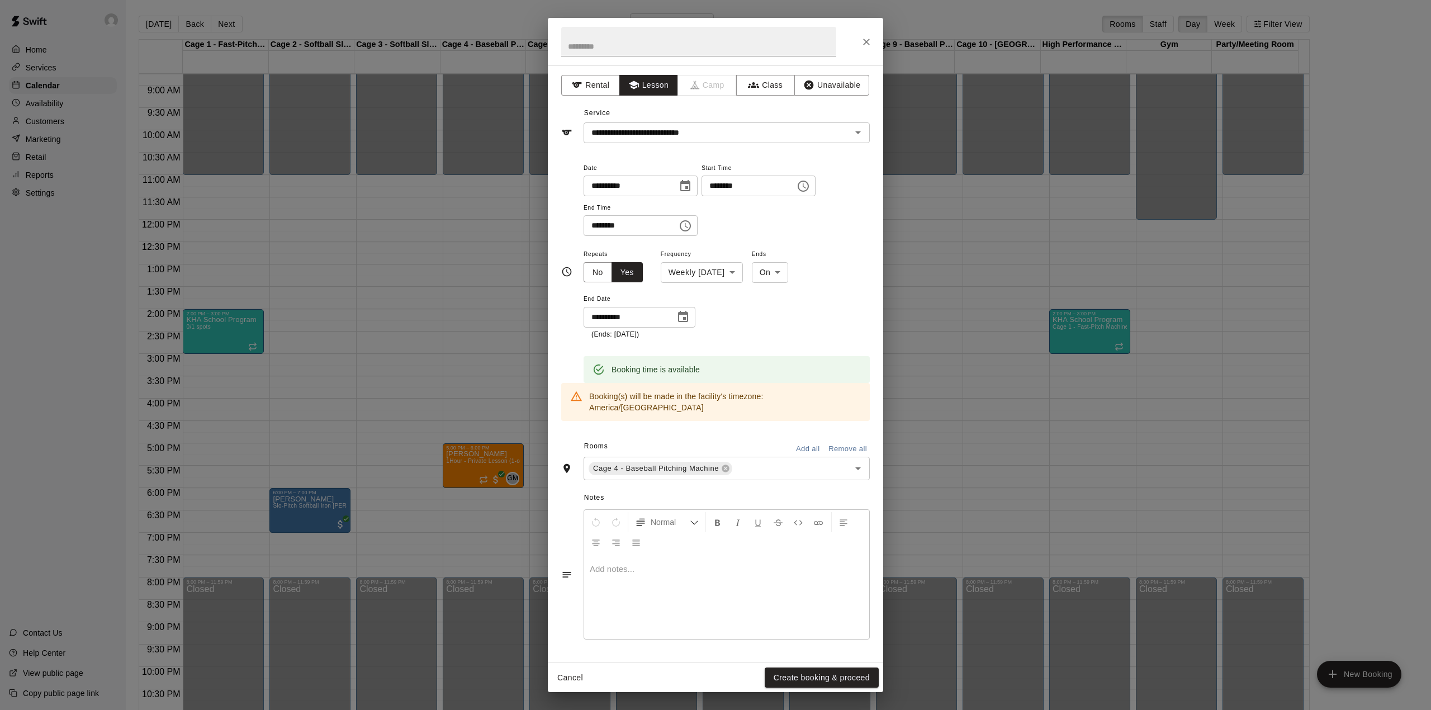
click at [680, 322] on icon "Choose date, selected date is Oct 14, 2025" at bounding box center [683, 316] width 10 height 11
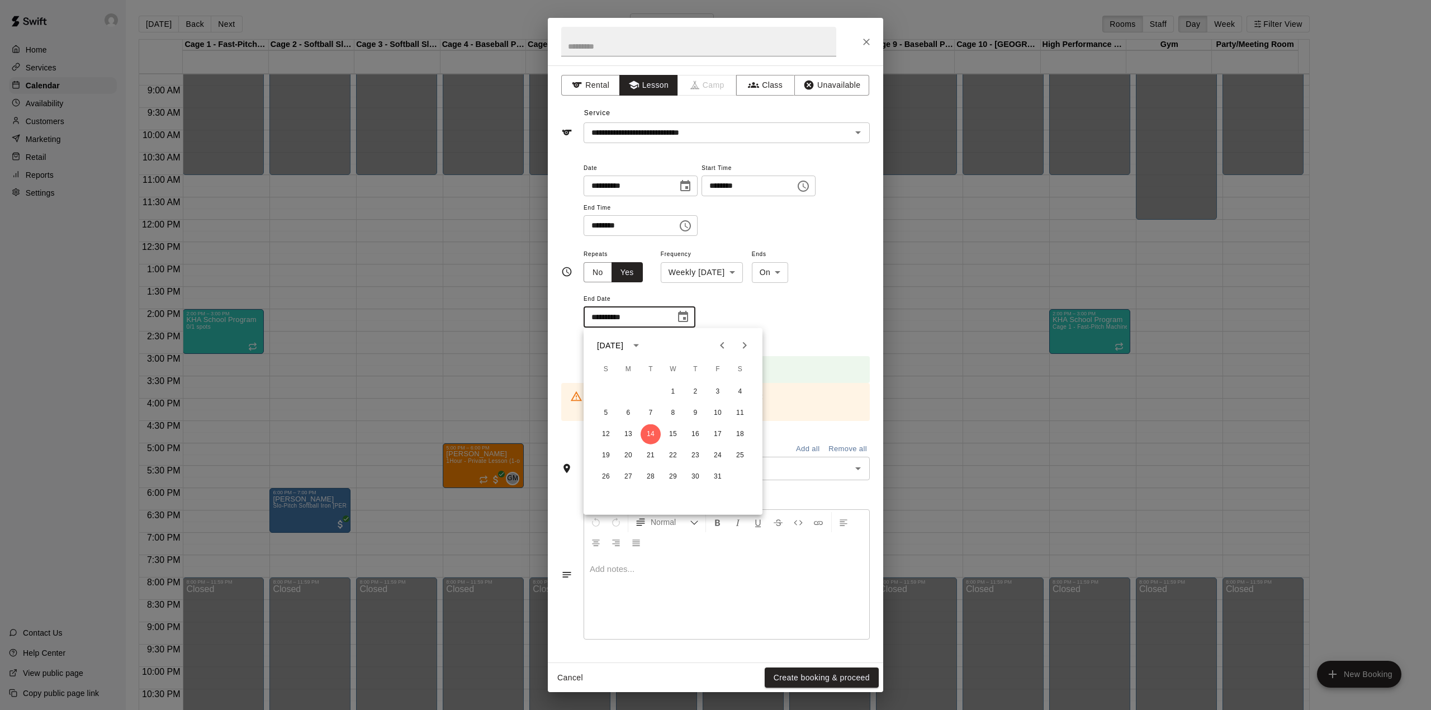
click at [716, 349] on icon "Previous month" at bounding box center [721, 345] width 13 height 13
click at [750, 352] on icon "Next month" at bounding box center [744, 345] width 13 height 13
click at [787, 309] on div "**********" at bounding box center [726, 293] width 286 height 93
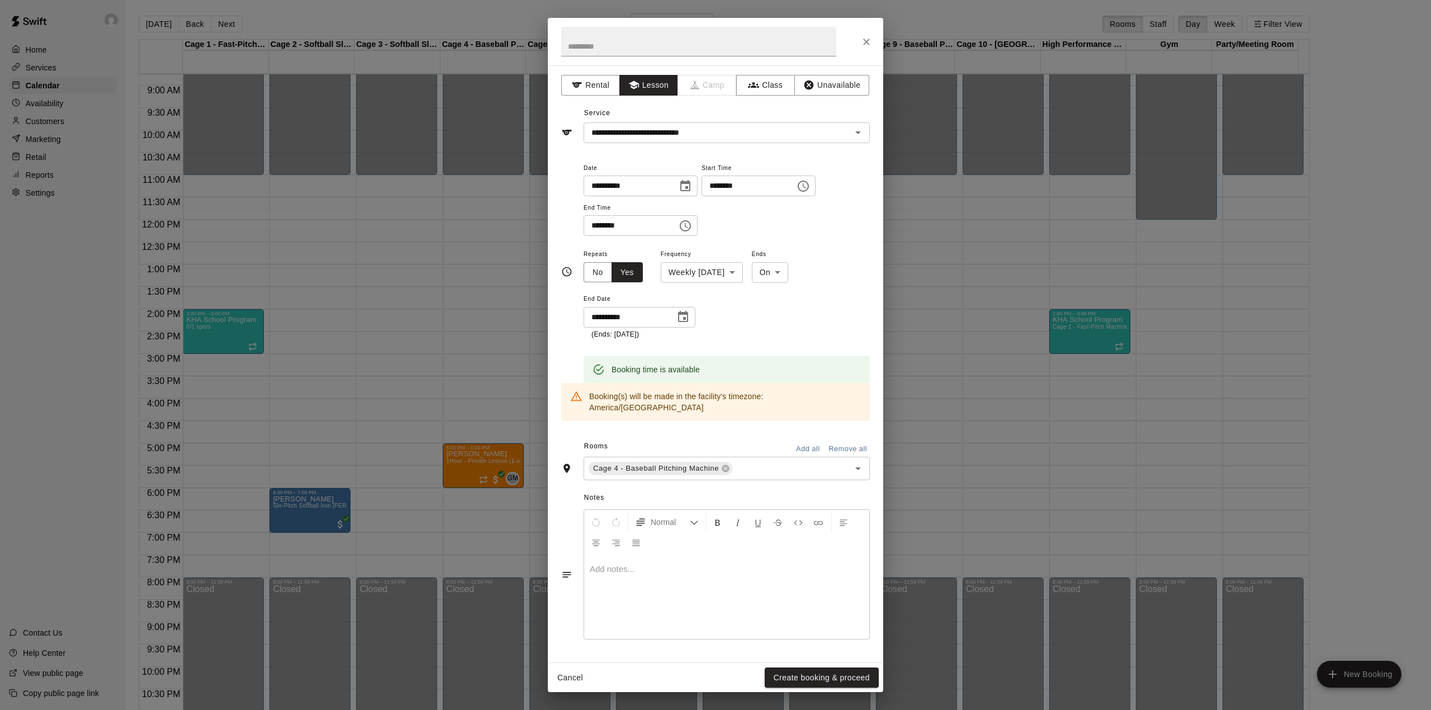
click at [805, 335] on div "**********" at bounding box center [726, 293] width 286 height 93
click at [801, 675] on button "Create booking & proceed" at bounding box center [821, 677] width 114 height 21
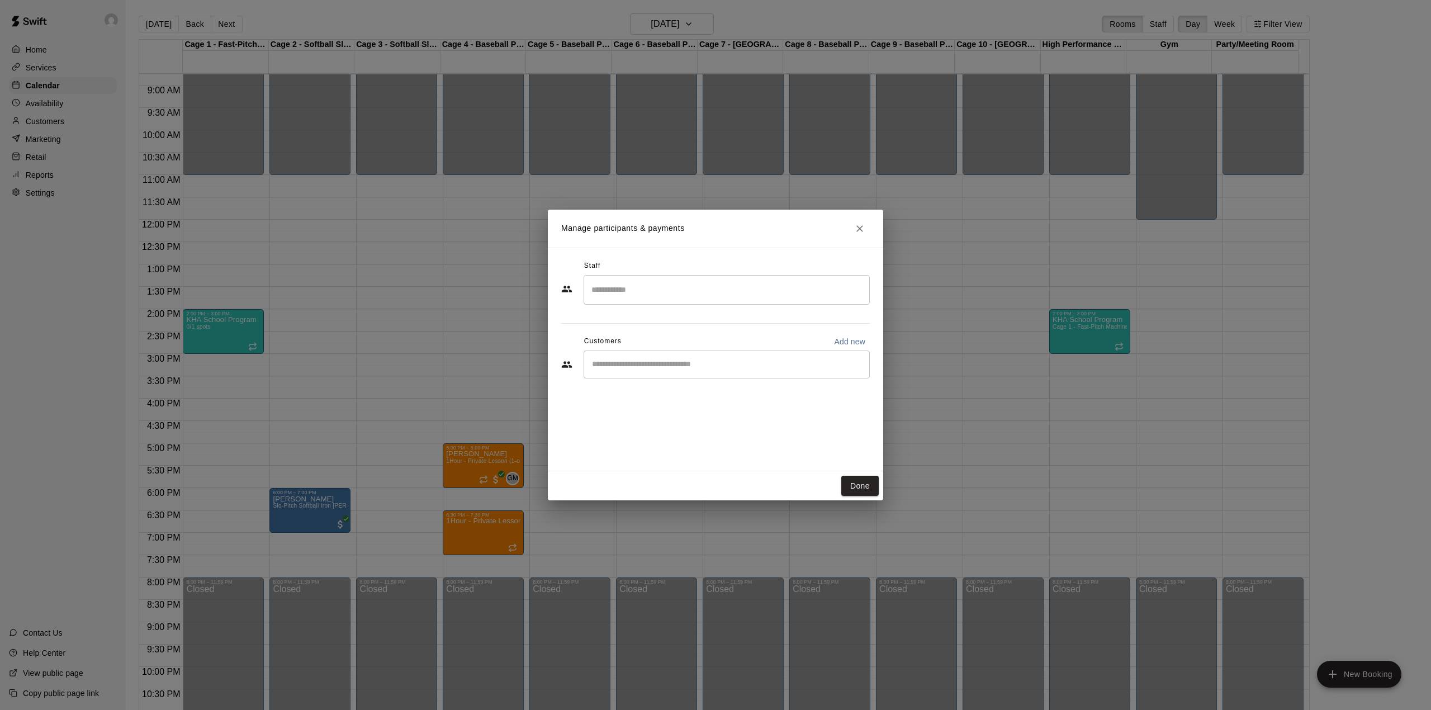
click at [846, 336] on p "Add new" at bounding box center [849, 341] width 31 height 11
select select "**"
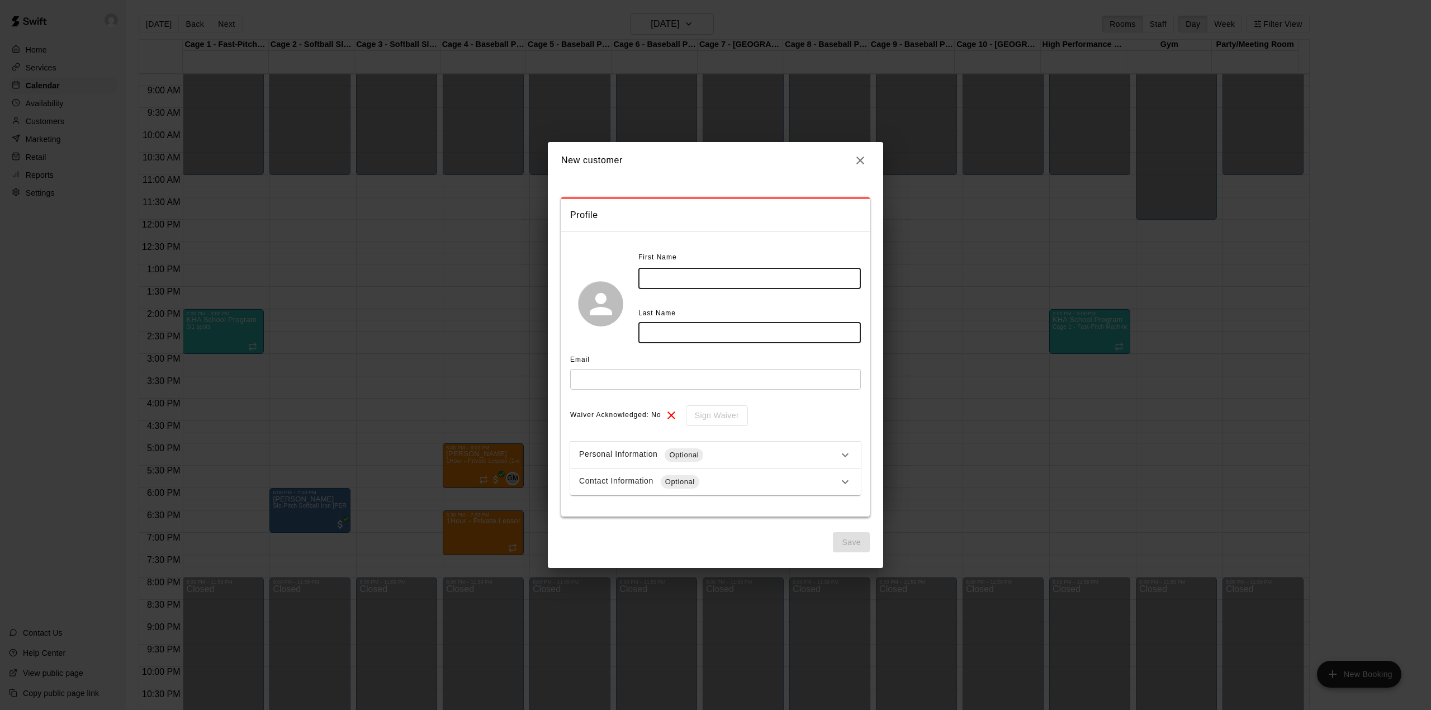
click at [715, 277] on input "text" at bounding box center [749, 278] width 222 height 21
type input "*****"
type input "******"
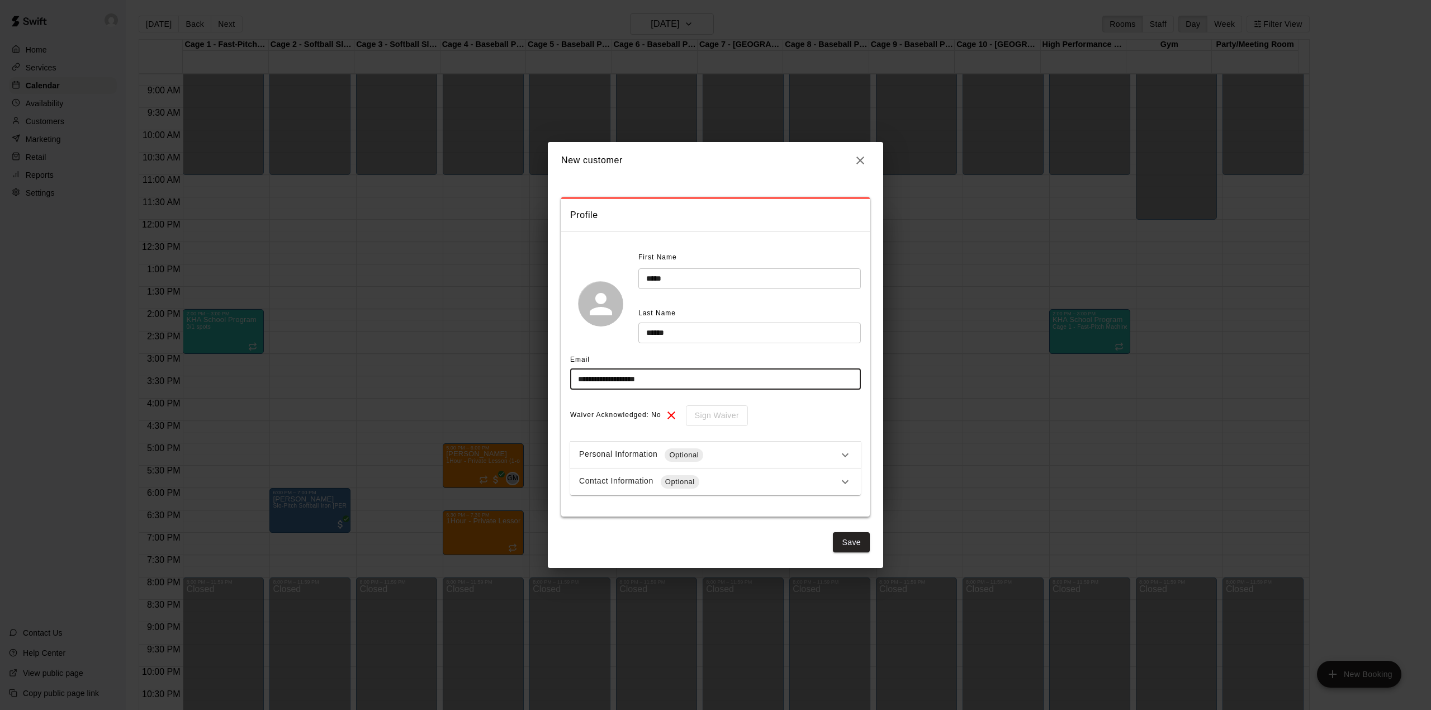
type input "**********"
click at [738, 457] on div "Personal Information Optional" at bounding box center [708, 454] width 259 height 13
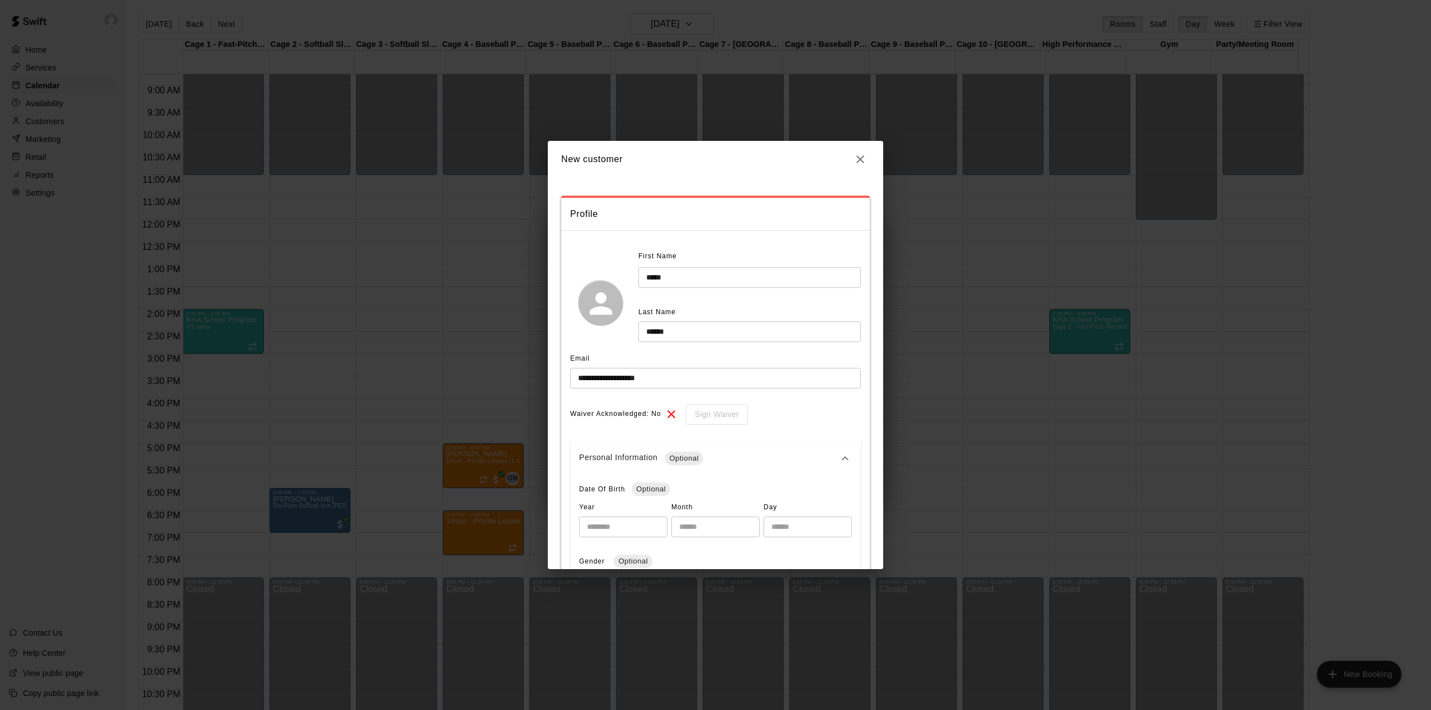
click at [751, 453] on div "Personal Information Optional" at bounding box center [708, 458] width 259 height 13
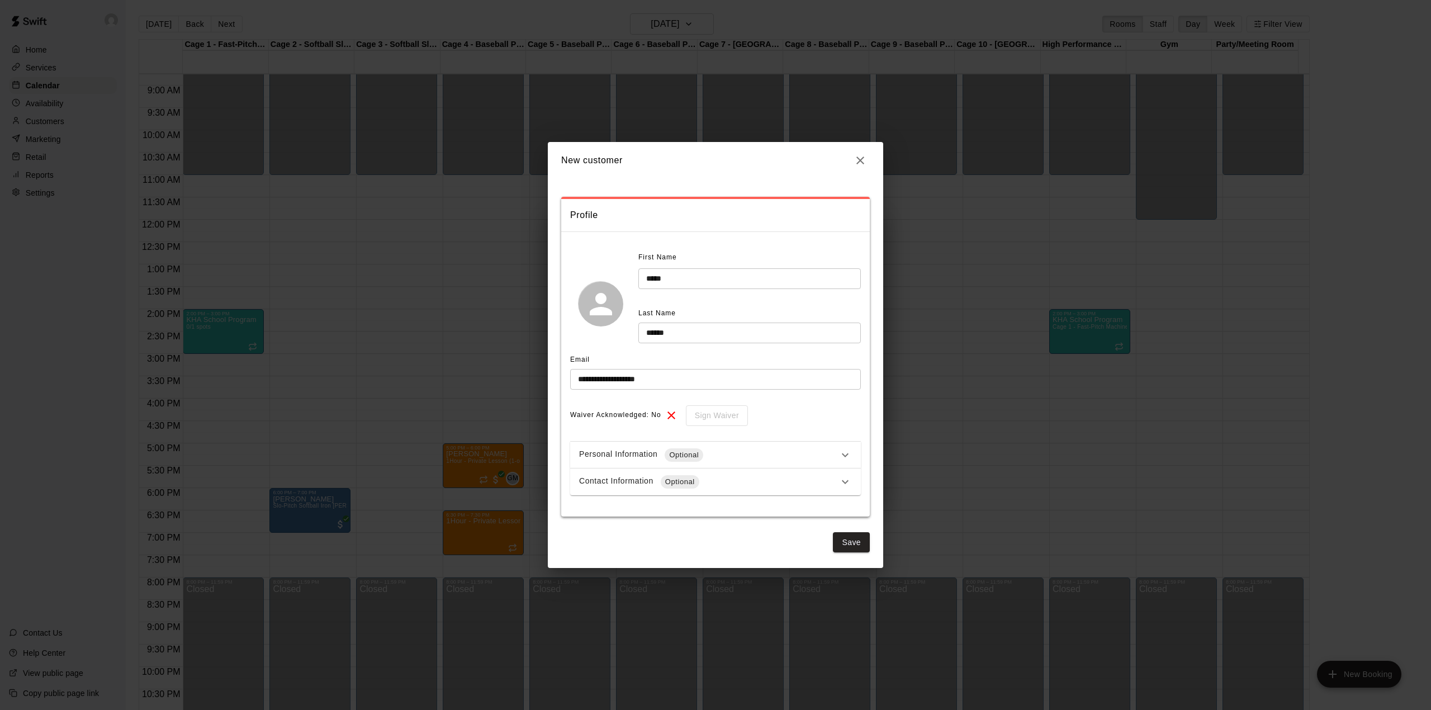
click at [737, 477] on div "Contact Information Optional" at bounding box center [708, 481] width 259 height 13
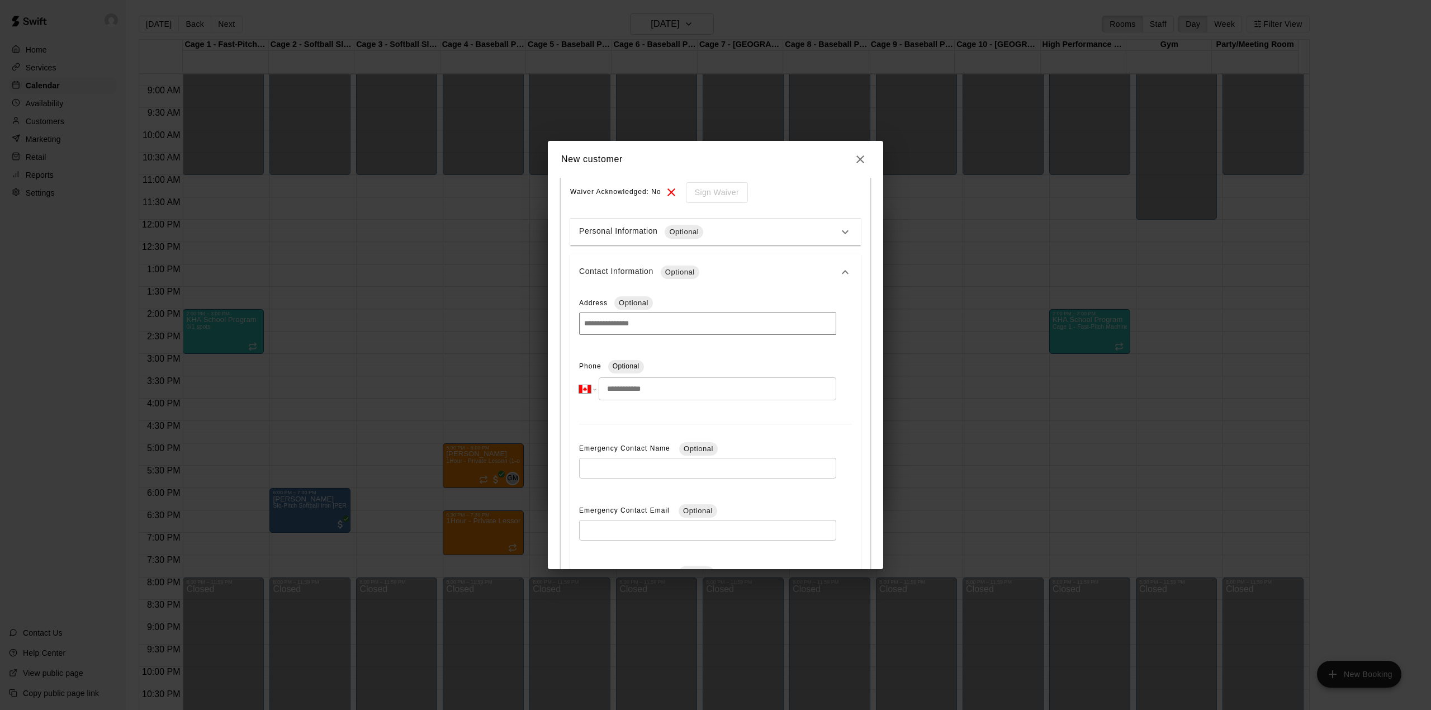
scroll to position [224, 0]
click at [640, 395] on input "tel" at bounding box center [718, 387] width 238 height 23
type input "*"
type input "**********"
click at [832, 363] on div "**********" at bounding box center [715, 462] width 291 height 349
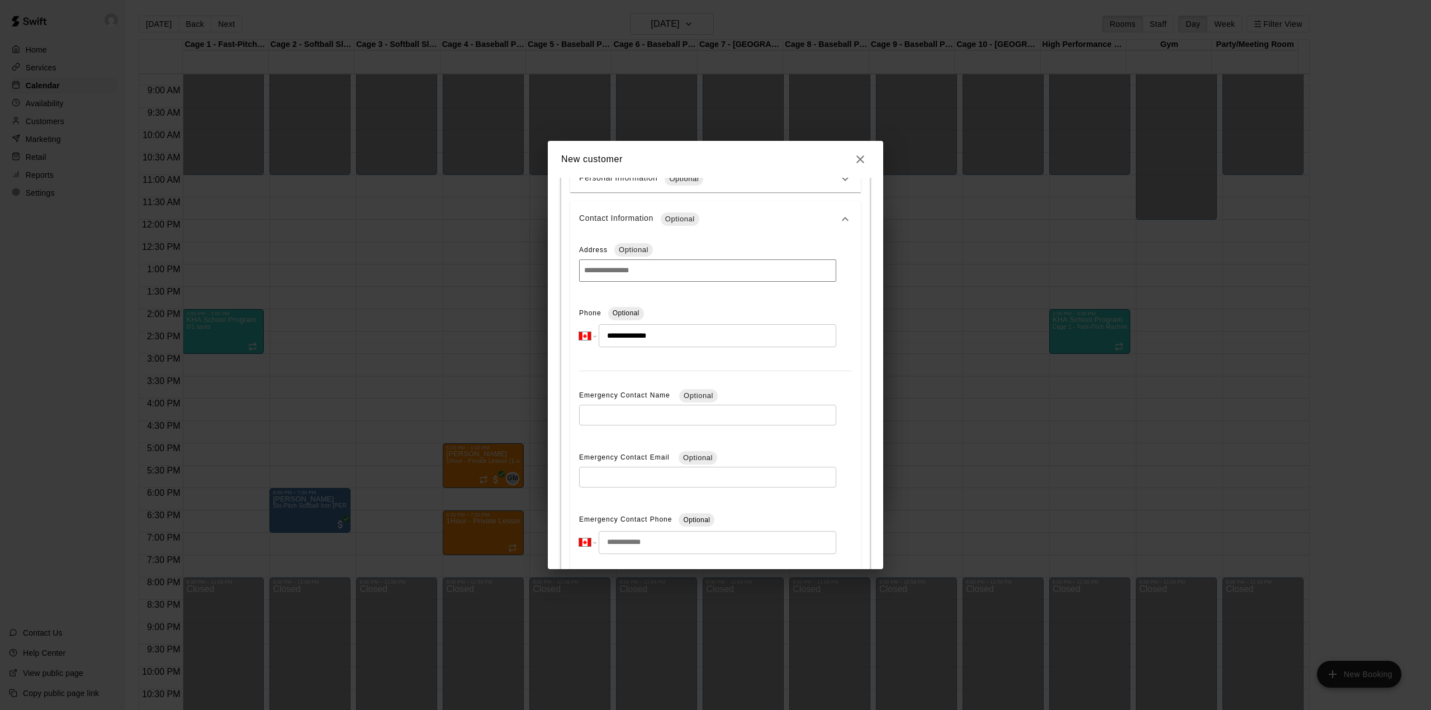
scroll to position [359, 0]
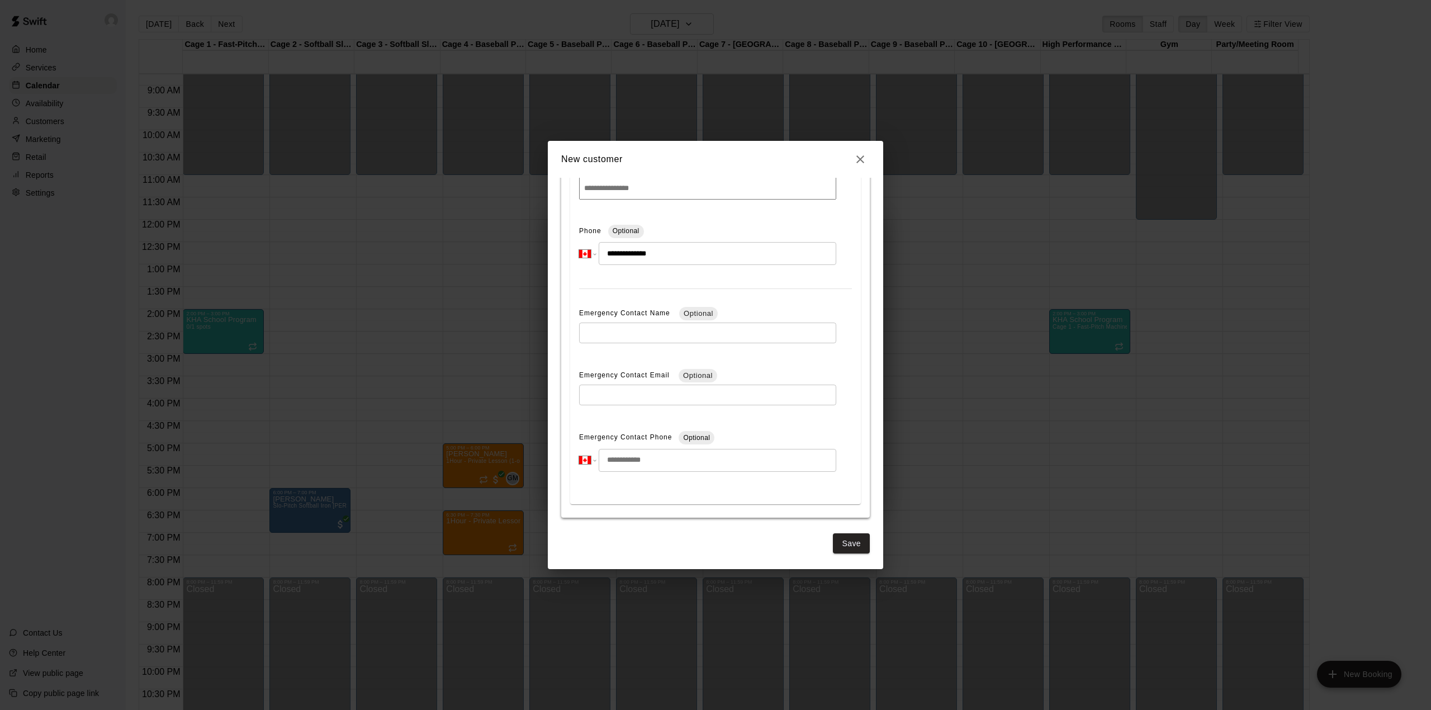
click at [840, 539] on button "Save" at bounding box center [851, 543] width 37 height 21
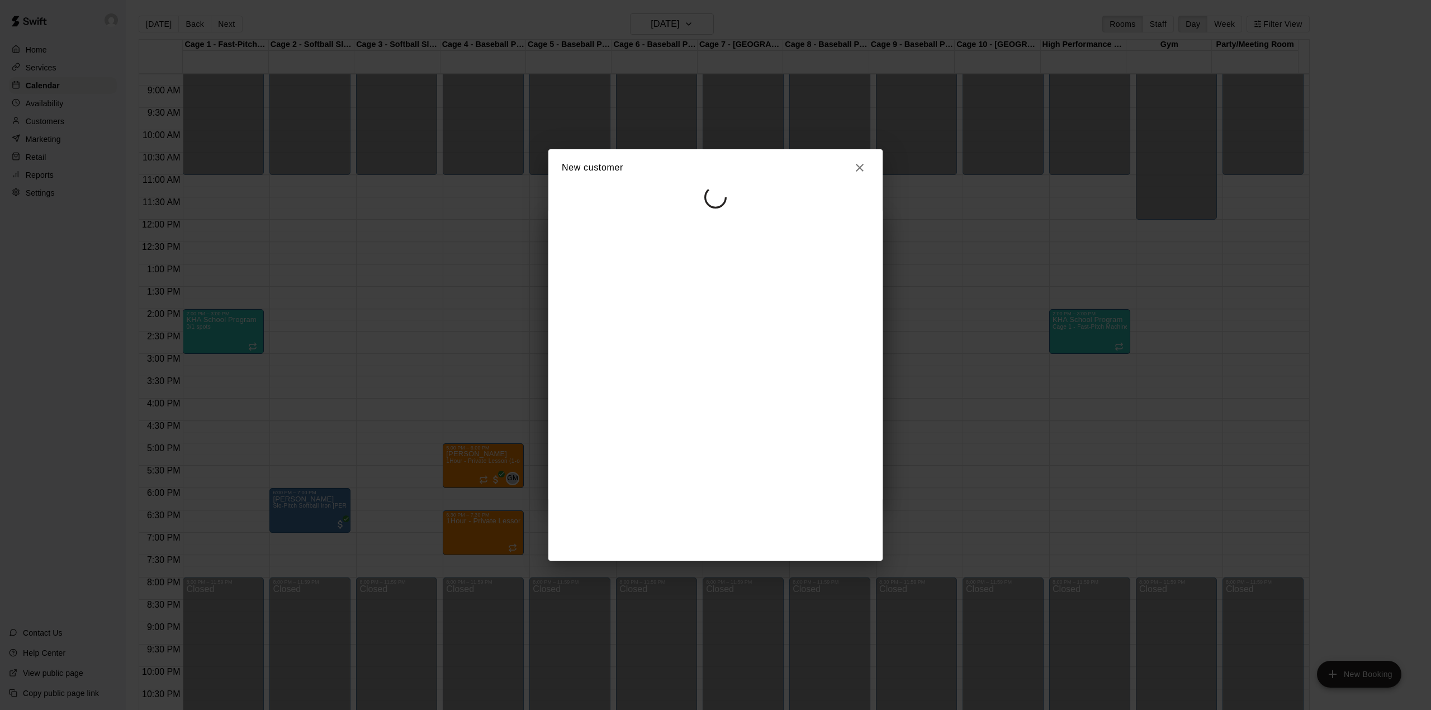
scroll to position [0, 0]
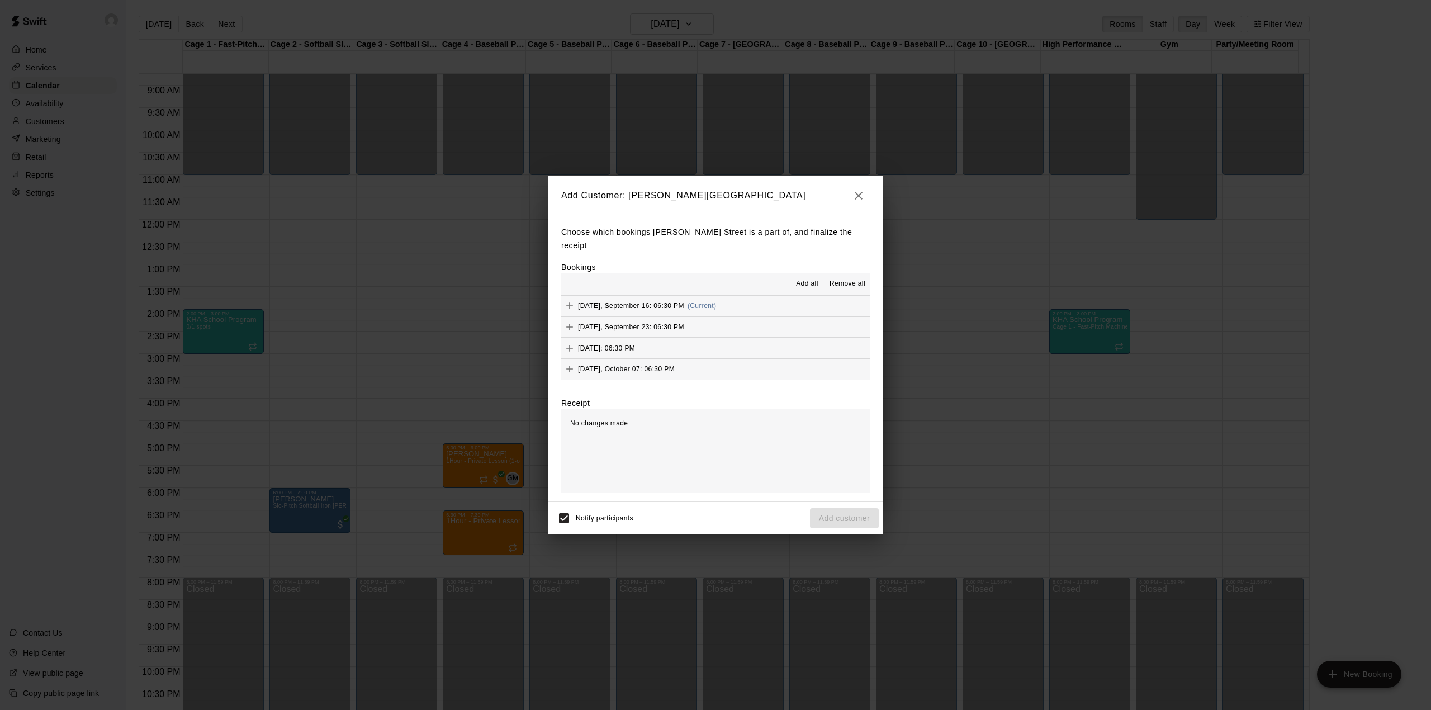
click at [808, 278] on span "Add all" at bounding box center [807, 283] width 22 height 11
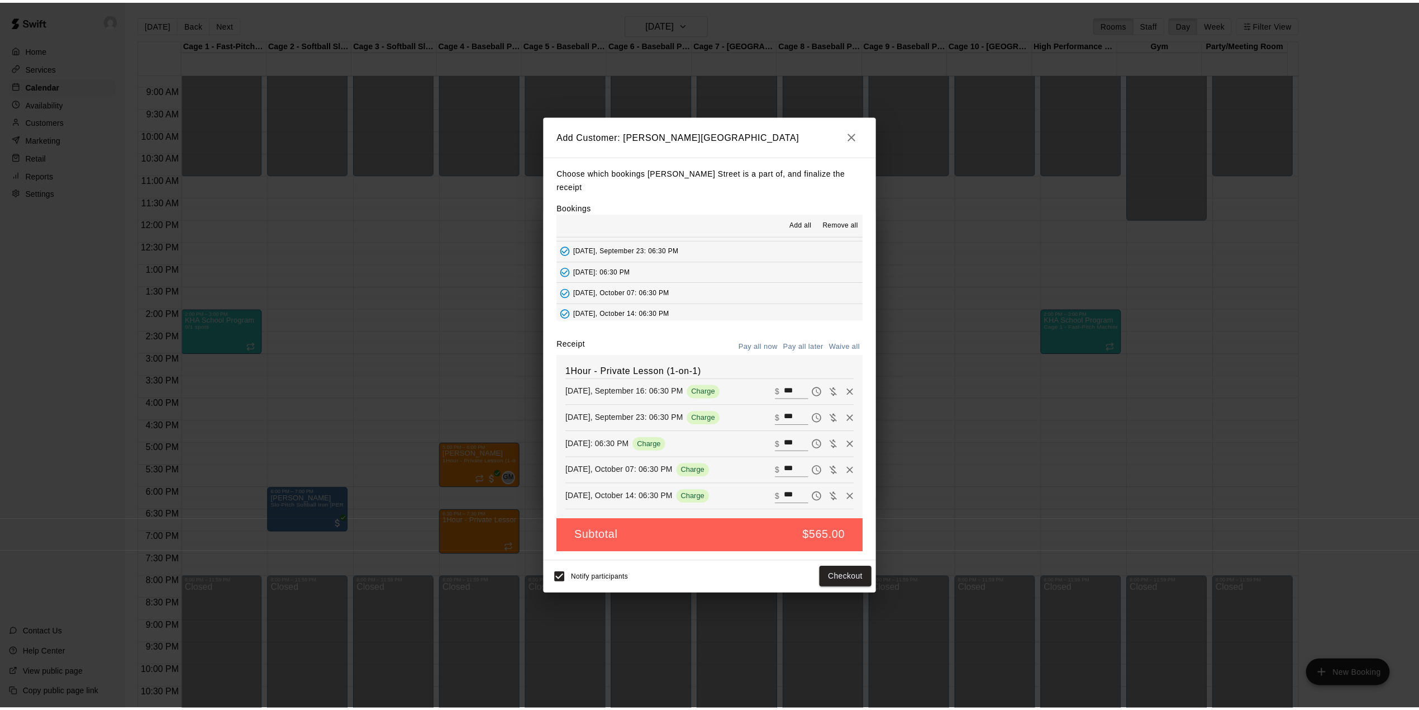
scroll to position [22, 0]
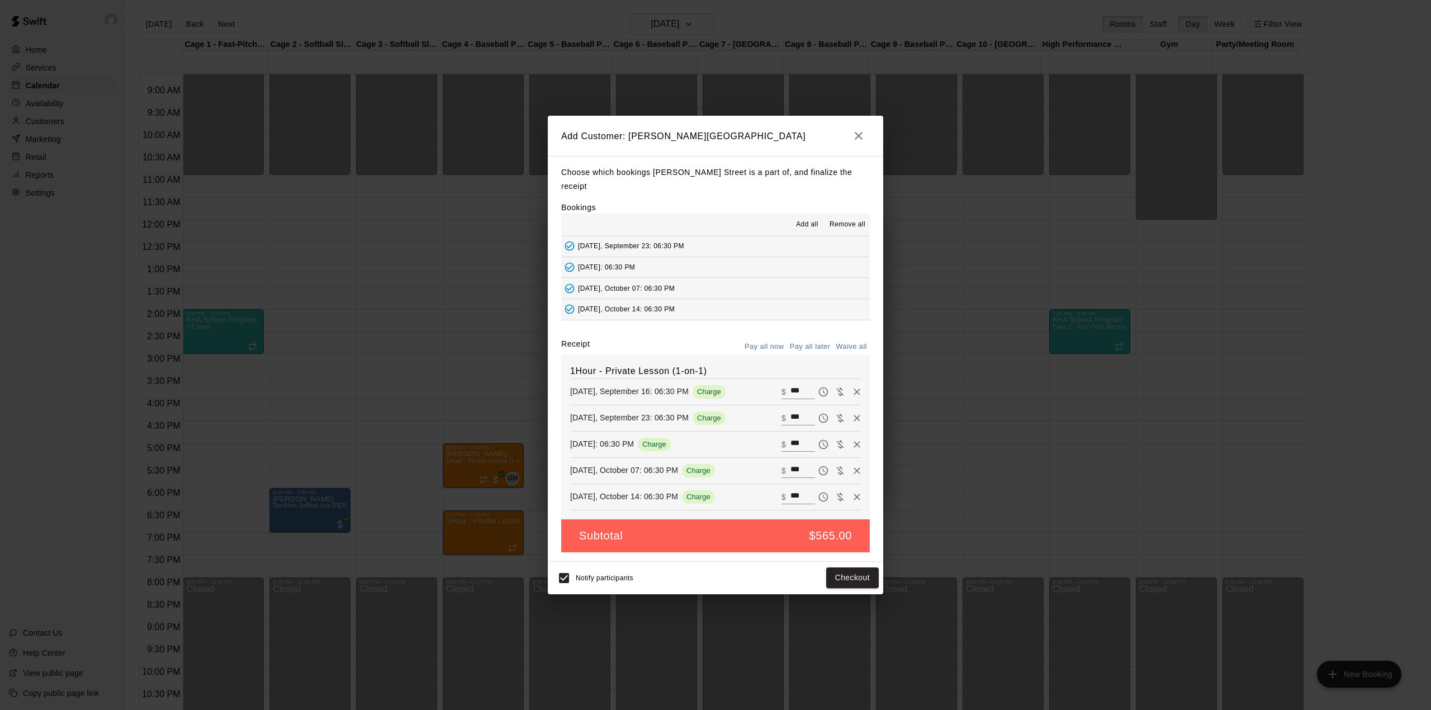
click at [810, 345] on button "Pay all later" at bounding box center [810, 346] width 46 height 17
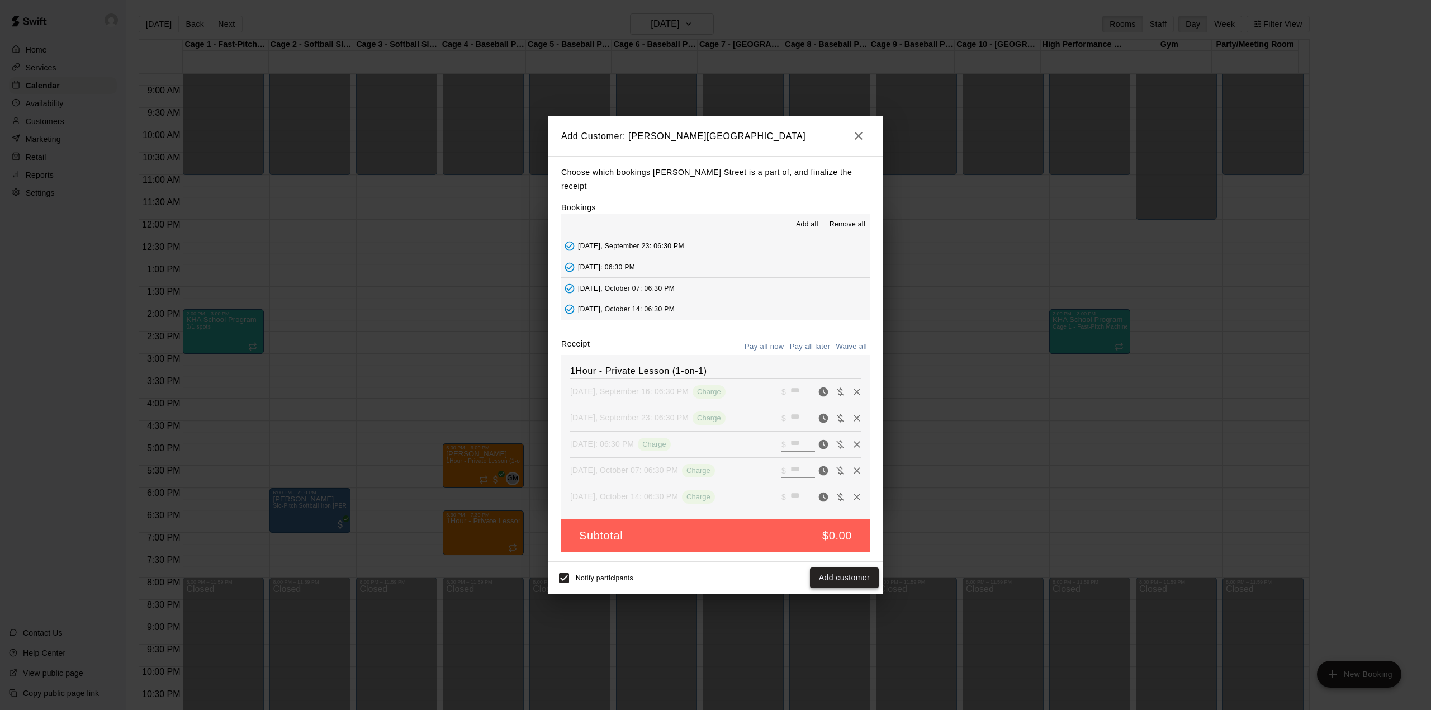
click at [848, 573] on button "Add customer" at bounding box center [844, 577] width 69 height 21
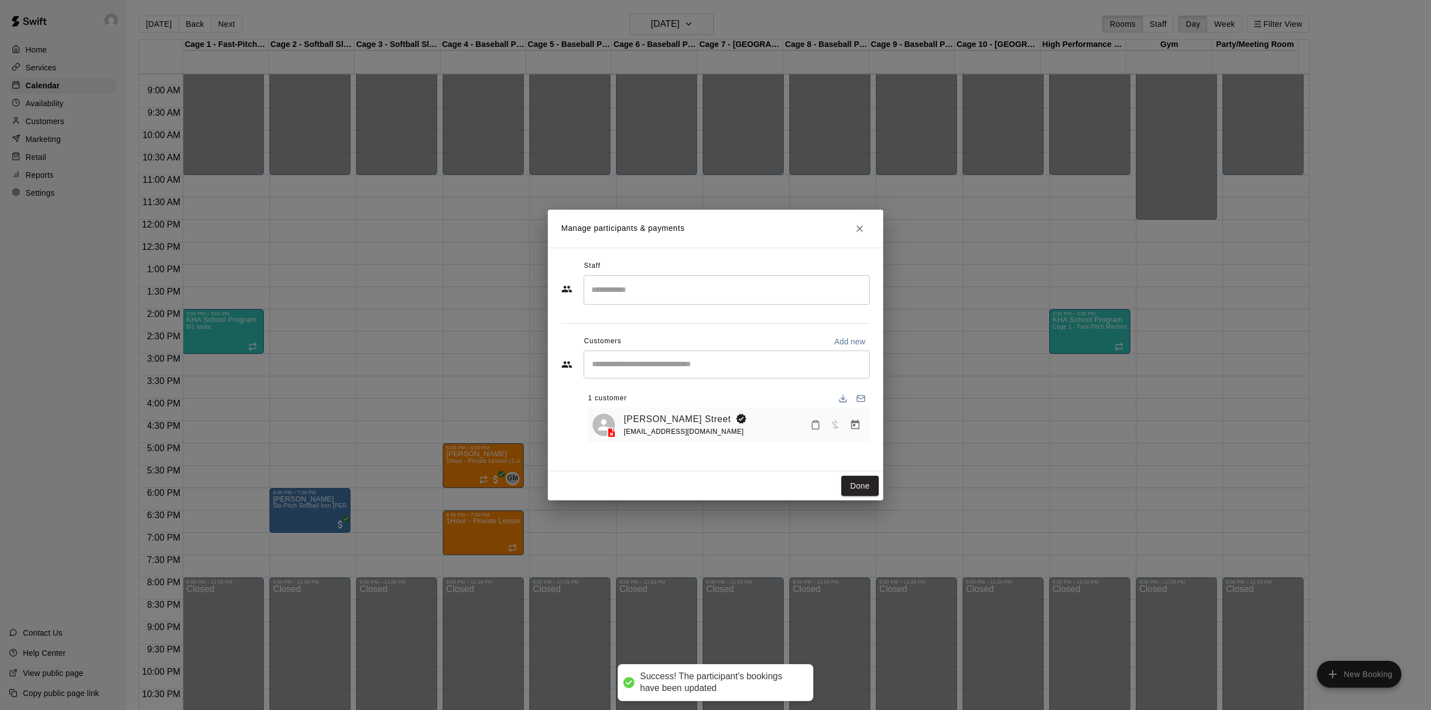
click at [630, 291] on input "Search staff" at bounding box center [726, 290] width 276 height 20
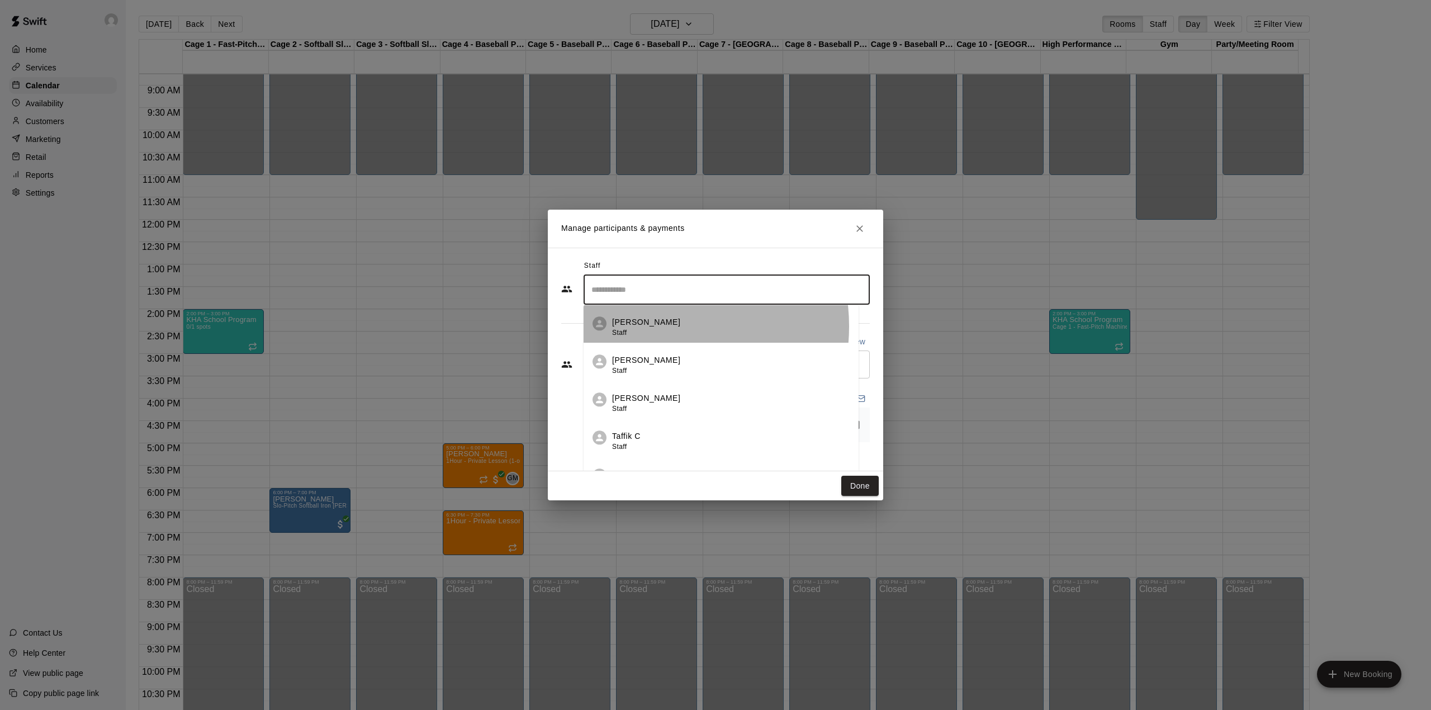
click at [652, 327] on p "[PERSON_NAME]" at bounding box center [646, 322] width 68 height 12
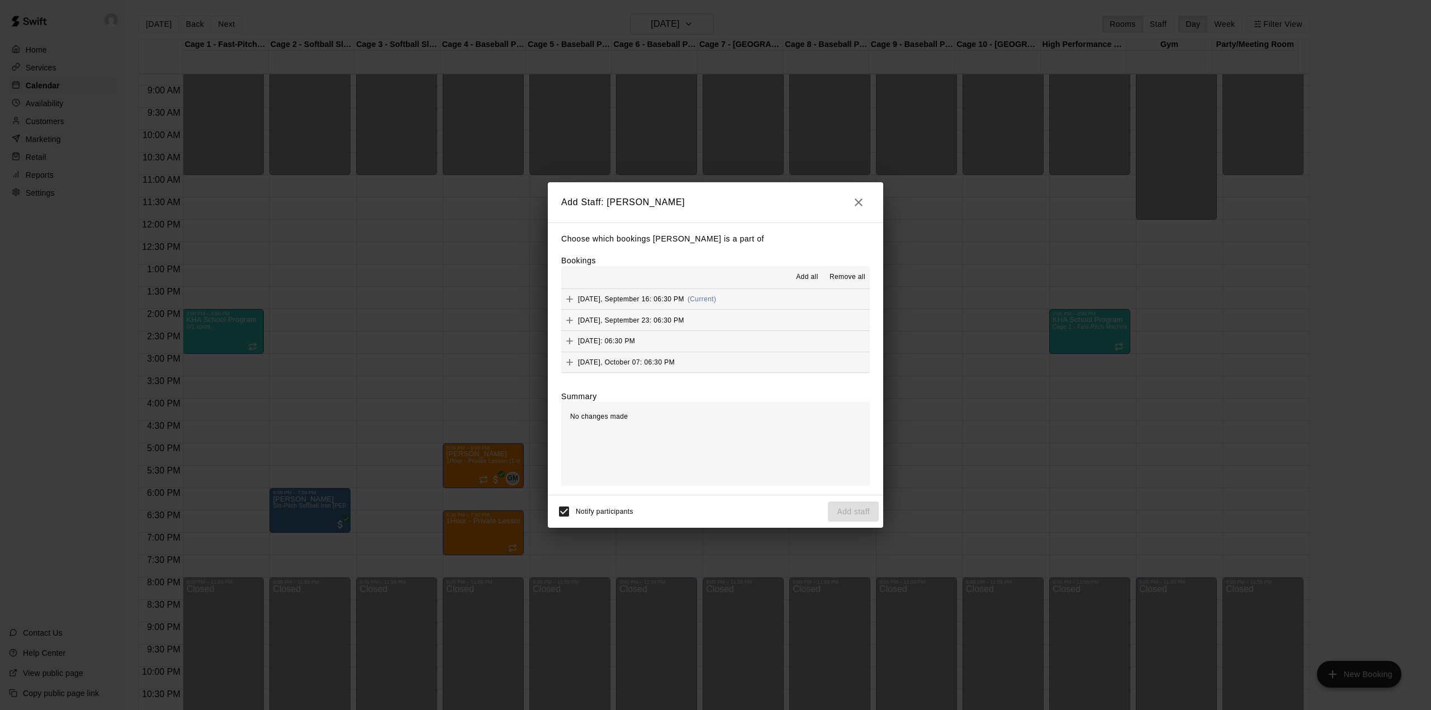
click at [805, 276] on span "Add all" at bounding box center [807, 277] width 22 height 11
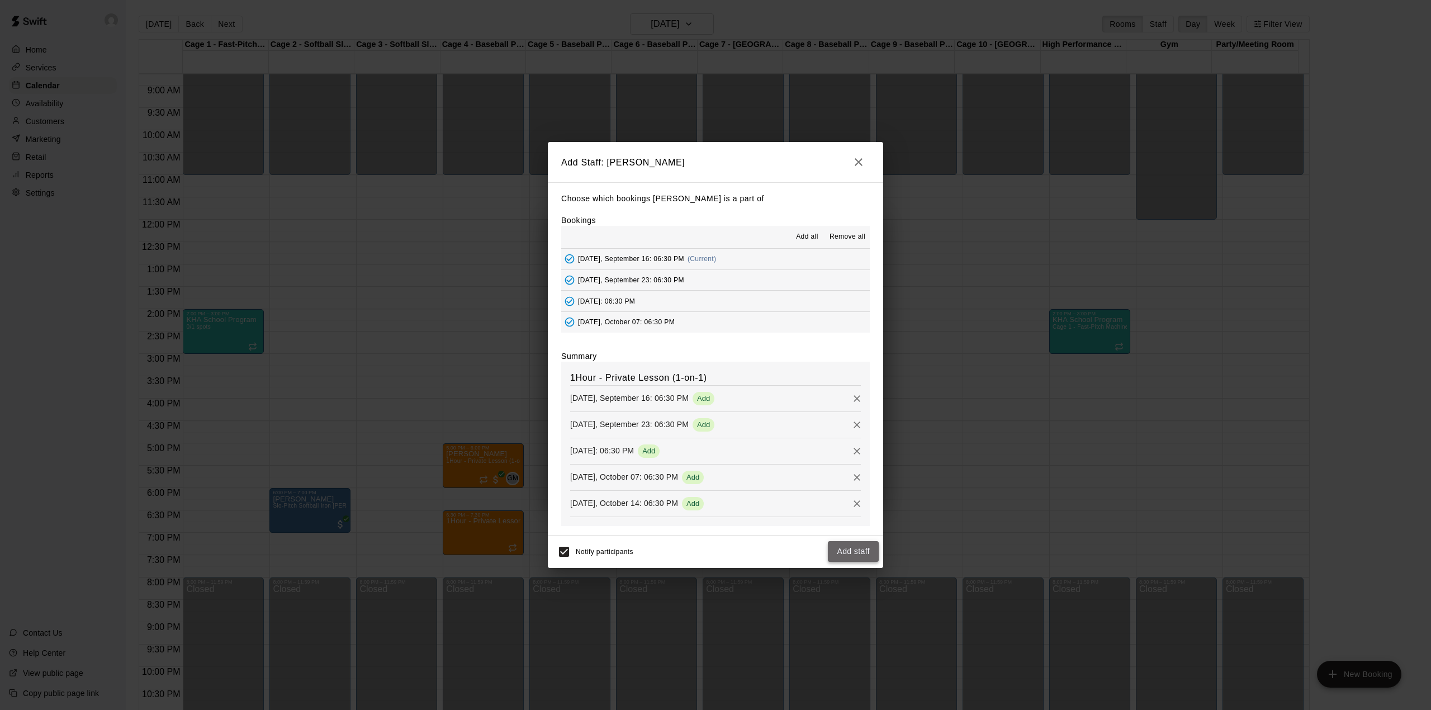
click at [851, 550] on button "Add staff" at bounding box center [853, 551] width 51 height 21
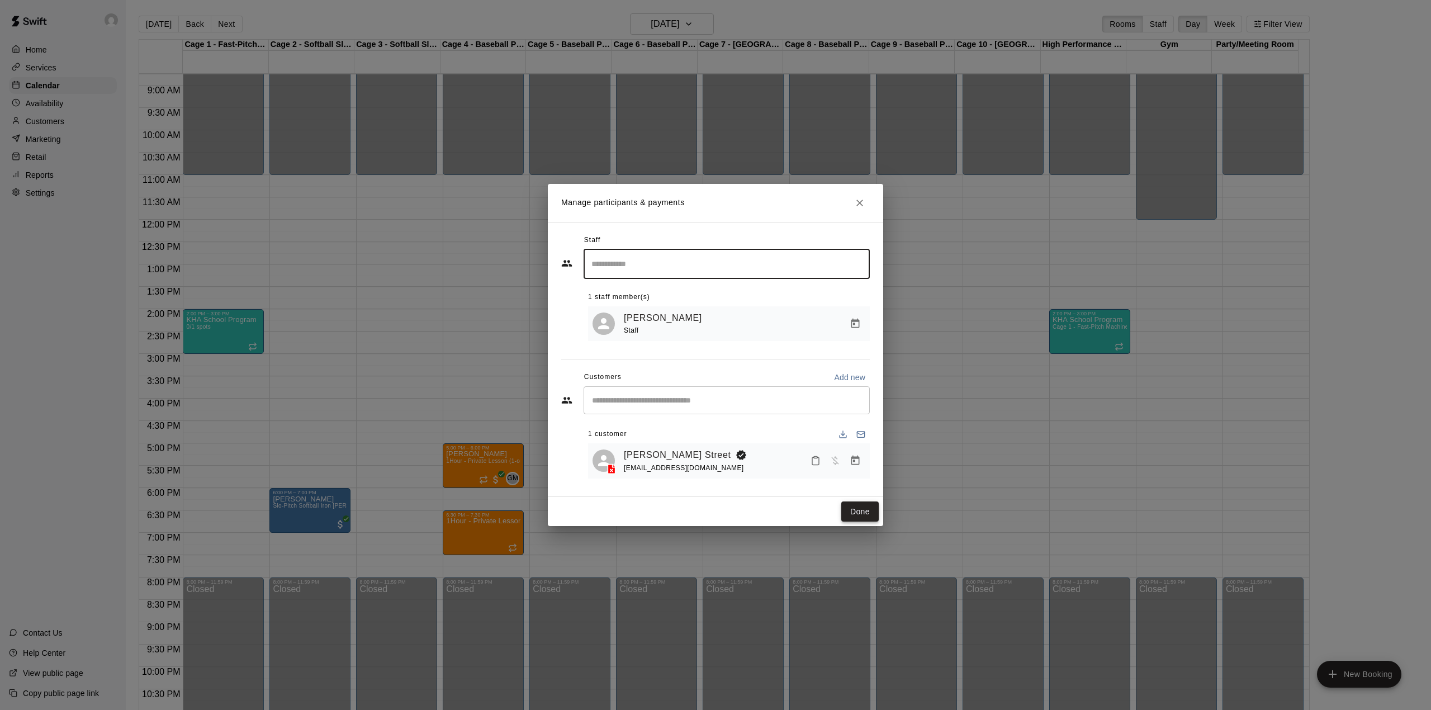
click at [853, 517] on button "Done" at bounding box center [859, 511] width 37 height 21
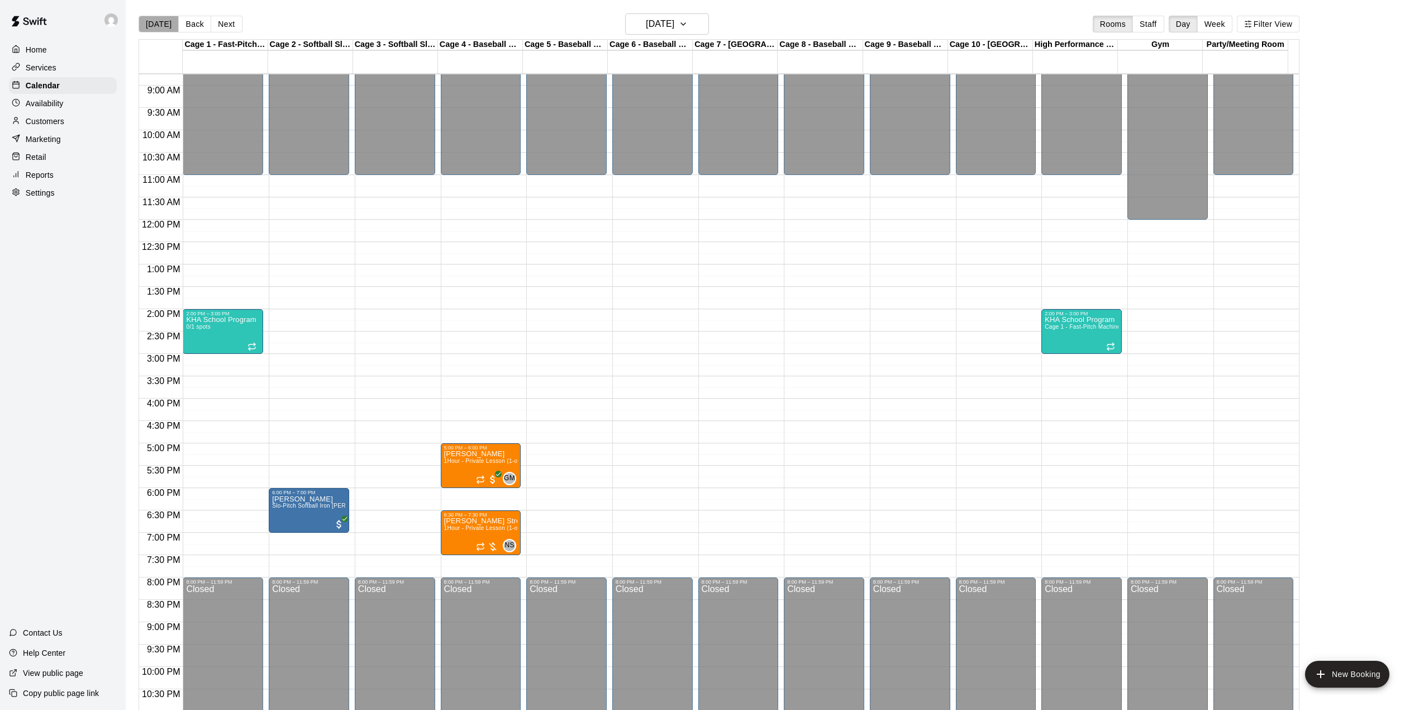
click at [162, 23] on button "[DATE]" at bounding box center [159, 24] width 40 height 17
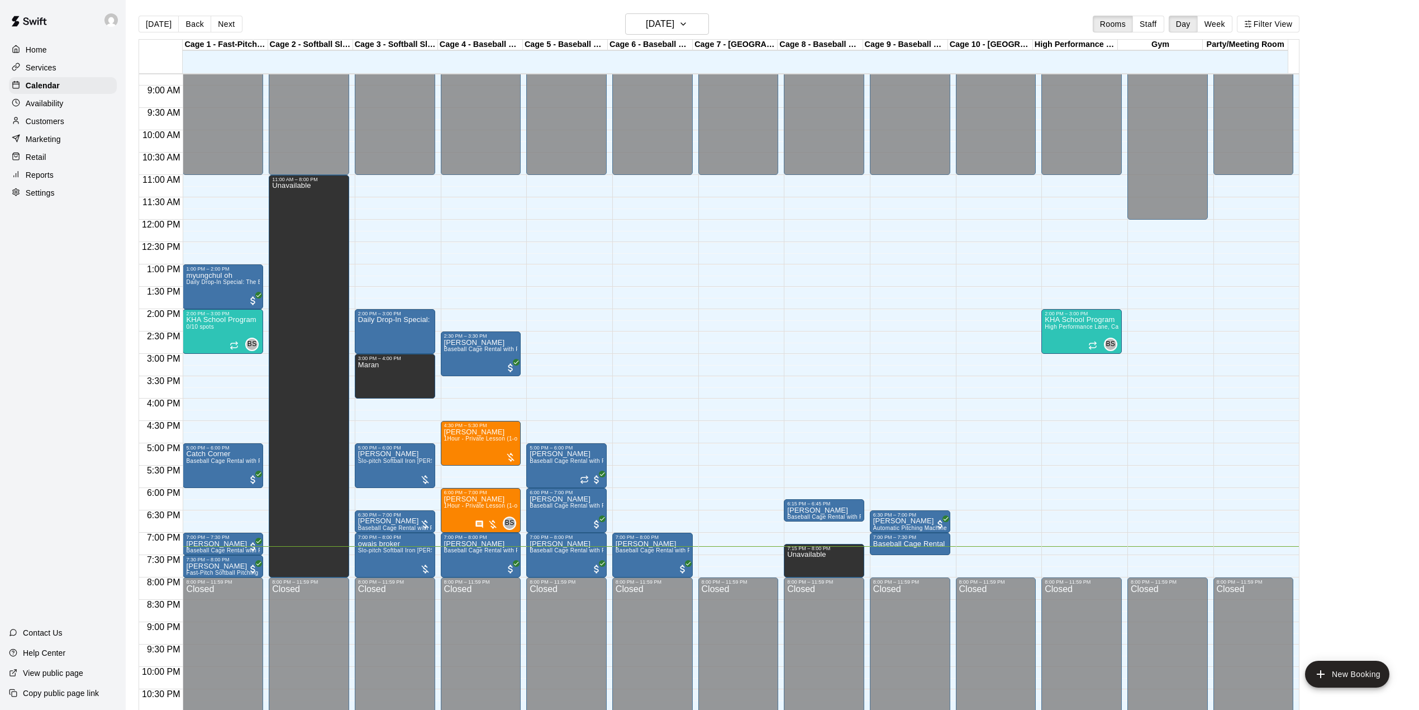
scroll to position [426, 0]
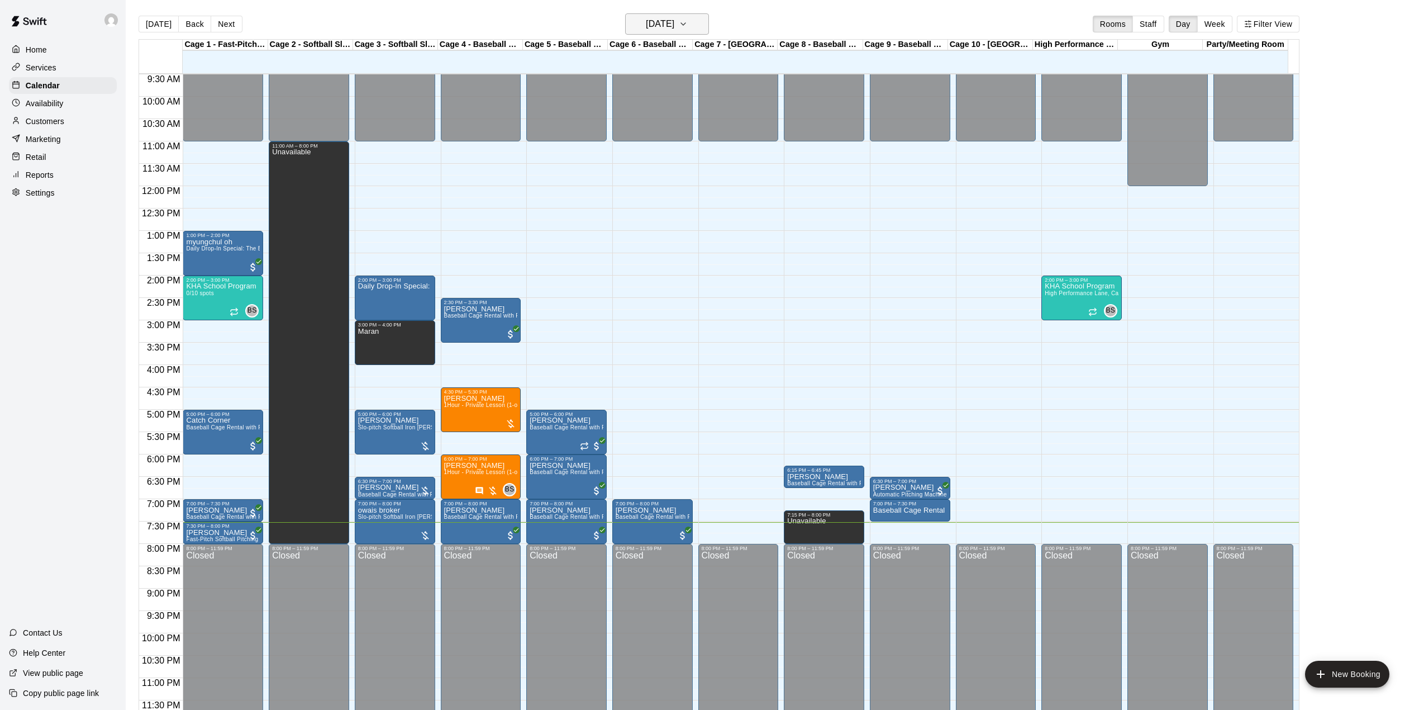
click at [655, 27] on h6 "[DATE]" at bounding box center [660, 24] width 29 height 16
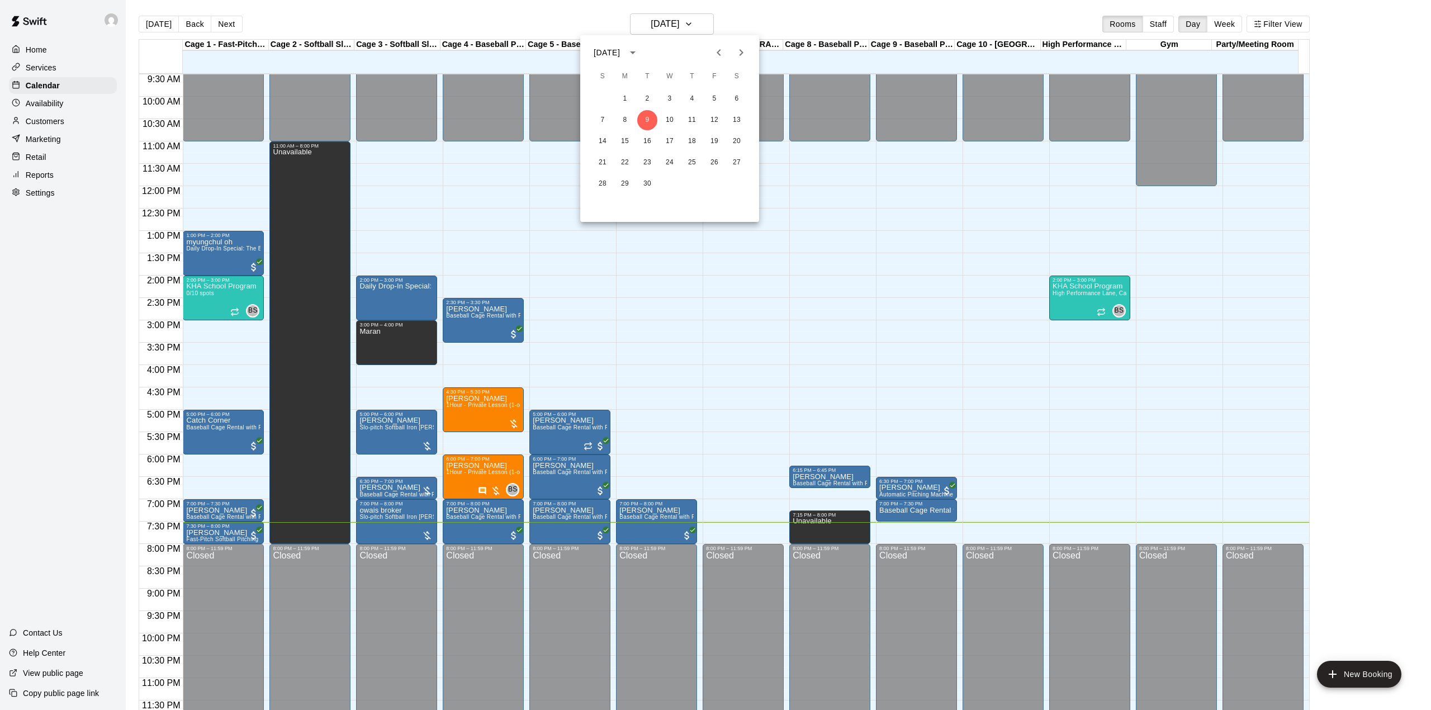
click at [538, 28] on div at bounding box center [715, 355] width 1431 height 710
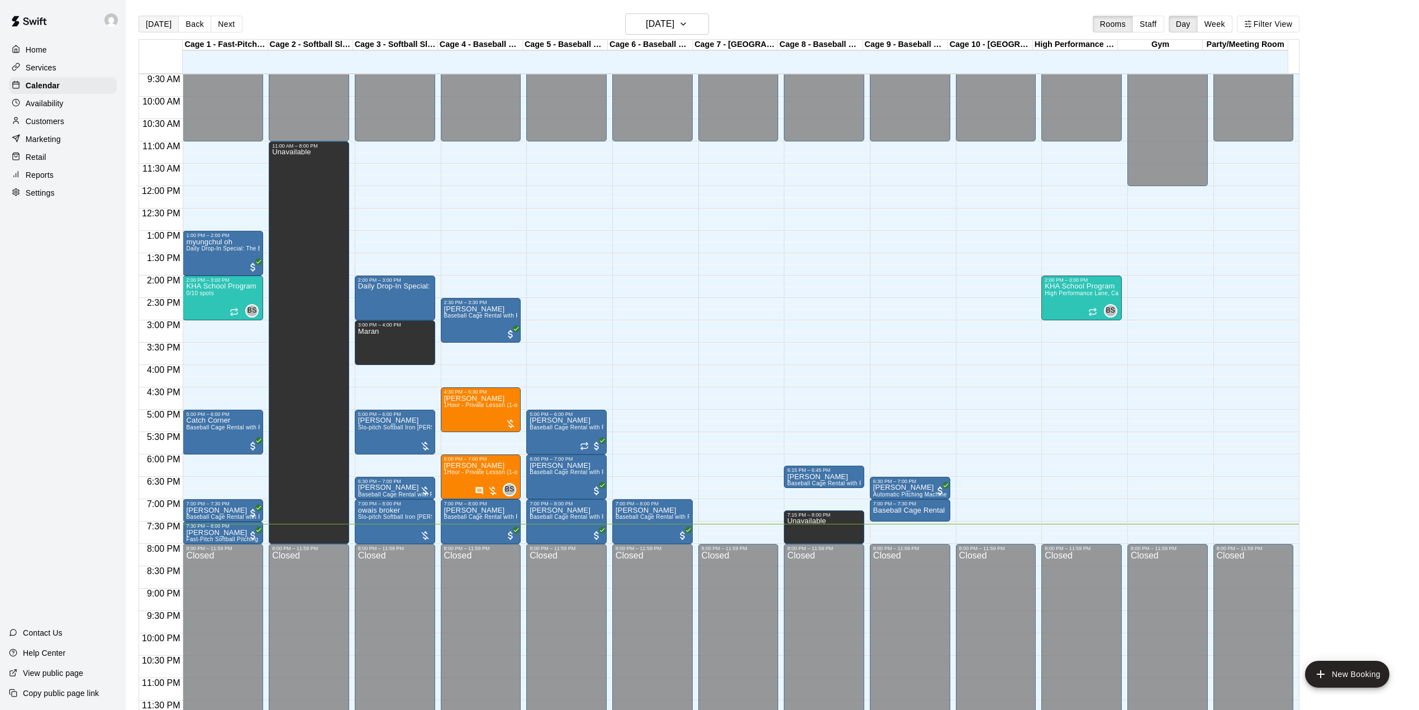
click at [161, 23] on button "[DATE]" at bounding box center [159, 24] width 40 height 17
click at [675, 30] on h6 "[DATE]" at bounding box center [660, 24] width 29 height 16
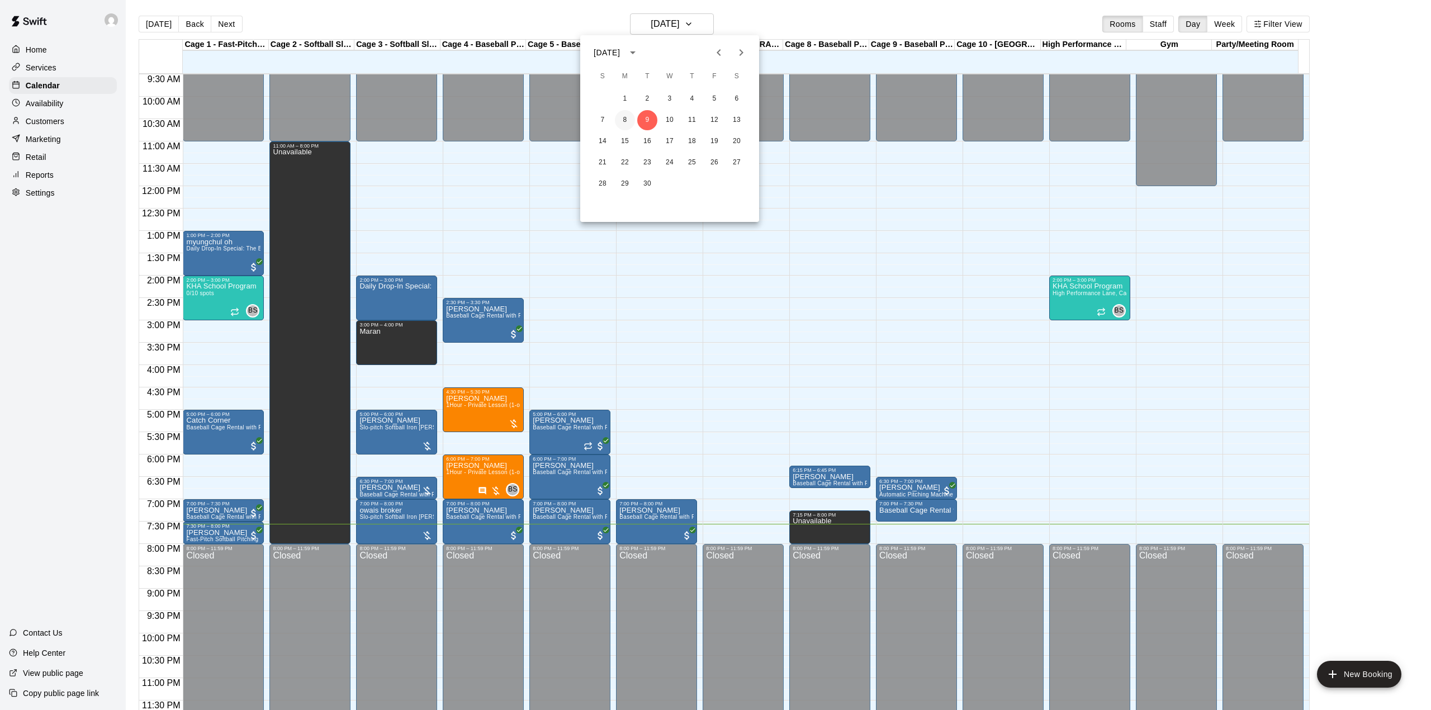
click at [624, 119] on button "8" at bounding box center [625, 120] width 20 height 20
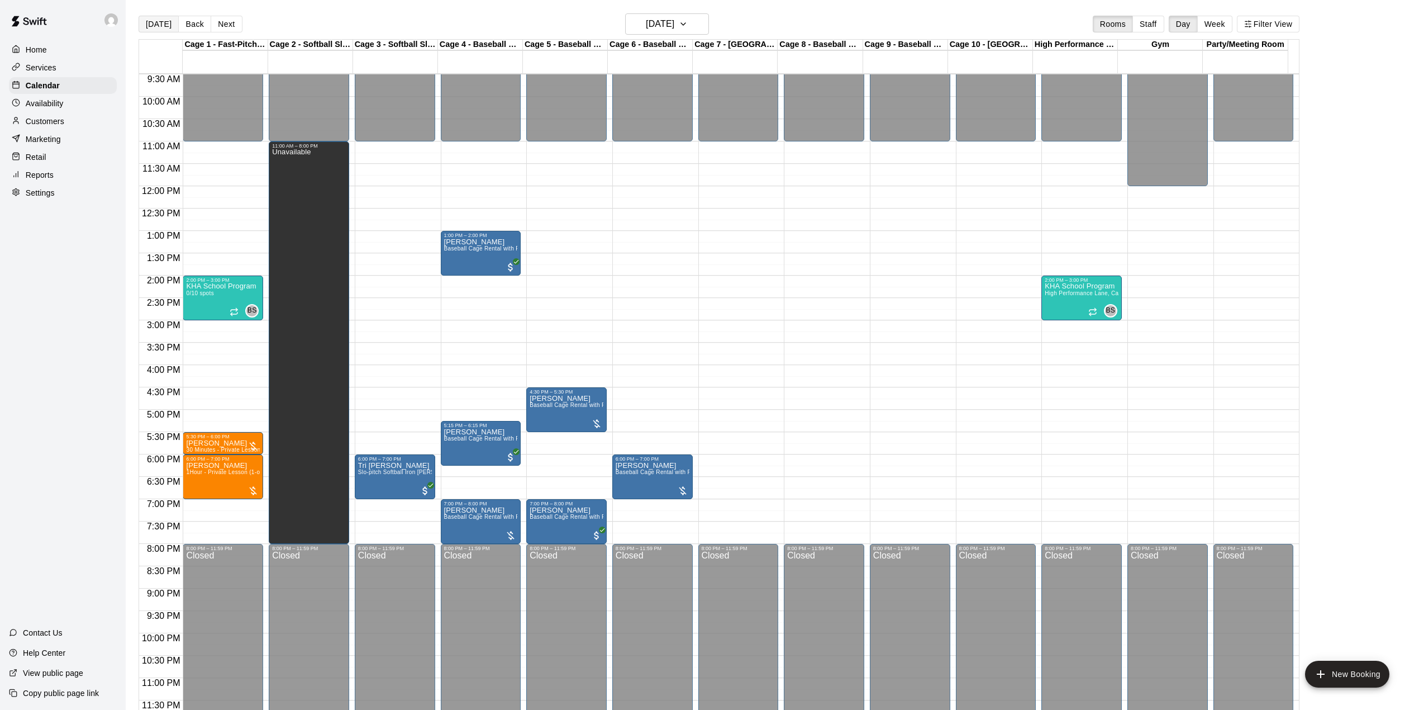
click at [144, 21] on button "[DATE]" at bounding box center [159, 24] width 40 height 17
